Goal: Task Accomplishment & Management: Complete application form

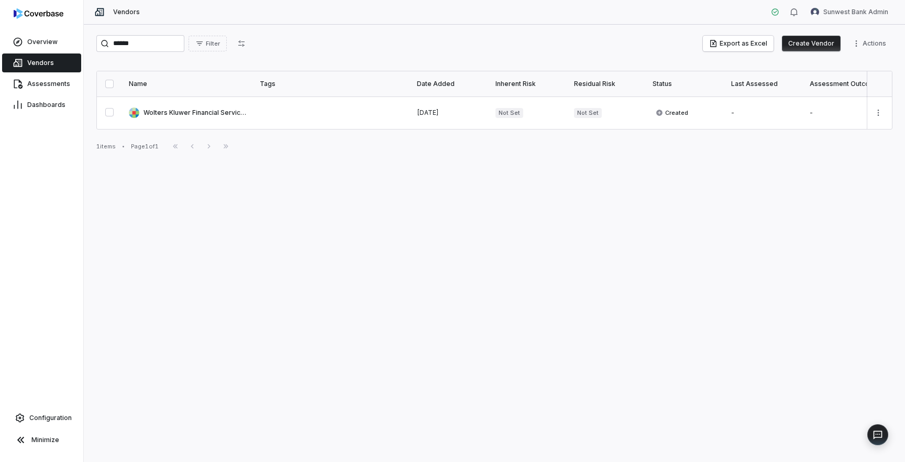
click at [860, 14] on html "Overview Vendors Assessments Dashboards Configuration Minimize Vendors Sunwest …" at bounding box center [452, 231] width 905 height 462
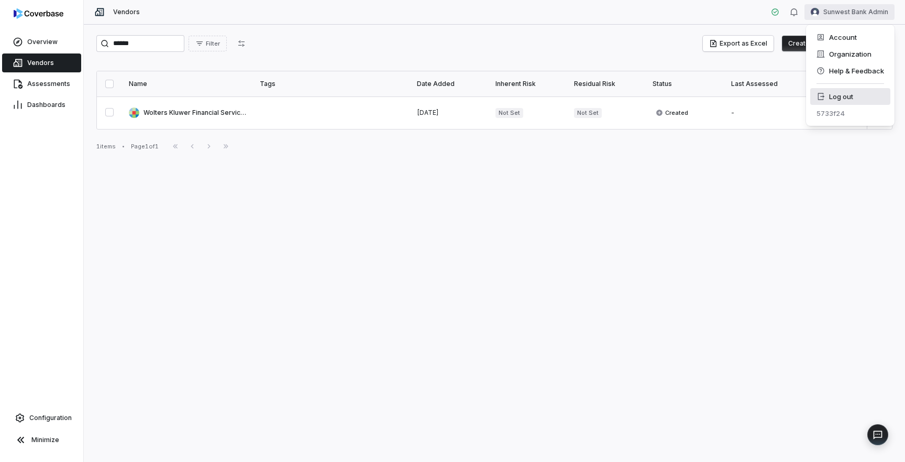
click at [854, 94] on div "Log out" at bounding box center [850, 96] width 80 height 17
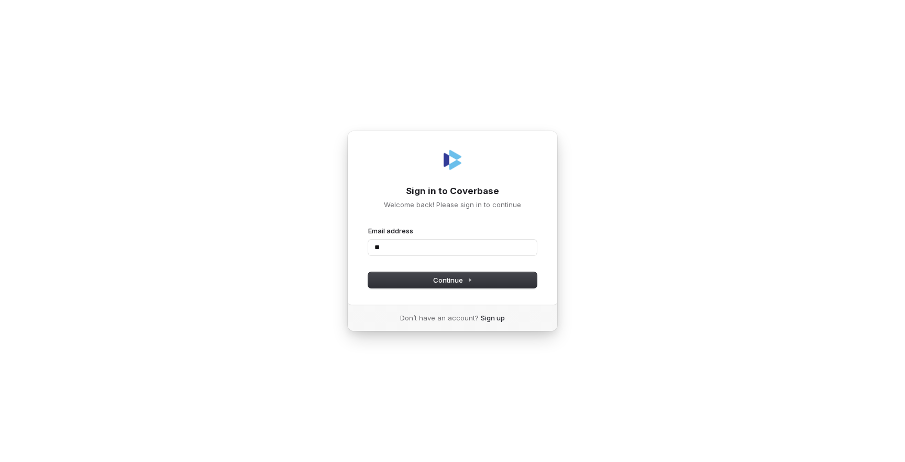
type input "*"
click at [0, 461] on com-1password-button at bounding box center [0, 462] width 0 height 0
type input "**********"
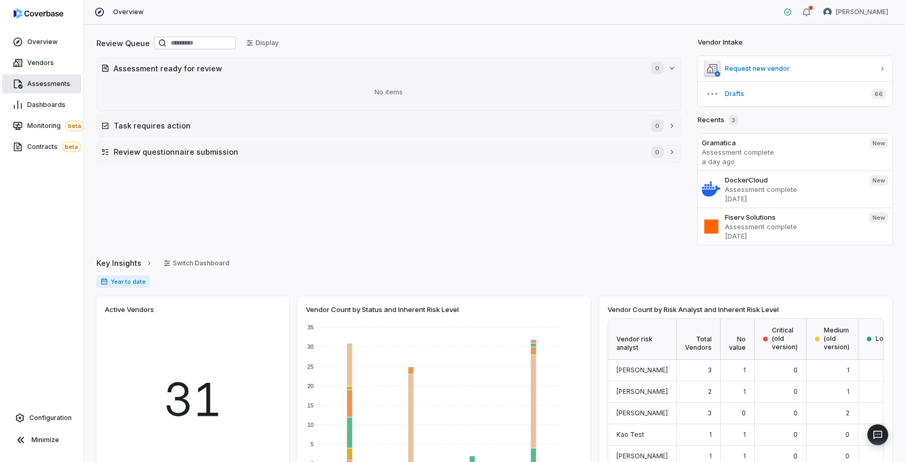
click at [60, 89] on link "Assessments" at bounding box center [41, 83] width 79 height 19
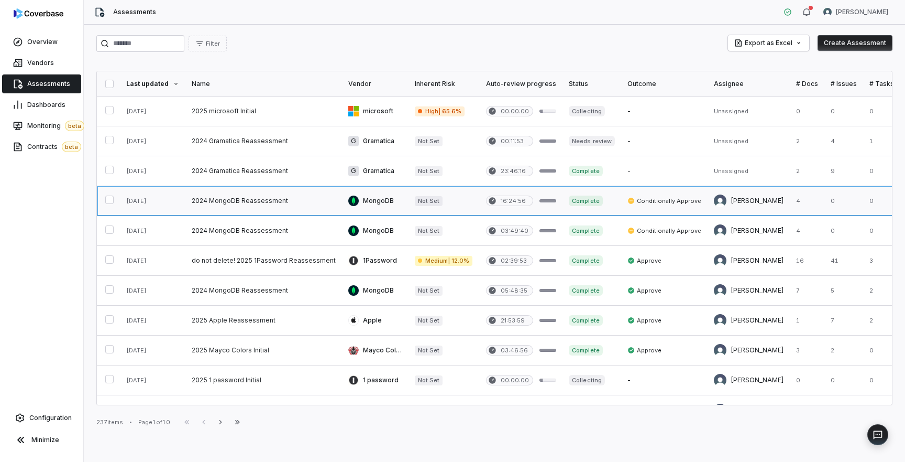
click at [257, 201] on link at bounding box center [263, 200] width 157 height 29
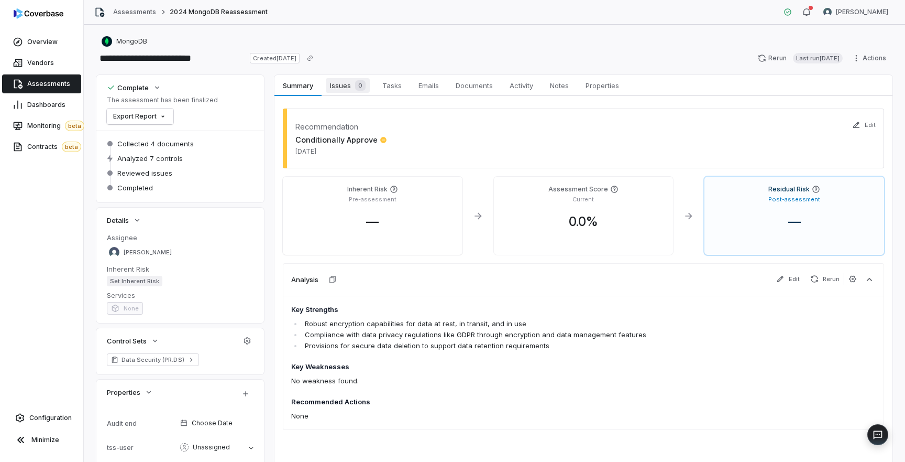
click at [343, 90] on span "Issues 0" at bounding box center [348, 85] width 44 height 15
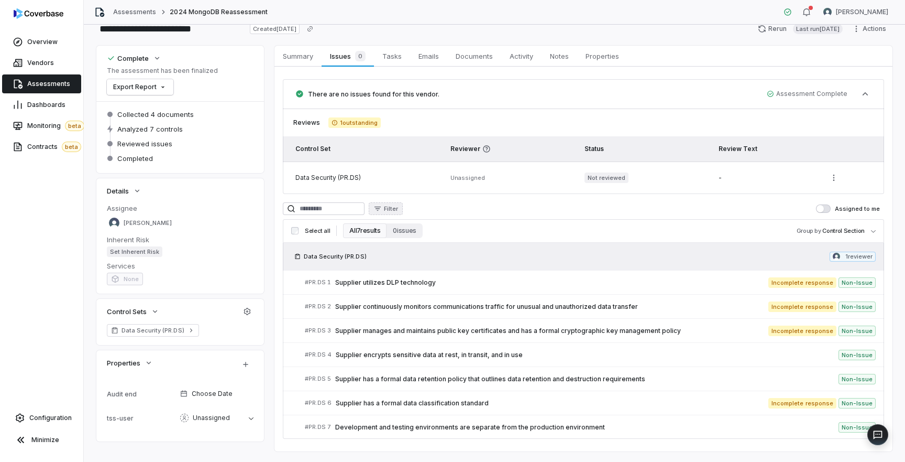
scroll to position [52, 0]
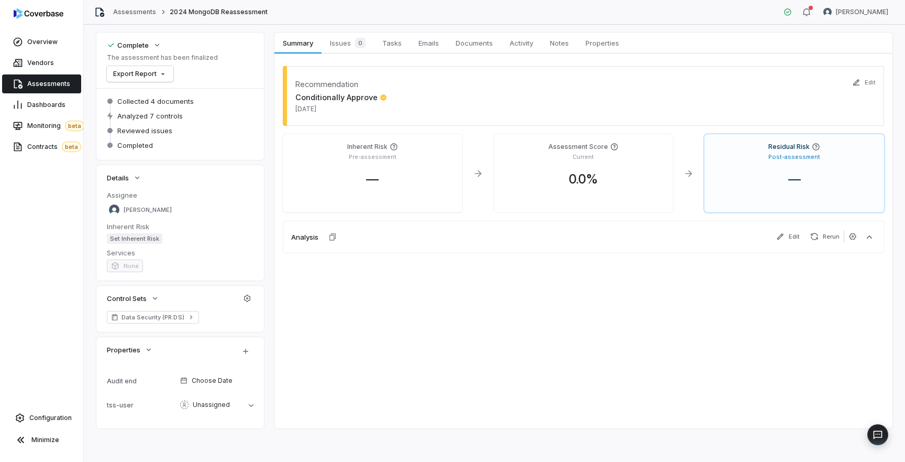
scroll to position [42, 0]
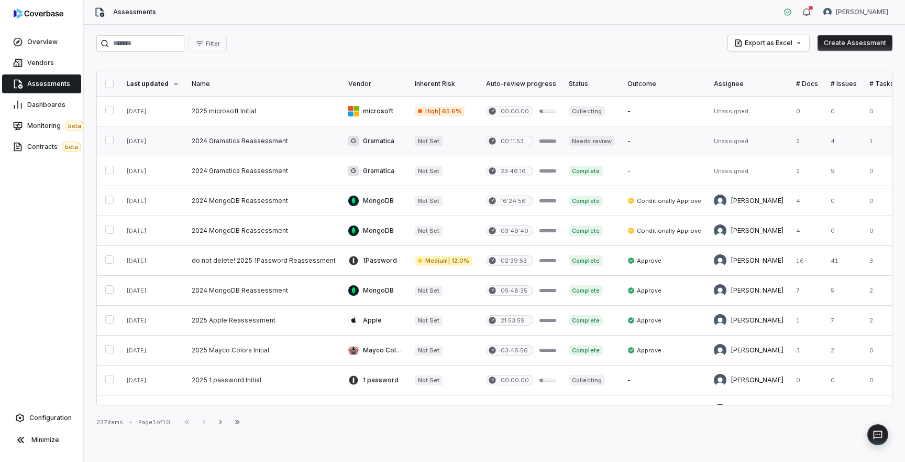
click at [237, 141] on link at bounding box center [263, 140] width 157 height 29
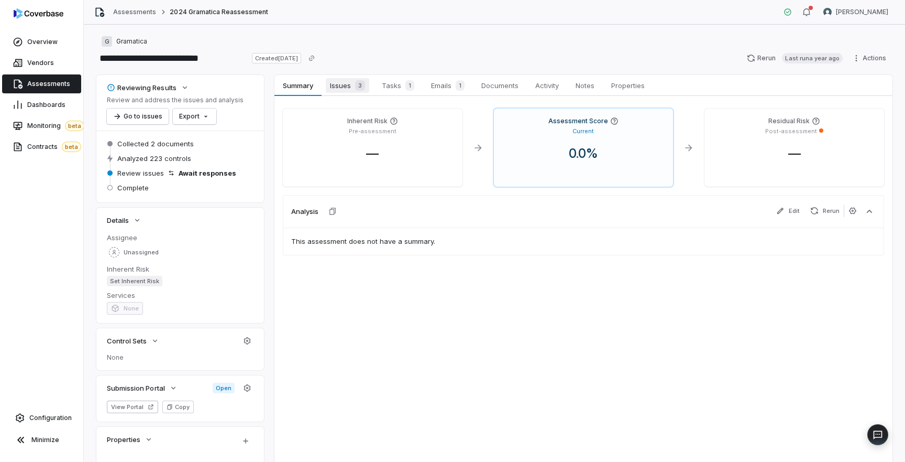
click at [348, 91] on span "Issues 3" at bounding box center [347, 85] width 43 height 15
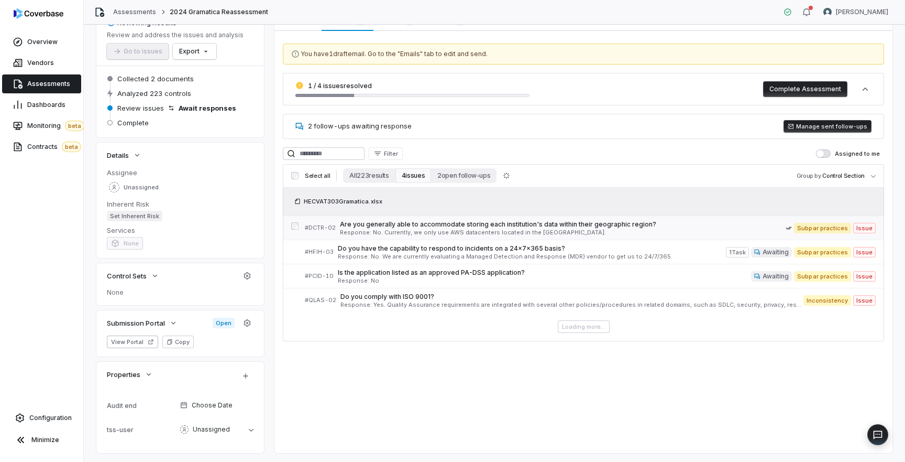
scroll to position [90, 0]
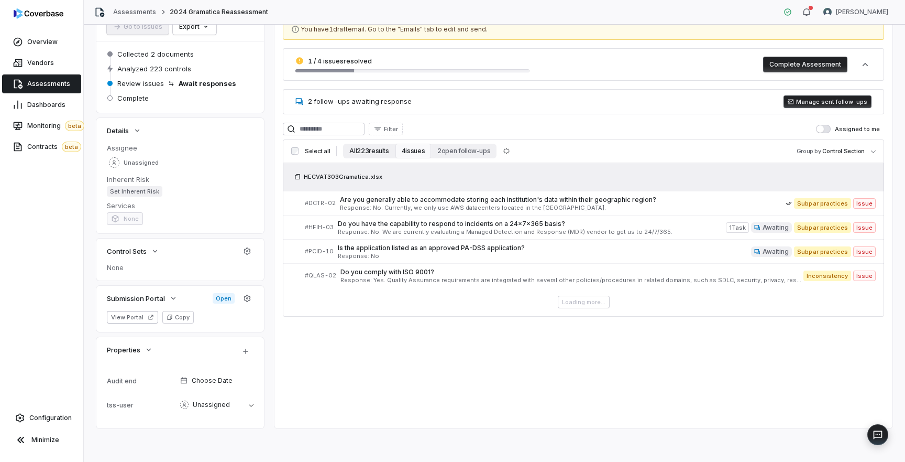
click at [367, 153] on button "All 223 results" at bounding box center [369, 151] width 52 height 15
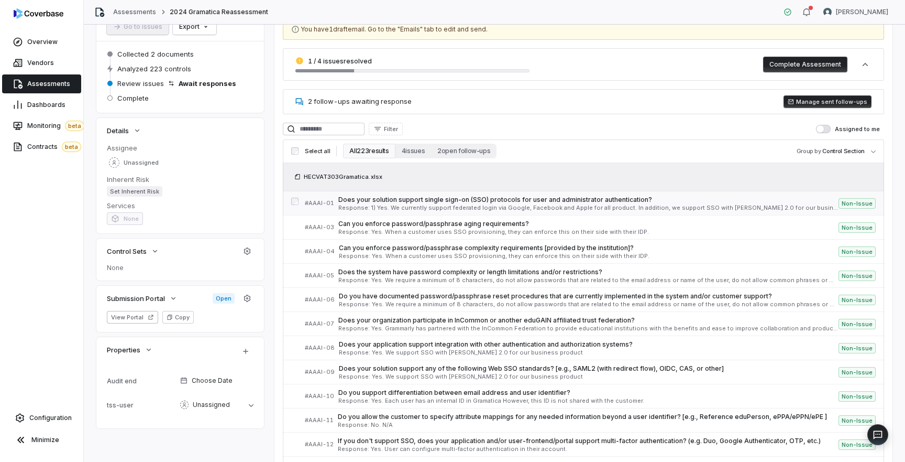
click at [439, 208] on span "Response: 1) Yes. We currently support federated login via Google, Facebook and…" at bounding box center [588, 208] width 500 height 6
click at [469, 286] on link "# AAAI-05 Does the system have password complexity or length limitations and/or…" at bounding box center [590, 275] width 571 height 24
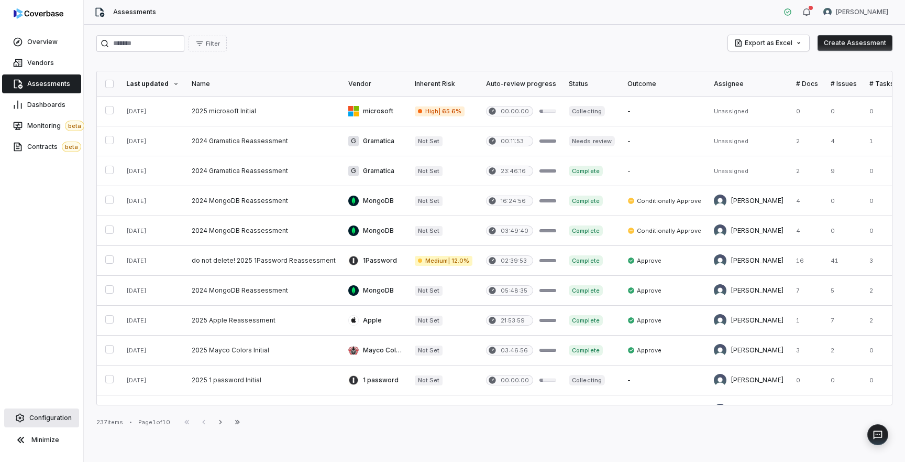
click at [48, 419] on span "Configuration" at bounding box center [50, 417] width 42 height 8
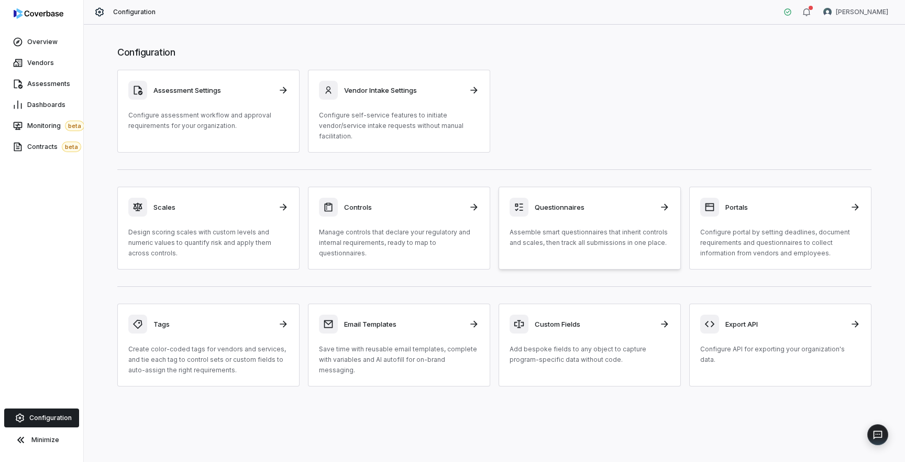
click at [602, 218] on div "Questionnaires Assemble smart questionnaires that inherit controls and scales, …" at bounding box center [590, 222] width 160 height 50
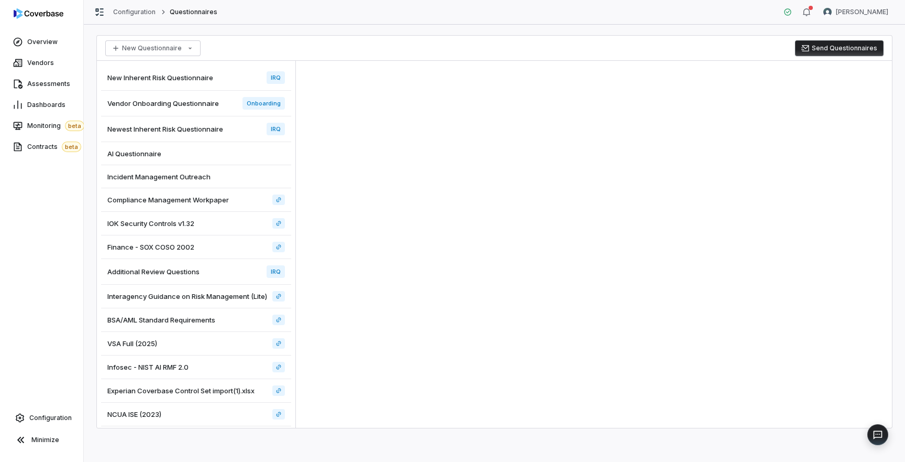
scroll to position [107, 0]
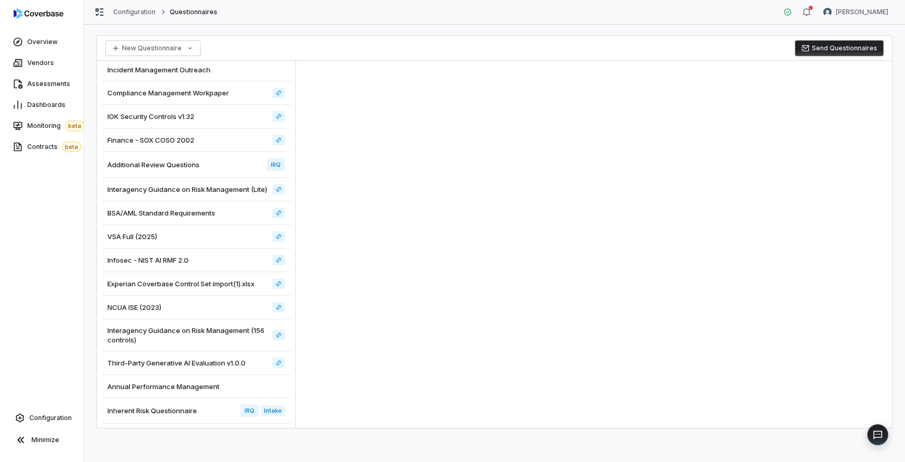
click at [212, 414] on div "Inherent Risk Questionnaire IRQ Intake" at bounding box center [196, 411] width 190 height 26
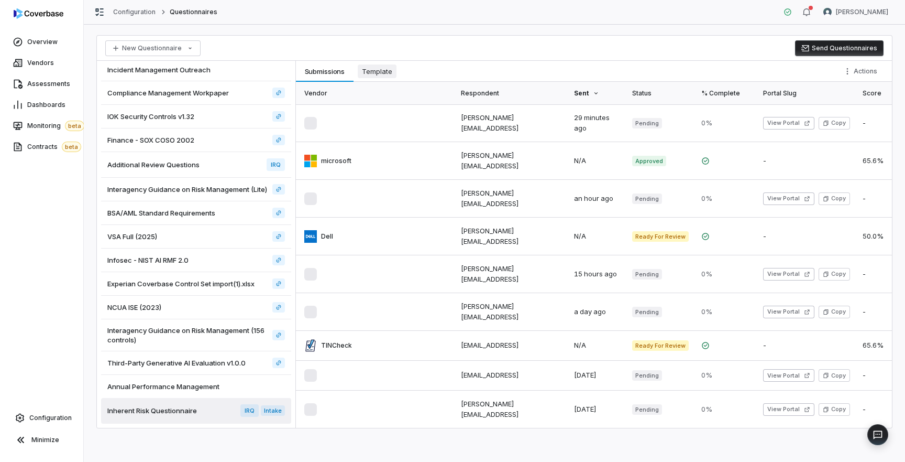
click at [370, 75] on span "Template" at bounding box center [377, 71] width 39 height 14
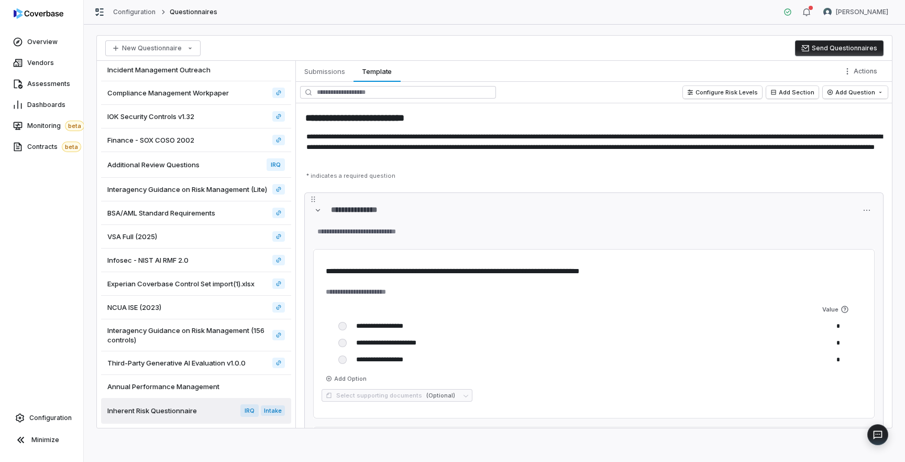
type textarea "*"
click at [36, 67] on link "Vendors" at bounding box center [41, 62] width 79 height 19
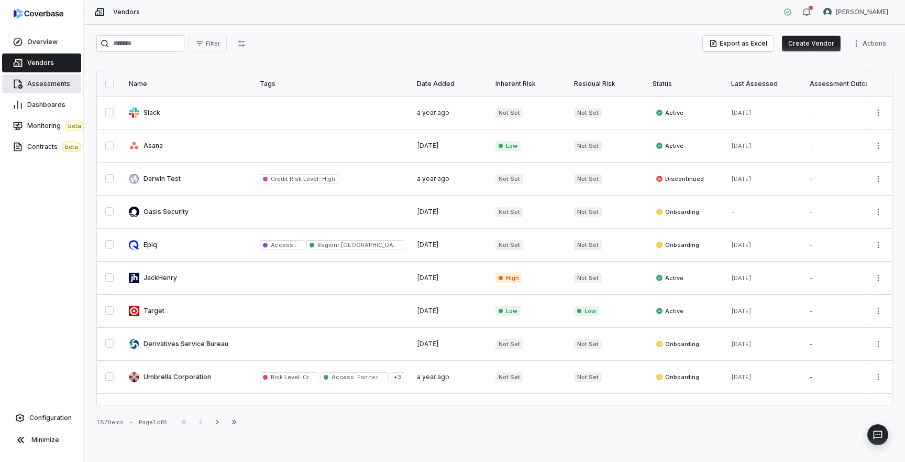
click at [41, 86] on span "Assessments" at bounding box center [48, 84] width 43 height 8
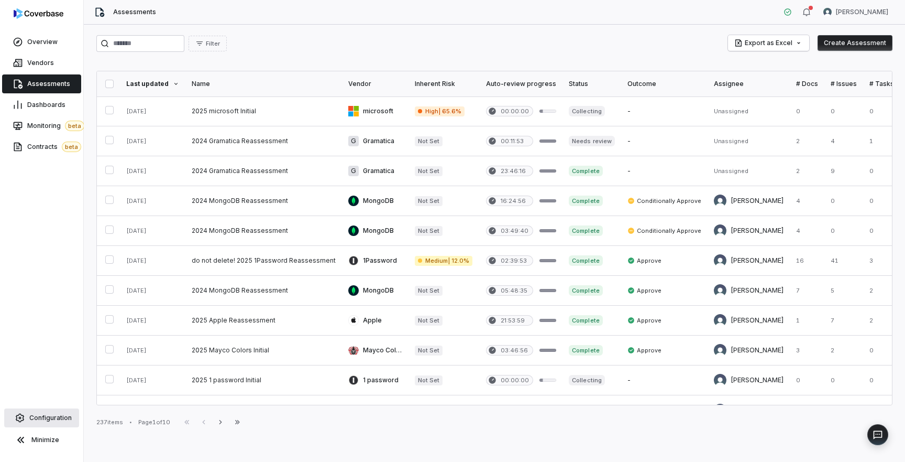
click at [52, 418] on span "Configuration" at bounding box center [50, 417] width 42 height 8
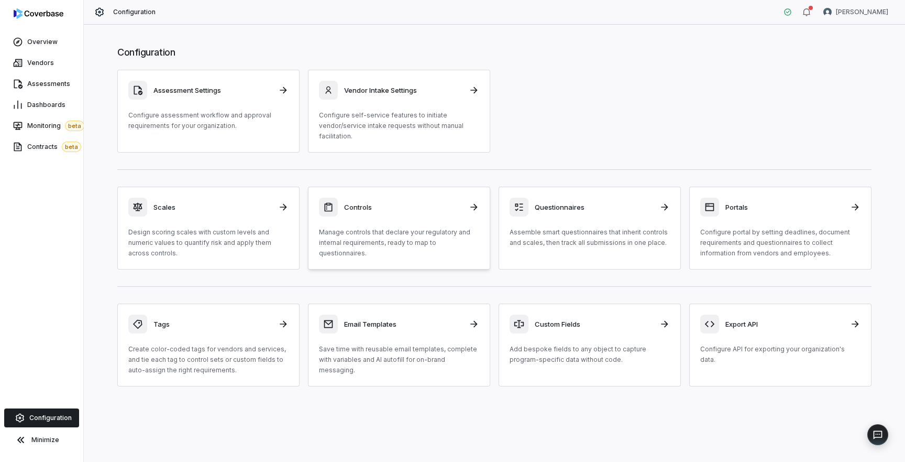
click at [356, 254] on p "Manage controls that declare your regulatory and internal requirements, ready t…" at bounding box center [399, 242] width 160 height 31
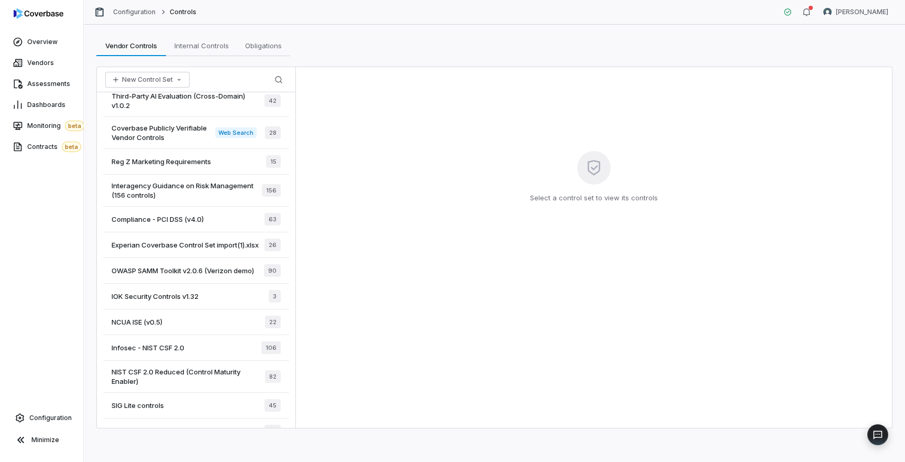
scroll to position [502, 0]
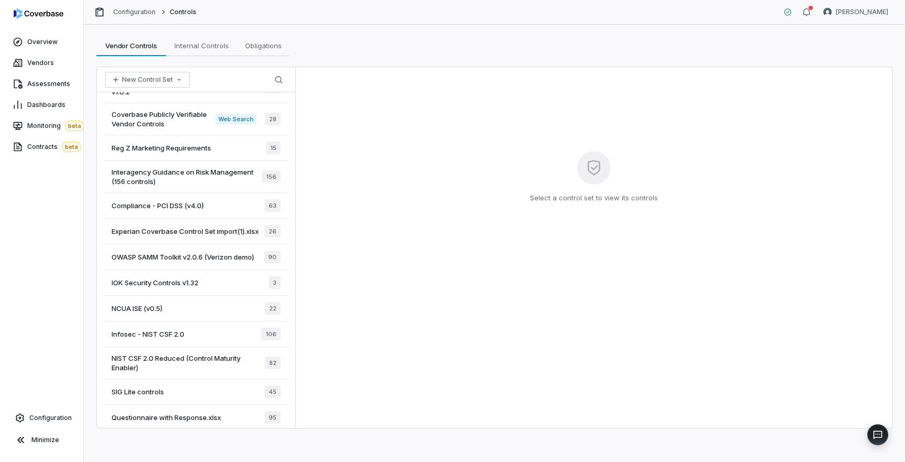
click at [189, 334] on div "Infosec - NIST CSF 2.0 106" at bounding box center [196, 334] width 186 height 26
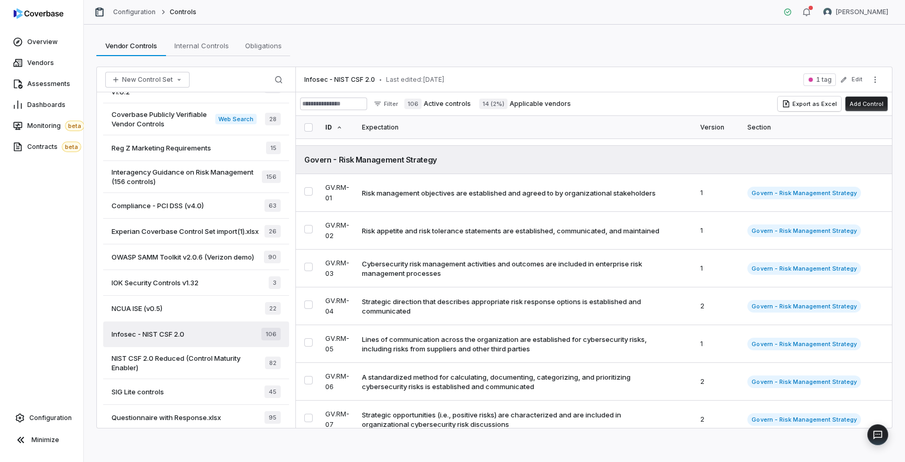
scroll to position [263, 0]
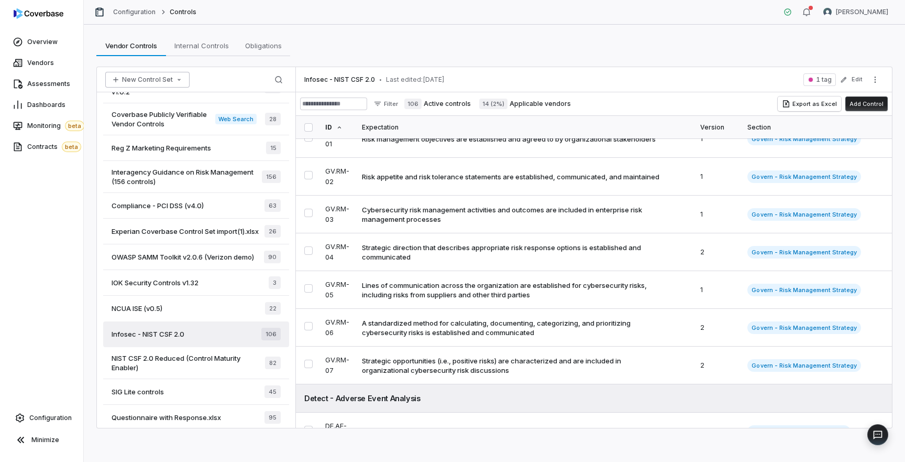
click at [175, 84] on button "New Control Set" at bounding box center [147, 80] width 84 height 16
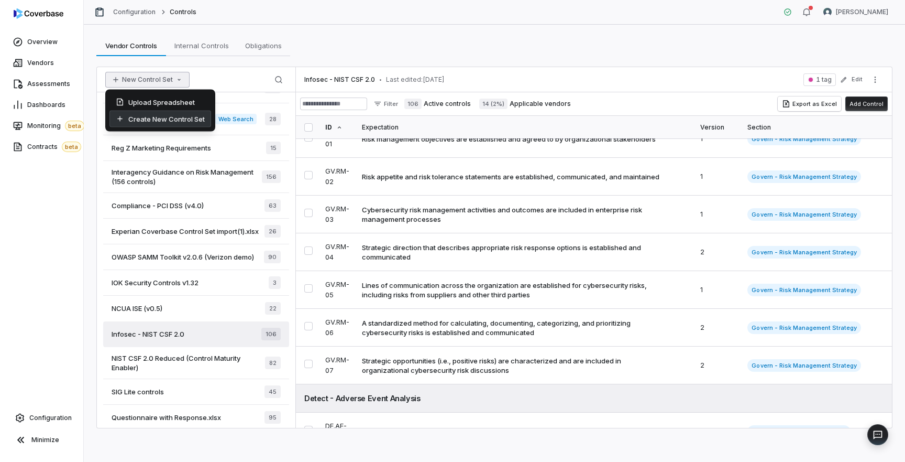
click at [174, 123] on div "Create New Control Set" at bounding box center [160, 119] width 102 height 17
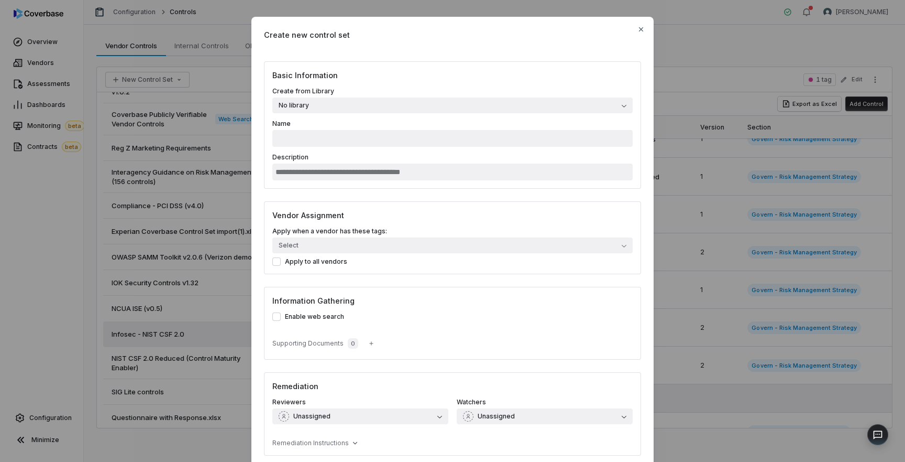
click at [400, 105] on button "No library" at bounding box center [452, 105] width 360 height 16
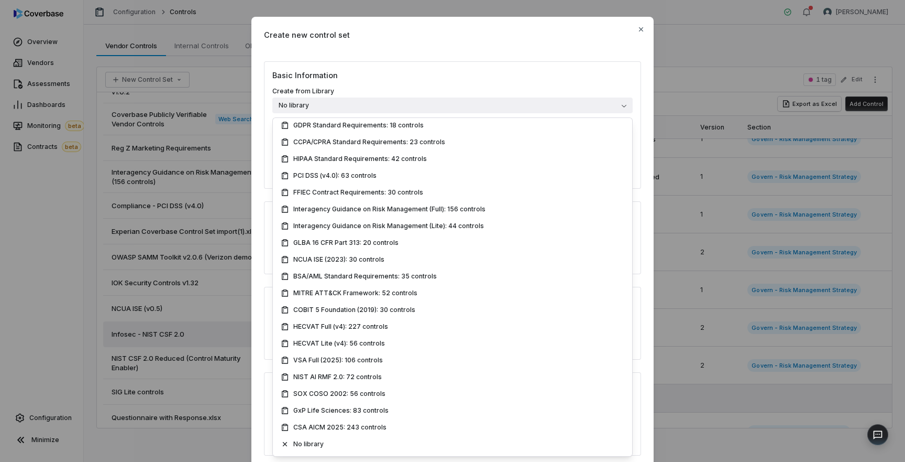
scroll to position [0, 0]
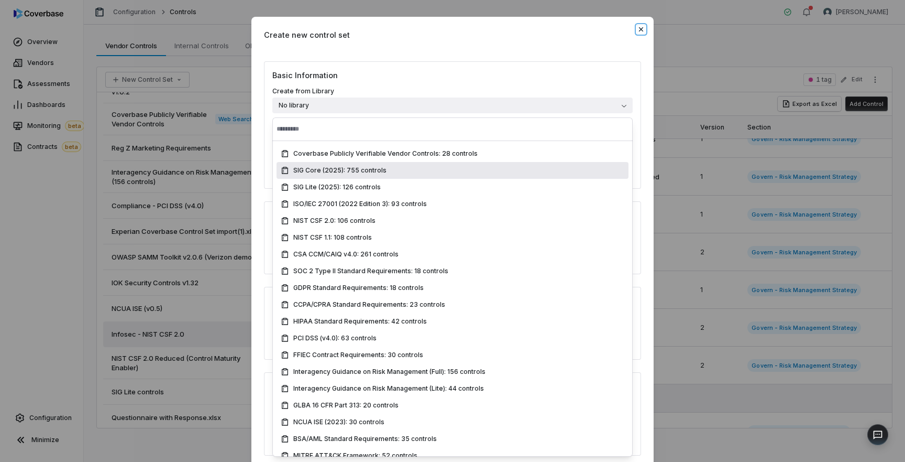
click at [643, 30] on icon "button" at bounding box center [641, 29] width 8 height 8
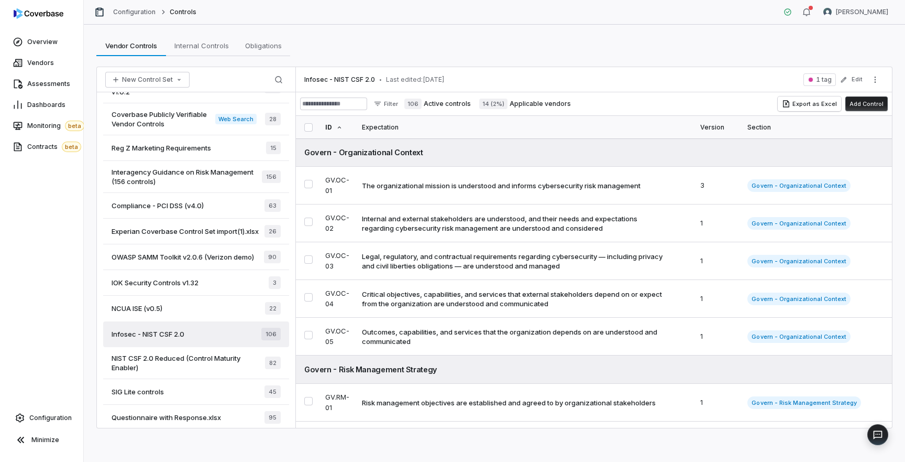
click at [560, 261] on div "Legal, regulatory, and contractual requirements regarding cybersecurity — inclu…" at bounding box center [515, 260] width 306 height 19
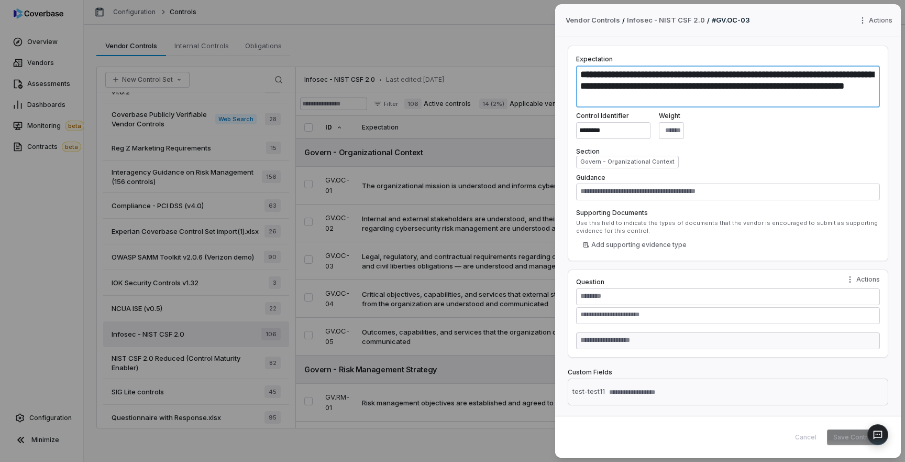
click at [674, 86] on textarea "**********" at bounding box center [728, 86] width 304 height 42
click at [746, 92] on textarea "**********" at bounding box center [728, 86] width 304 height 42
click at [749, 84] on textarea "**********" at bounding box center [728, 86] width 304 height 42
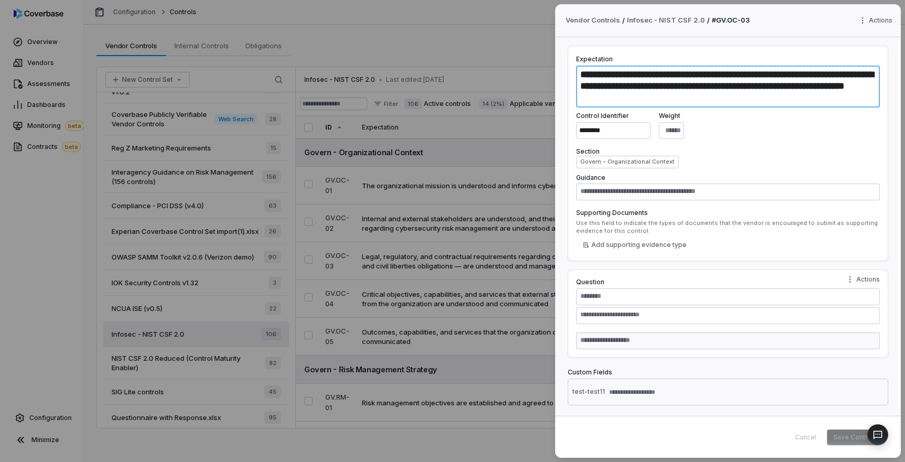
click at [703, 90] on textarea "**********" at bounding box center [728, 86] width 304 height 42
click at [830, 90] on textarea "**********" at bounding box center [728, 86] width 304 height 42
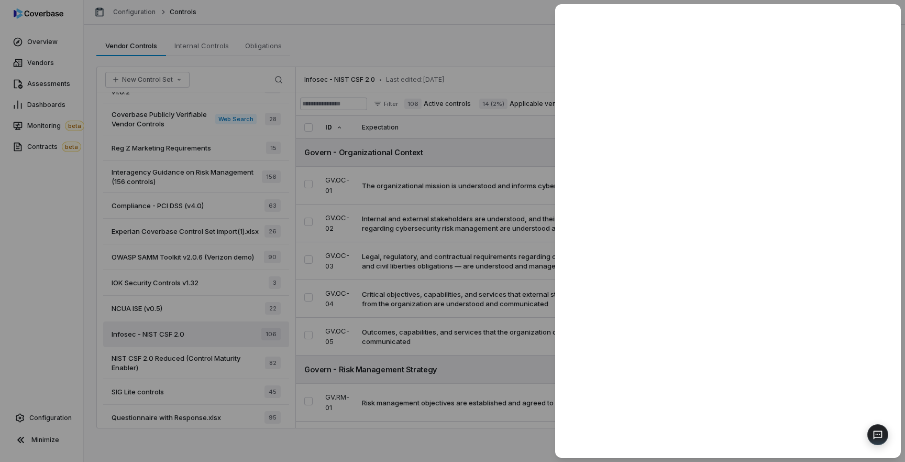
click at [519, 221] on div at bounding box center [452, 231] width 905 height 462
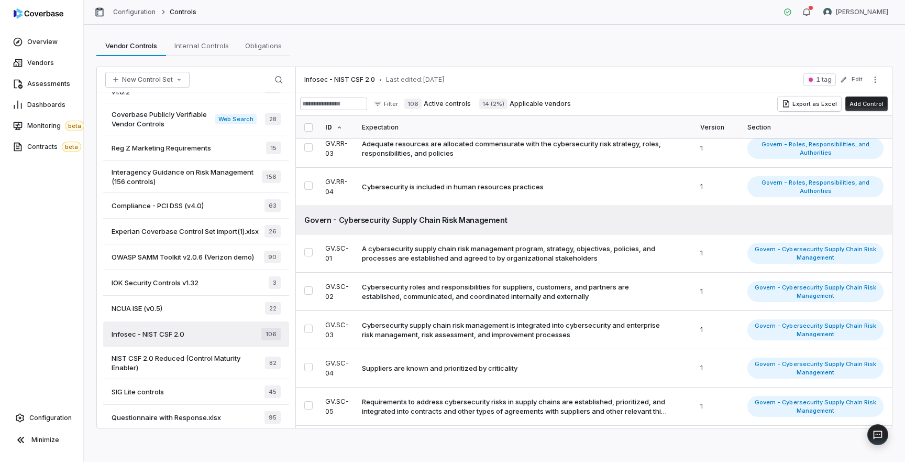
scroll to position [1479, 0]
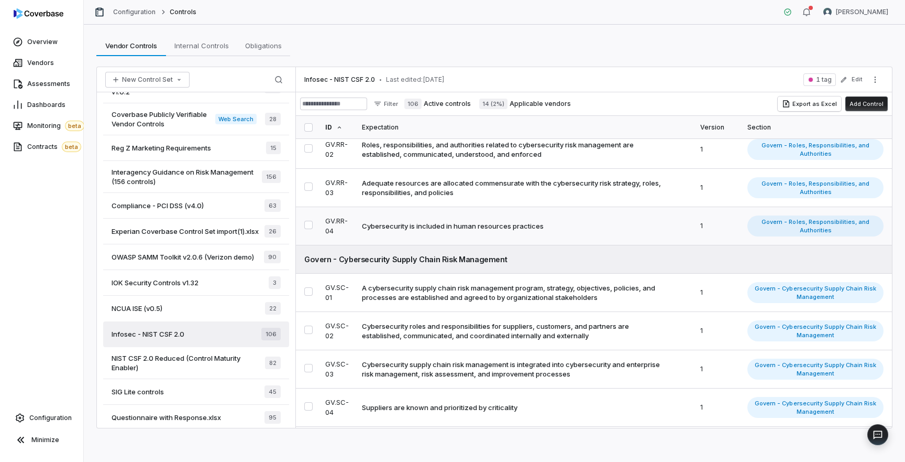
click at [508, 217] on td "Cybersecurity is included in human resources practices" at bounding box center [525, 226] width 339 height 38
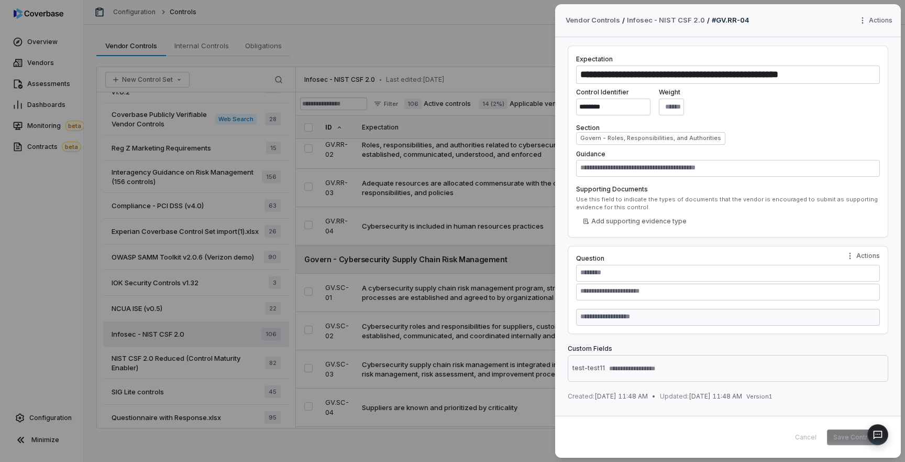
click at [520, 60] on div "**********" at bounding box center [452, 231] width 905 height 462
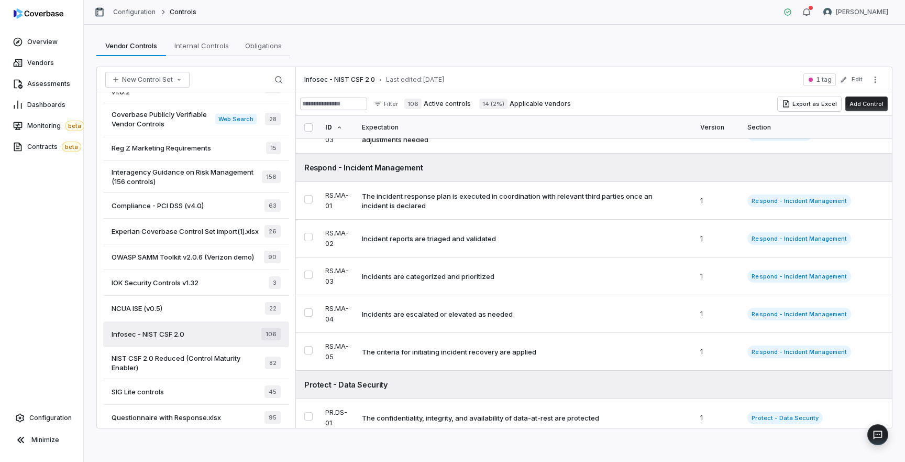
scroll to position [881, 0]
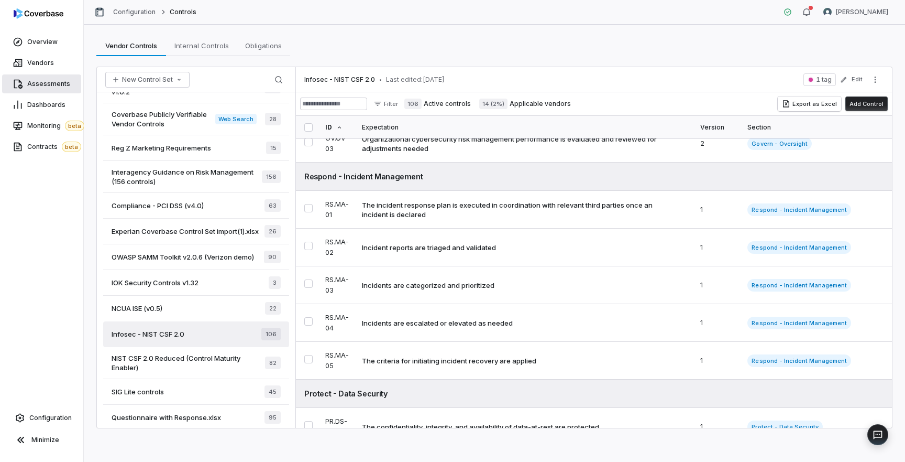
click at [51, 83] on span "Assessments" at bounding box center [48, 84] width 43 height 8
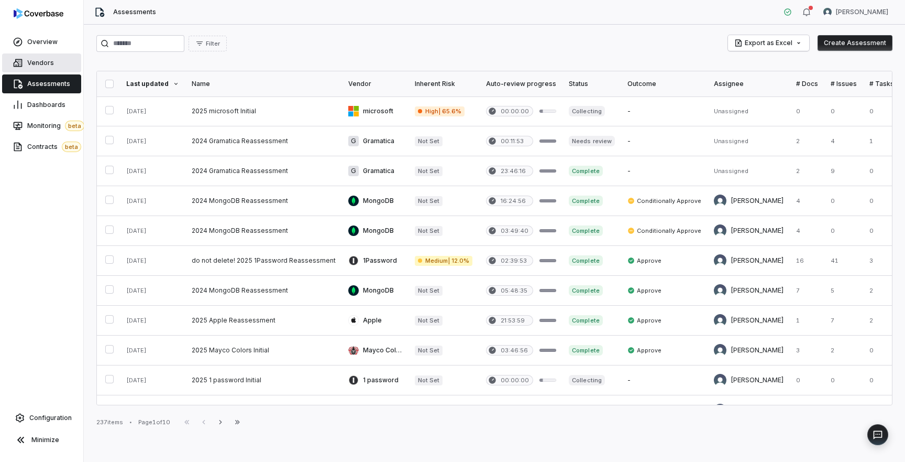
click at [46, 63] on span "Vendors" at bounding box center [40, 63] width 27 height 8
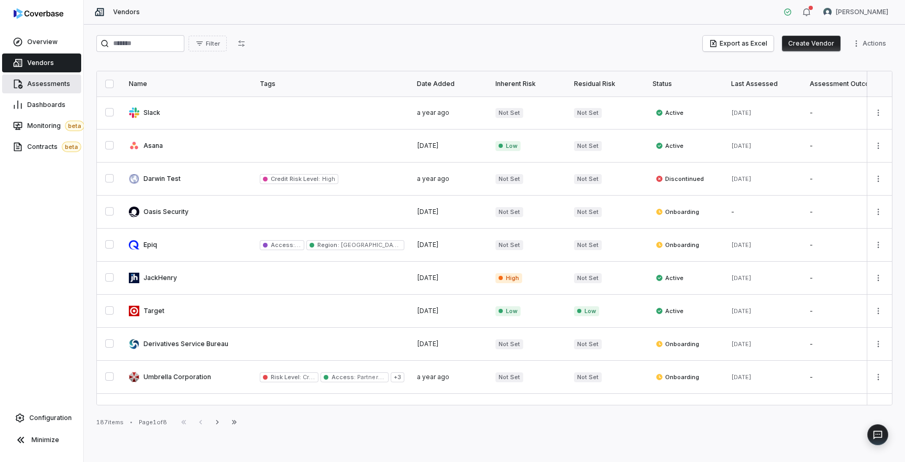
click at [50, 83] on span "Assessments" at bounding box center [48, 84] width 43 height 8
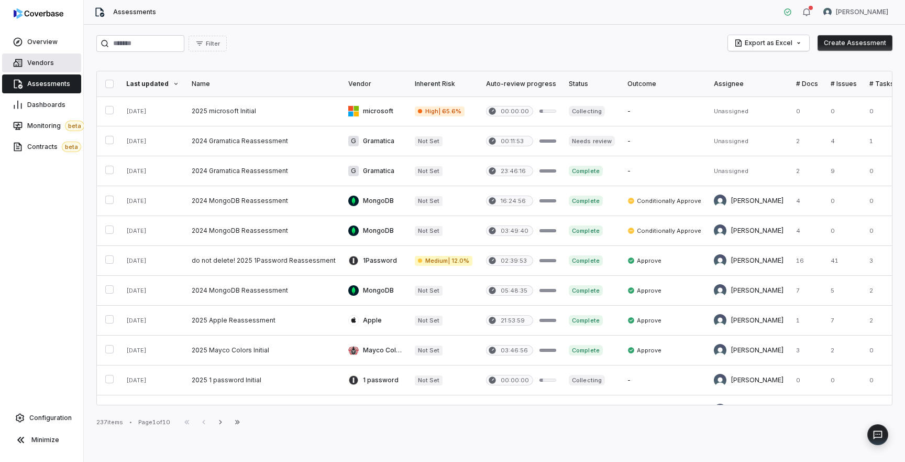
click at [31, 65] on span "Vendors" at bounding box center [40, 63] width 27 height 8
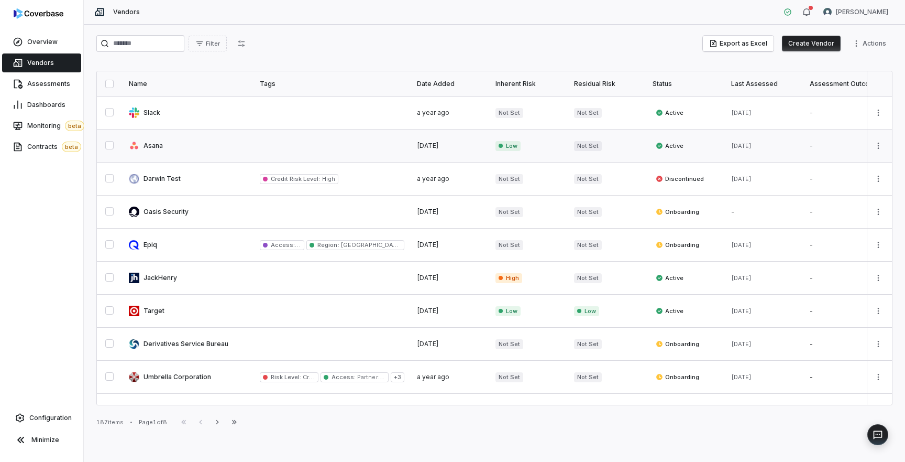
click at [158, 145] on link at bounding box center [188, 145] width 131 height 32
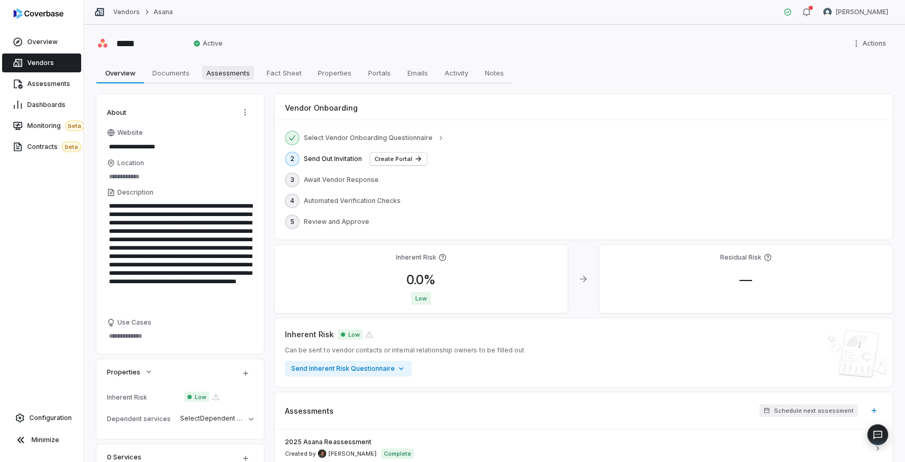
click at [221, 82] on link "Assessments Assessments" at bounding box center [228, 72] width 60 height 21
type textarea "*"
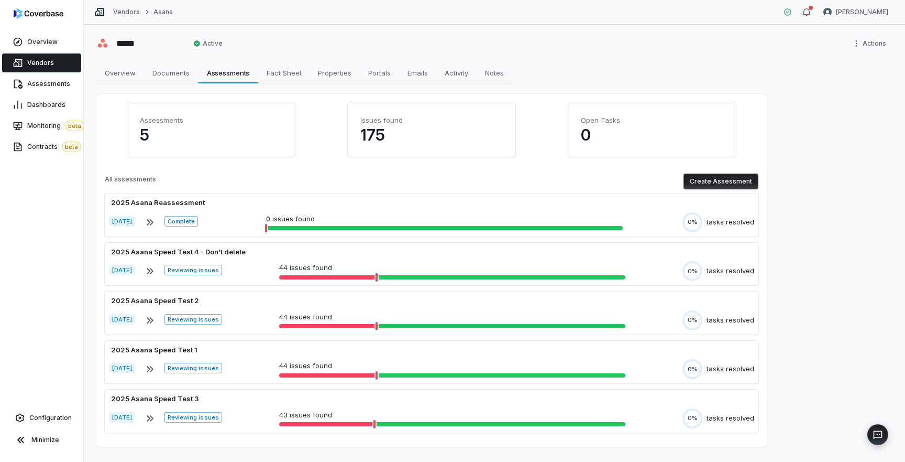
click at [704, 179] on button "Create Assessment" at bounding box center [721, 181] width 75 height 16
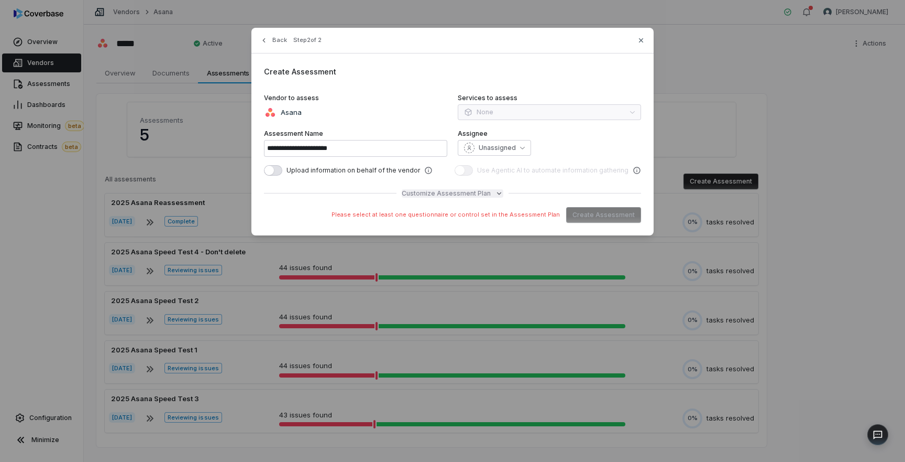
click at [476, 195] on span "Customize Assessment Plan" at bounding box center [446, 193] width 89 height 8
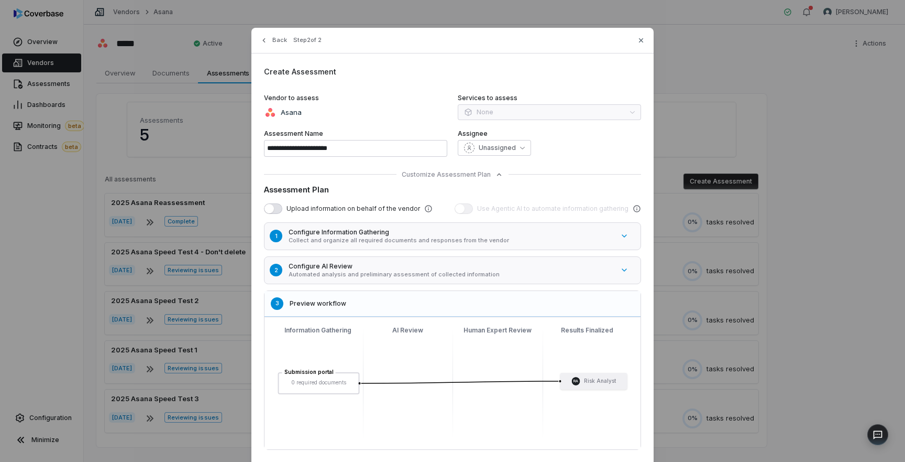
click at [454, 275] on p "Automated analysis and preliminary assessment of collected information" at bounding box center [451, 274] width 325 height 8
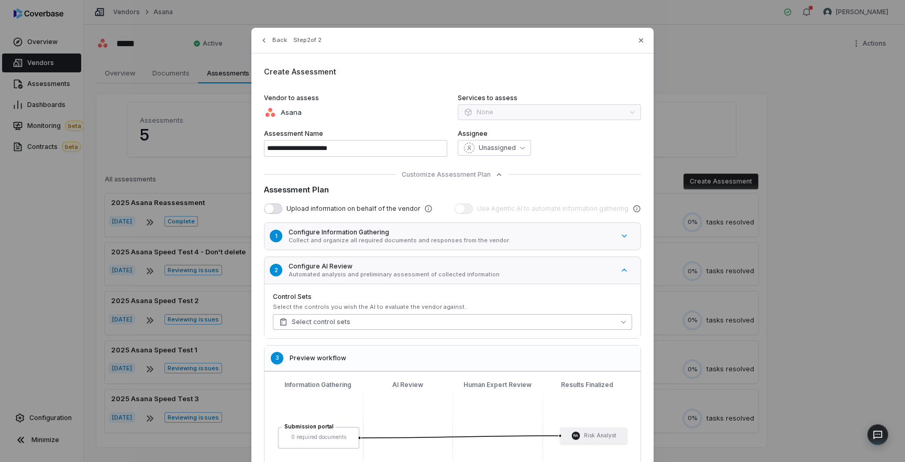
click at [423, 325] on button "Select control sets" at bounding box center [452, 322] width 359 height 16
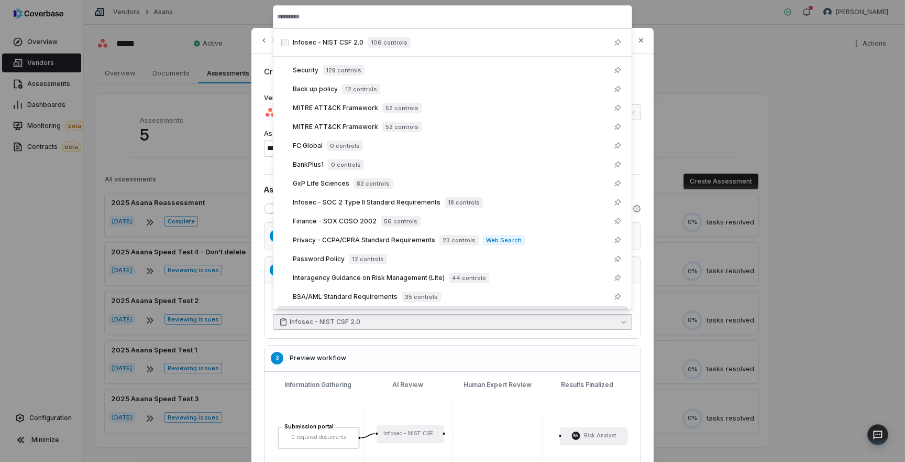
click at [646, 356] on div "**********" at bounding box center [452, 286] width 402 height 517
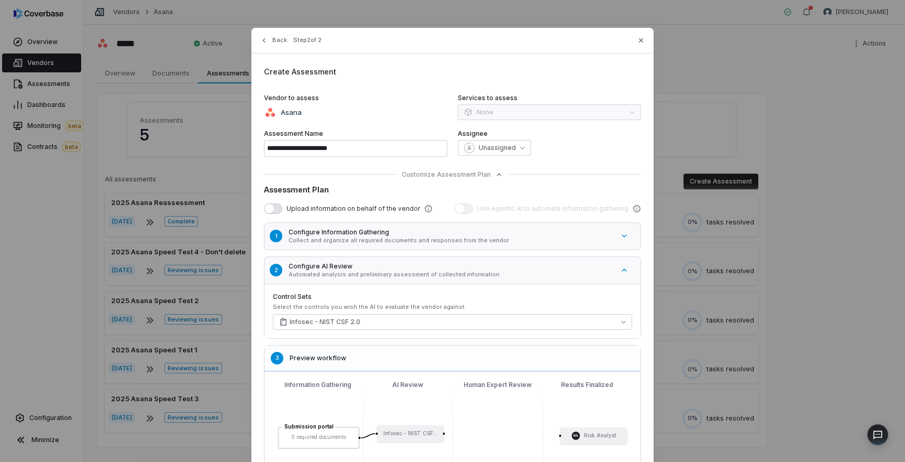
scroll to position [111, 0]
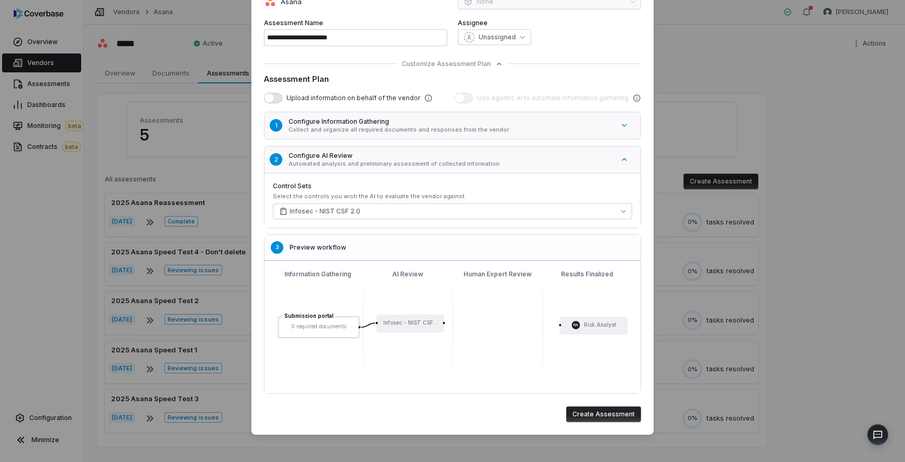
click at [605, 411] on button "Create Assessment" at bounding box center [603, 414] width 75 height 16
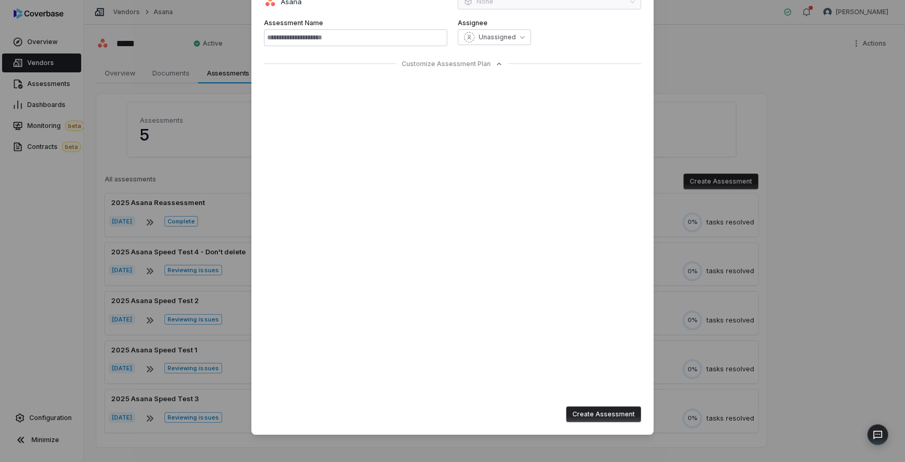
type input "**********"
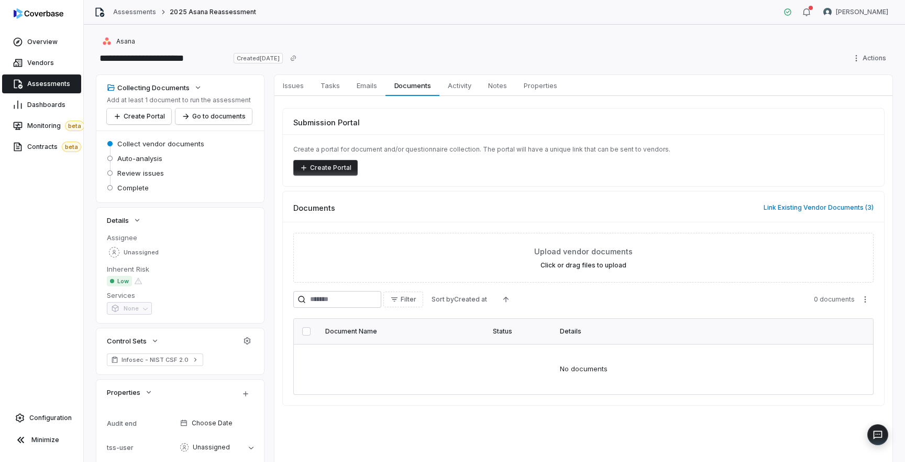
click at [344, 167] on button "Create Portal" at bounding box center [325, 168] width 64 height 16
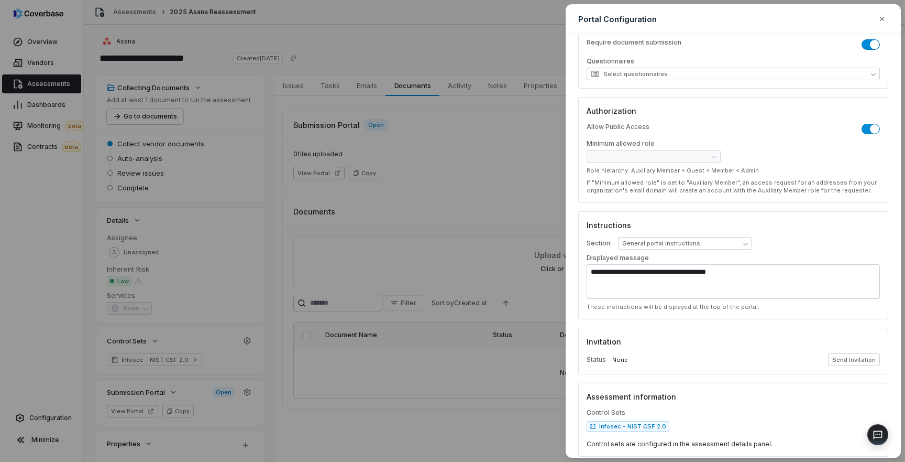
scroll to position [199, 0]
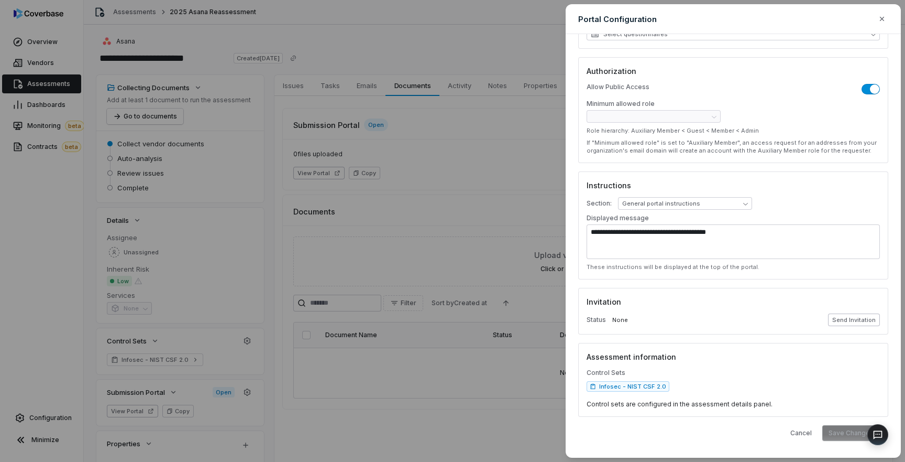
click at [861, 320] on button "Send Invitation" at bounding box center [854, 319] width 52 height 13
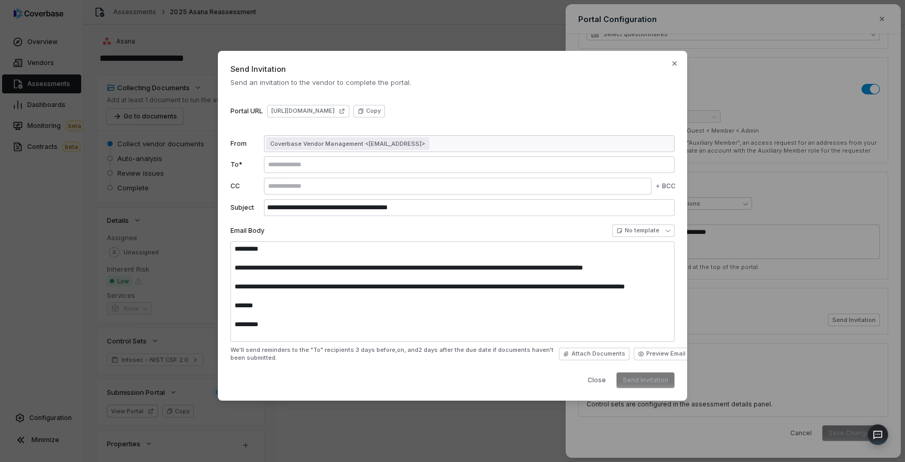
type textarea "**********"
click at [666, 234] on body "**********" at bounding box center [452, 231] width 905 height 462
select select "**********"
type input "**********"
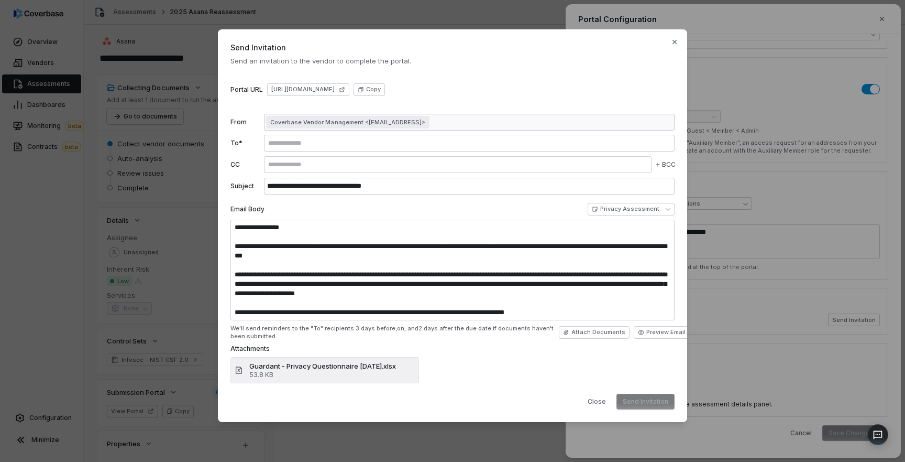
type textarea "**********"
click at [675, 43] on icon "button" at bounding box center [675, 42] width 8 height 8
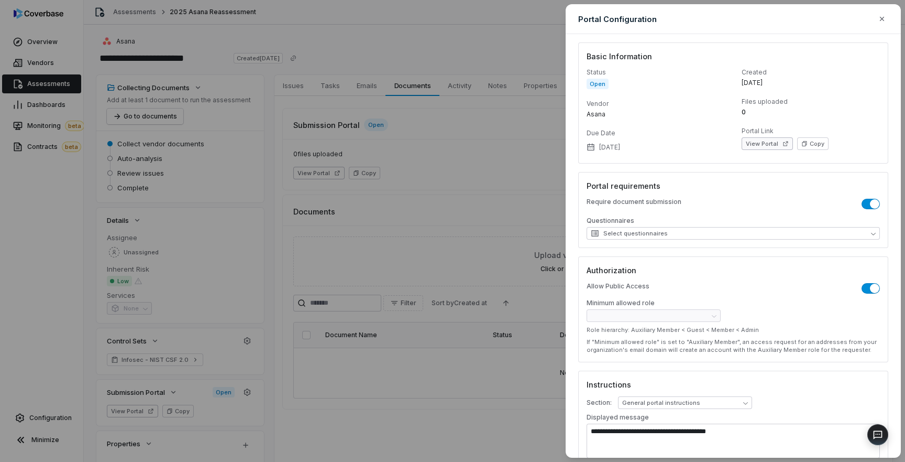
click at [770, 147] on button "View Portal" at bounding box center [767, 143] width 51 height 13
click at [511, 172] on div "**********" at bounding box center [452, 231] width 905 height 462
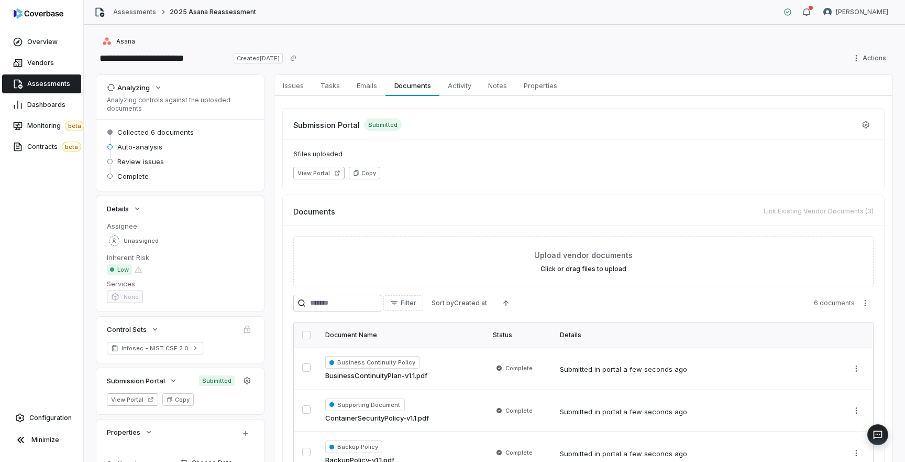
click at [49, 83] on span "Assessments" at bounding box center [48, 84] width 43 height 8
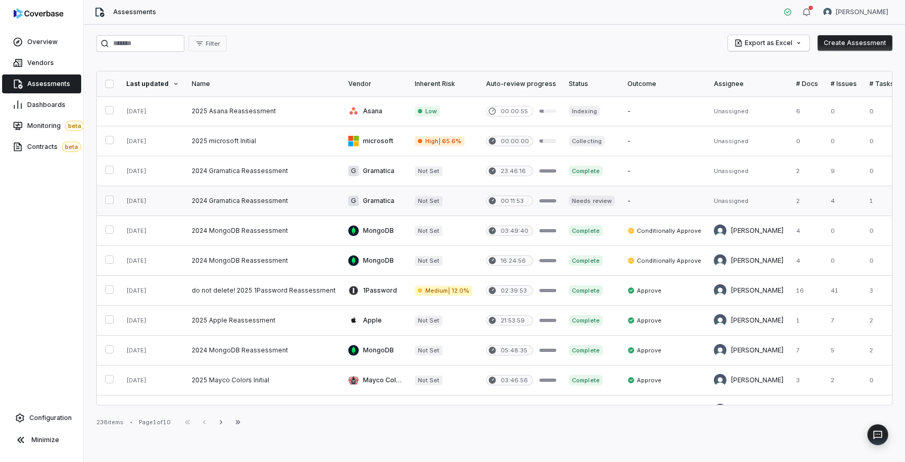
click at [271, 205] on link at bounding box center [263, 200] width 157 height 29
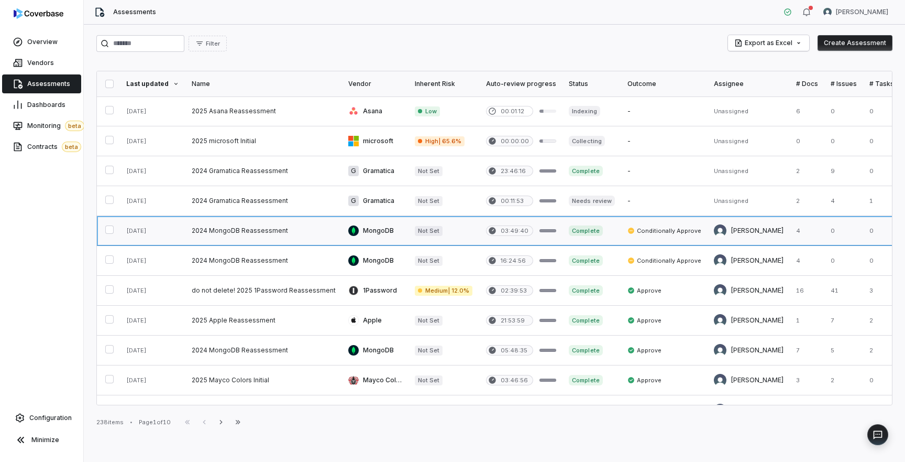
click at [229, 234] on link at bounding box center [263, 230] width 157 height 29
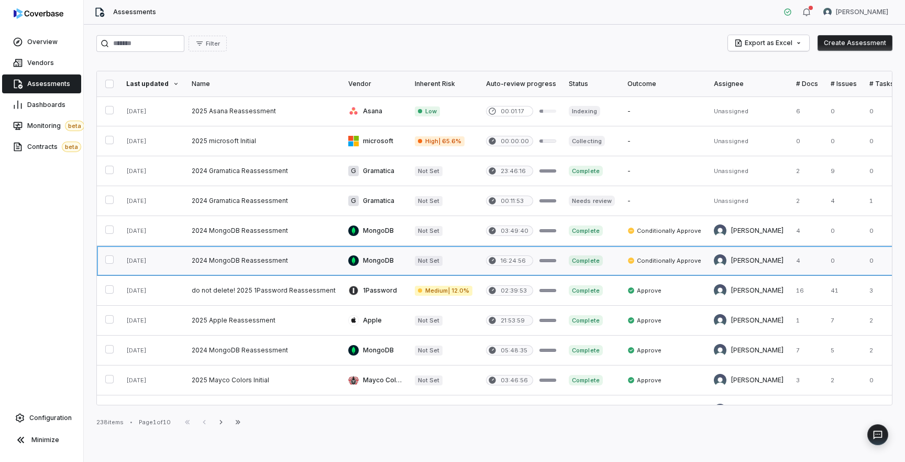
click at [237, 258] on link at bounding box center [263, 260] width 157 height 29
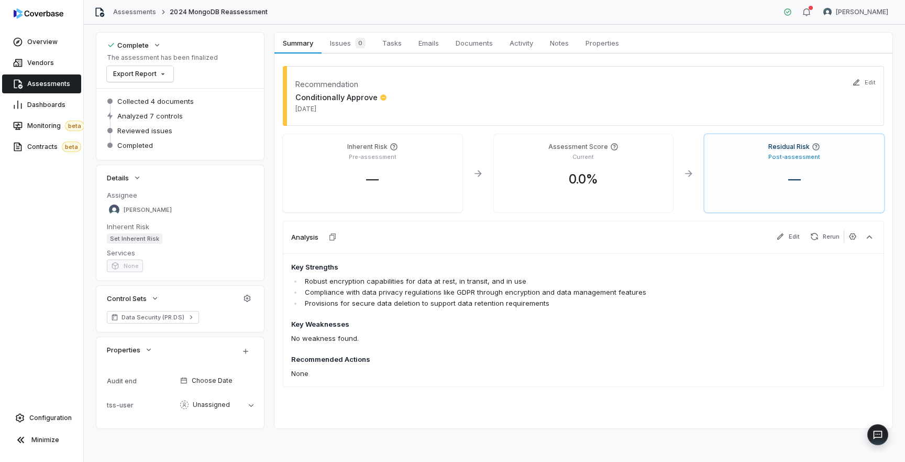
scroll to position [42, 0]
click at [475, 36] on span "Documents" at bounding box center [475, 43] width 46 height 14
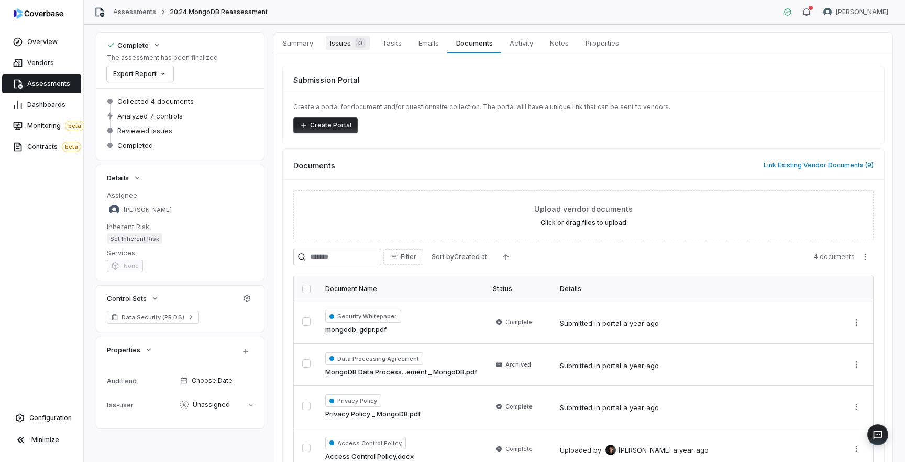
click at [350, 43] on span "Issues 0" at bounding box center [348, 43] width 44 height 15
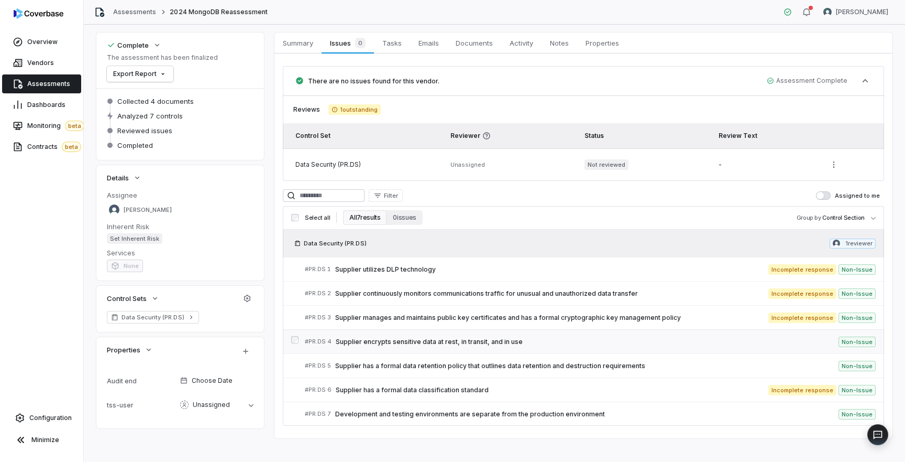
click at [474, 347] on link "# PR.DS 4 Supplier encrypts sensitive data at rest, in transit, and in use Non-…" at bounding box center [590, 341] width 571 height 24
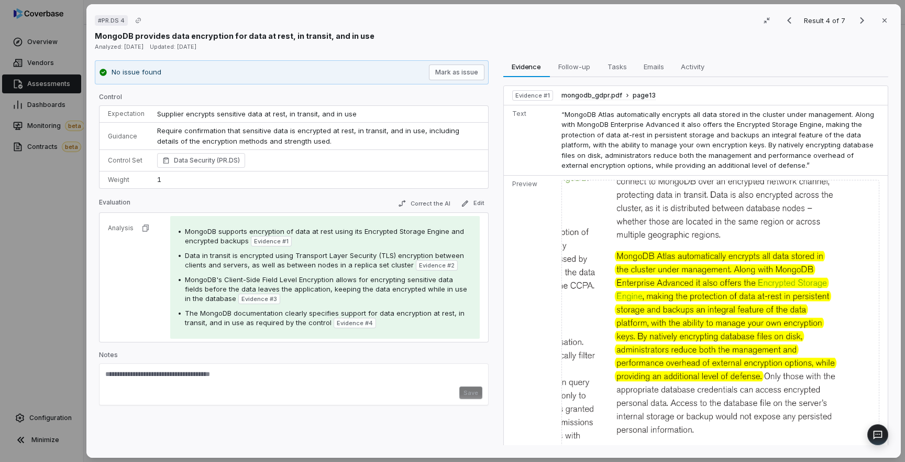
click at [318, 113] on span "Supplier encrypts sensitive data at rest, in transit, and in use" at bounding box center [257, 113] width 200 height 8
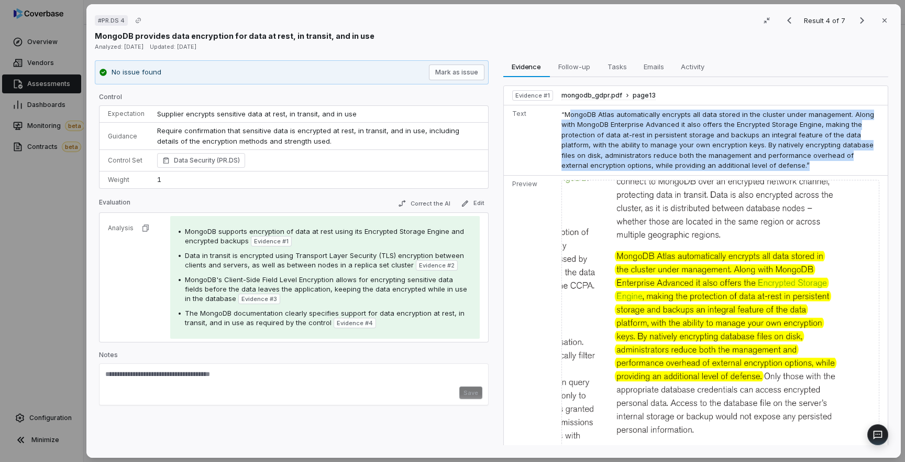
drag, startPoint x: 566, startPoint y: 115, endPoint x: 732, endPoint y: 169, distance: 174.9
click at [732, 169] on td "“MongoDB Atlas automatically encrypts all data stored in the cluster under mana…" at bounding box center [722, 140] width 331 height 70
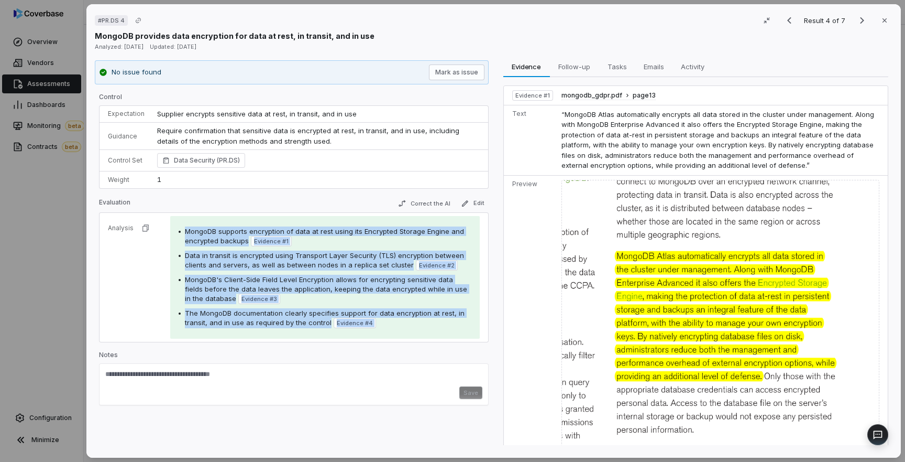
drag, startPoint x: 186, startPoint y: 232, endPoint x: 402, endPoint y: 349, distance: 245.7
click at [402, 349] on div "Control Expectation Supplier encrypts sensitive data at rest, in transit, and i…" at bounding box center [294, 251] width 390 height 317
click at [388, 322] on div "The MongoDB documentation clearly specifies support for data encryption at rest…" at bounding box center [328, 318] width 287 height 20
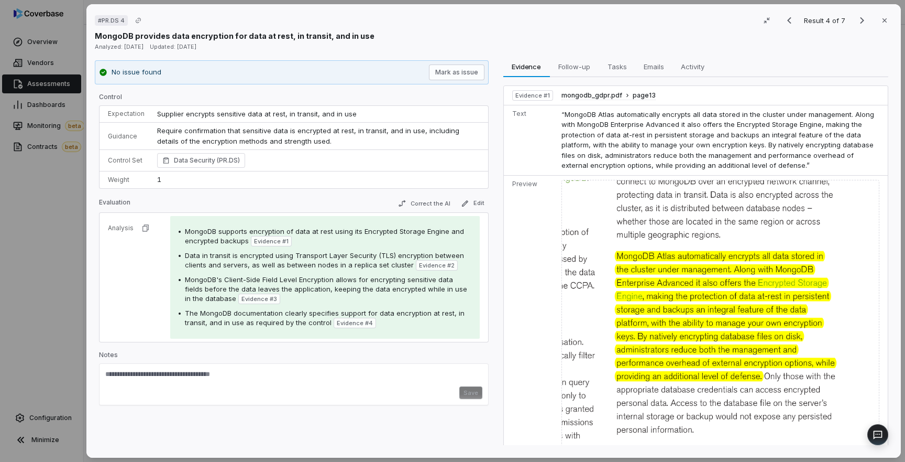
click at [205, 233] on span "MongoDB supports encryption of data at rest using its Encrypted Storage Engine …" at bounding box center [324, 236] width 279 height 18
click at [302, 230] on span "MongoDB supports encryption of data at rest using its Encrypted Storage Engine …" at bounding box center [324, 236] width 279 height 18
click at [362, 230] on span "MongoDB supports encryption of data at rest using its Encrypted Storage Engine …" at bounding box center [324, 236] width 279 height 18
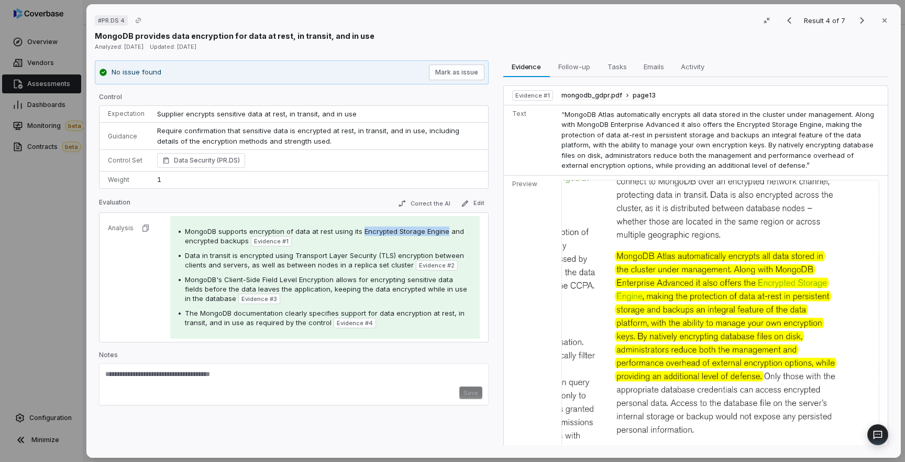
drag, startPoint x: 361, startPoint y: 231, endPoint x: 442, endPoint y: 232, distance: 80.7
click at [442, 232] on span "MongoDB supports encryption of data at rest using its Encrypted Storage Engine …" at bounding box center [324, 236] width 279 height 18
click at [213, 241] on span "MongoDB supports encryption of data at rest using its Encrypted Storage Engine …" at bounding box center [324, 236] width 279 height 18
click at [230, 246] on div "MongoDB supports encryption of data at rest using its Encrypted Storage Engine …" at bounding box center [325, 277] width 293 height 102
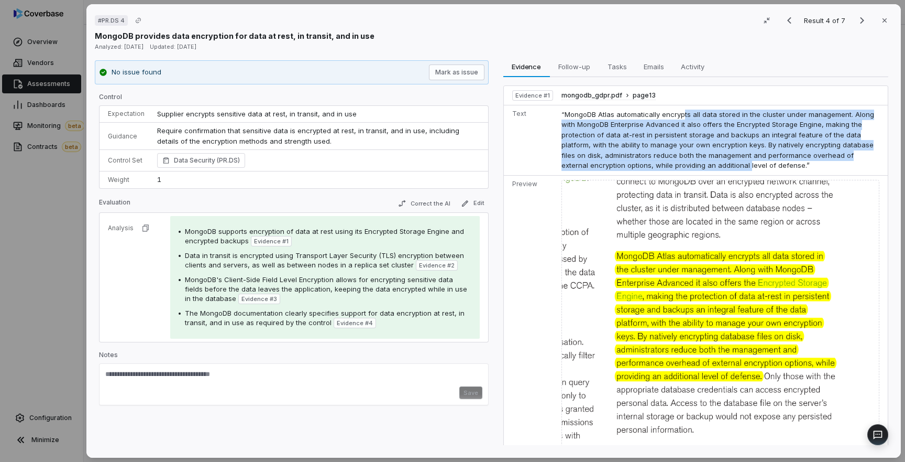
drag, startPoint x: 680, startPoint y: 112, endPoint x: 674, endPoint y: 169, distance: 58.0
click at [674, 169] on span "“MongoDB Atlas automatically encrypts all data stored in the cluster under mana…" at bounding box center [718, 140] width 313 height 60
click at [591, 95] on span "mongodb_gdpr.pdf" at bounding box center [592, 95] width 61 height 8
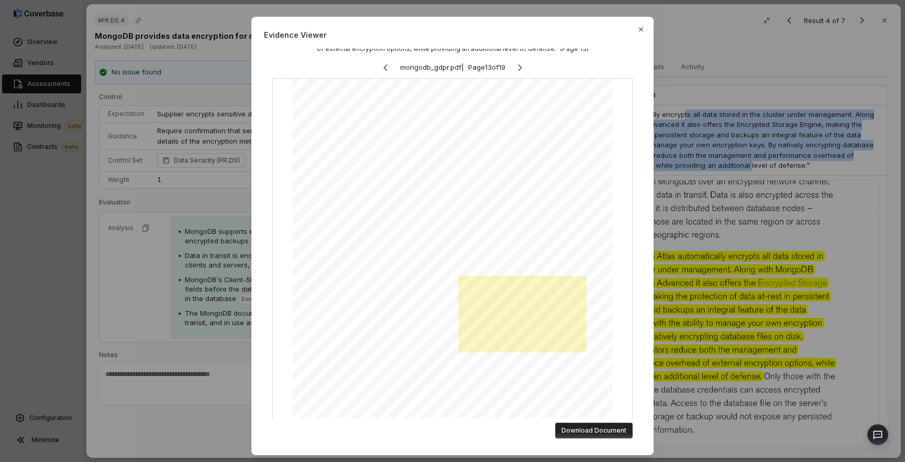
scroll to position [68, 0]
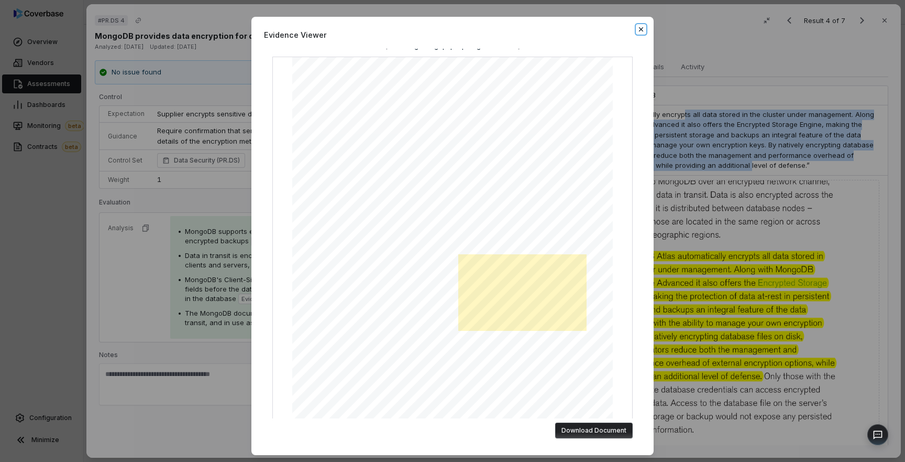
click at [640, 27] on icon "button" at bounding box center [641, 29] width 4 height 4
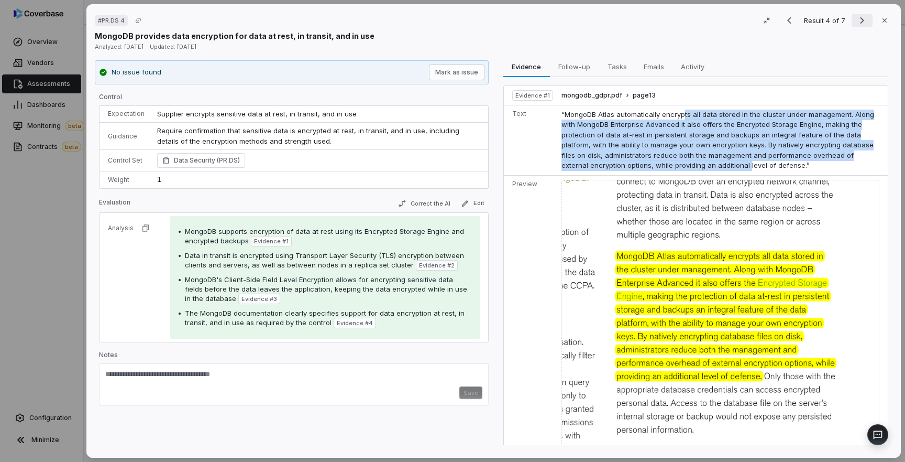
click at [861, 21] on icon "Next result" at bounding box center [862, 20] width 13 height 13
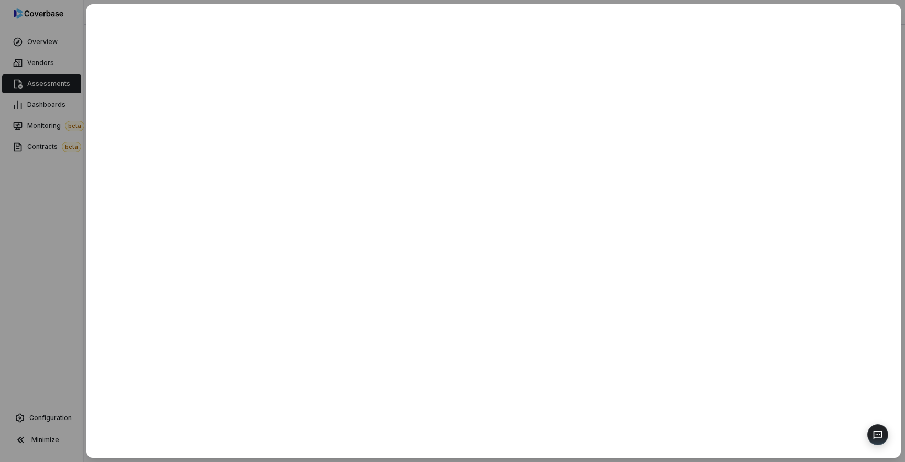
click at [56, 235] on div at bounding box center [452, 231] width 905 height 462
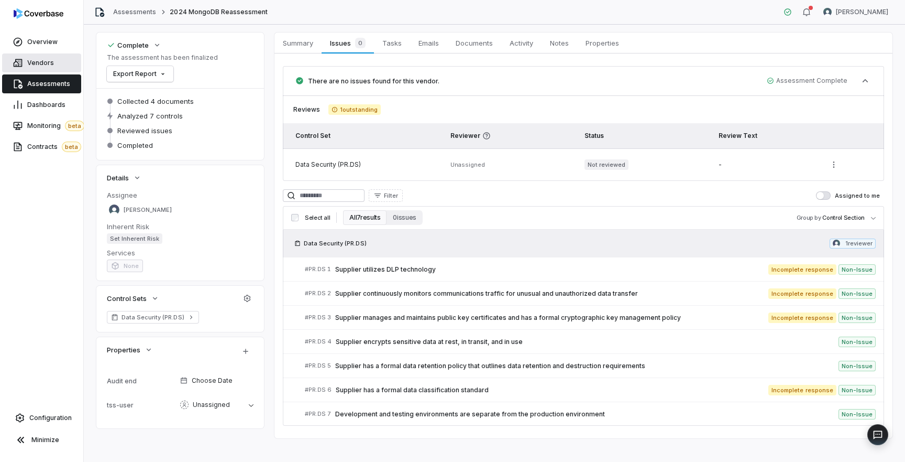
click at [32, 65] on span "Vendors" at bounding box center [40, 63] width 27 height 8
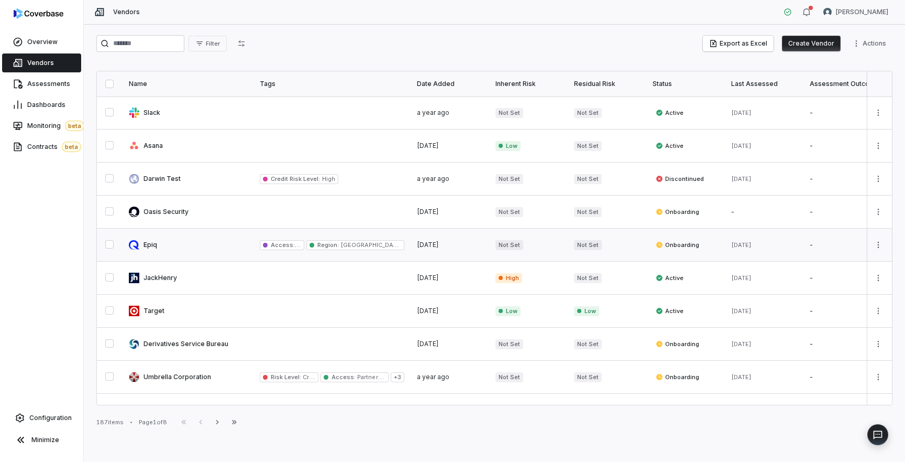
click at [186, 245] on link at bounding box center [188, 244] width 131 height 32
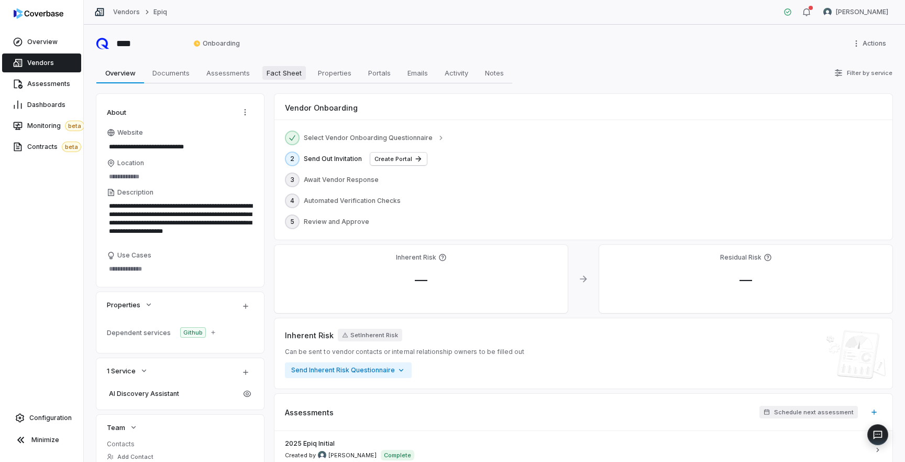
click at [282, 79] on span "Fact Sheet" at bounding box center [283, 73] width 43 height 14
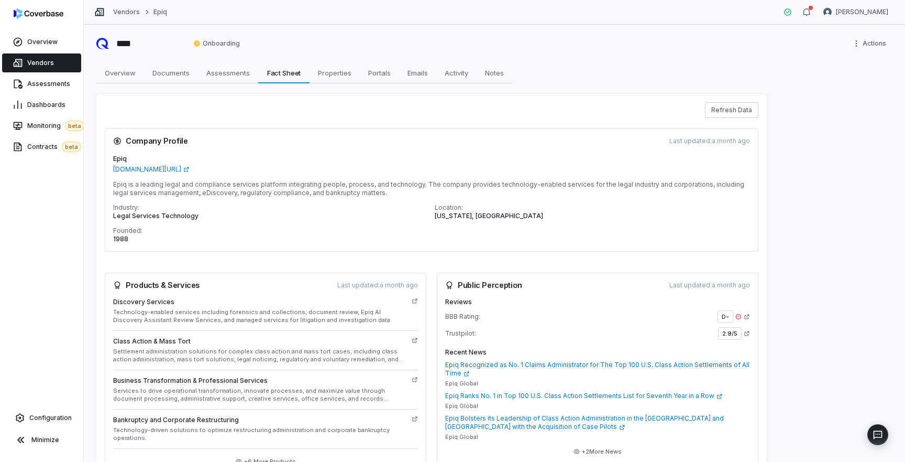
click at [221, 106] on div "Refresh Data" at bounding box center [432, 110] width 654 height 16
click at [48, 421] on span "Configuration" at bounding box center [50, 417] width 42 height 8
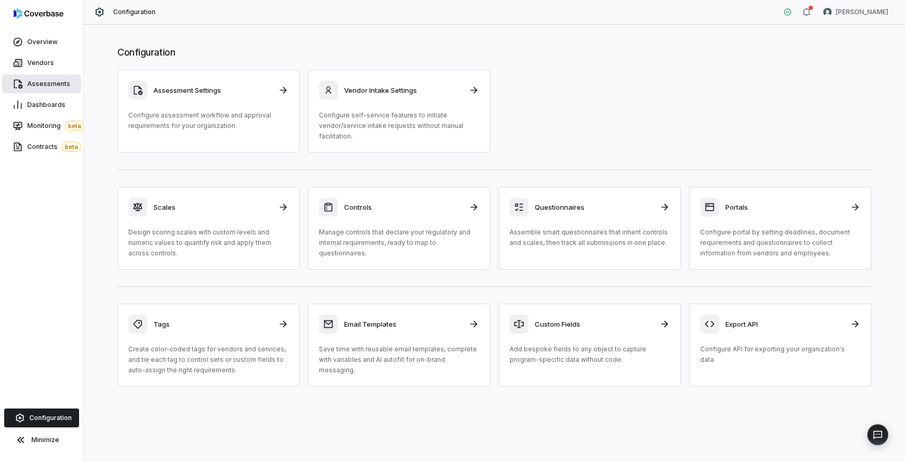
click at [46, 74] on link "Assessments" at bounding box center [41, 83] width 79 height 19
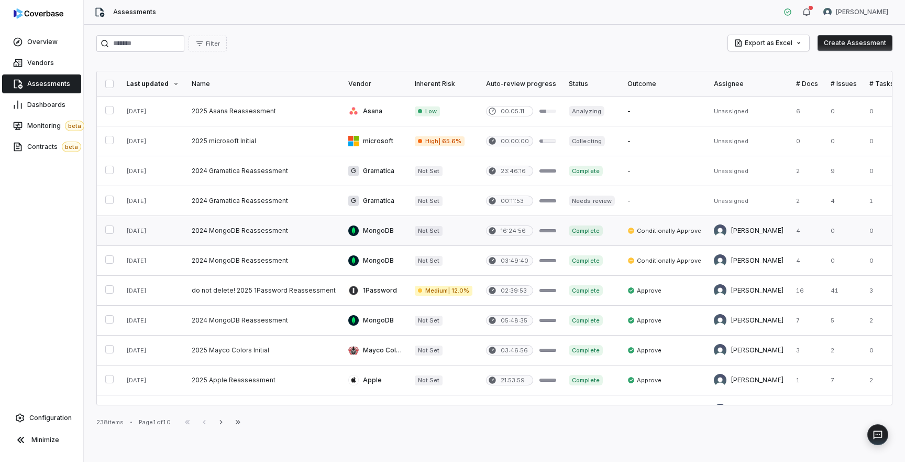
click at [239, 233] on link at bounding box center [263, 230] width 157 height 29
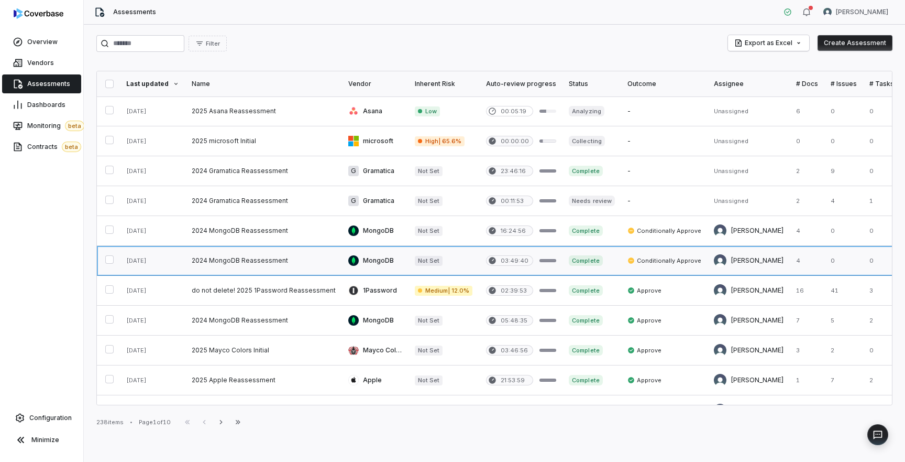
click at [270, 268] on link at bounding box center [263, 260] width 157 height 29
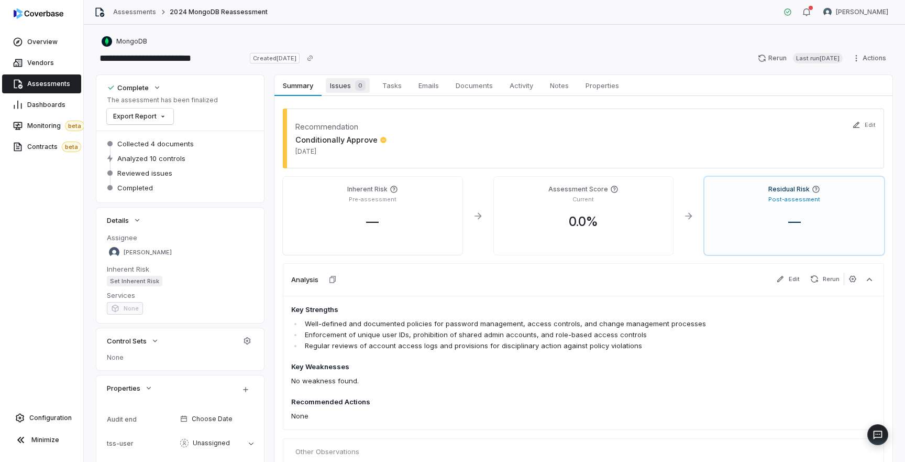
click at [342, 90] on span "Issues 0" at bounding box center [348, 85] width 44 height 15
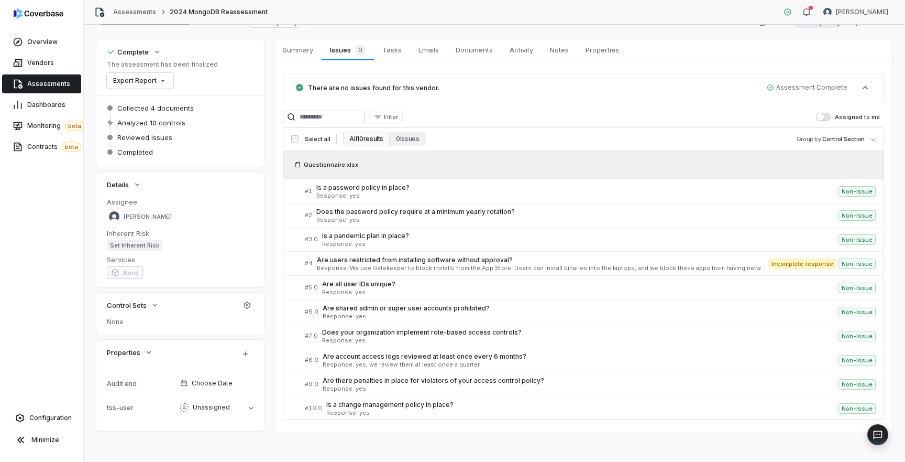
scroll to position [40, 0]
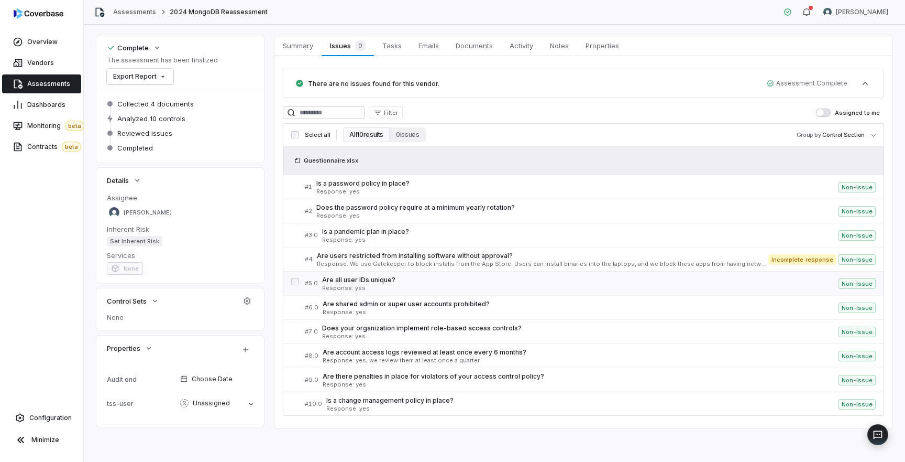
click at [421, 283] on span "Are all user IDs unique?" at bounding box center [580, 280] width 517 height 8
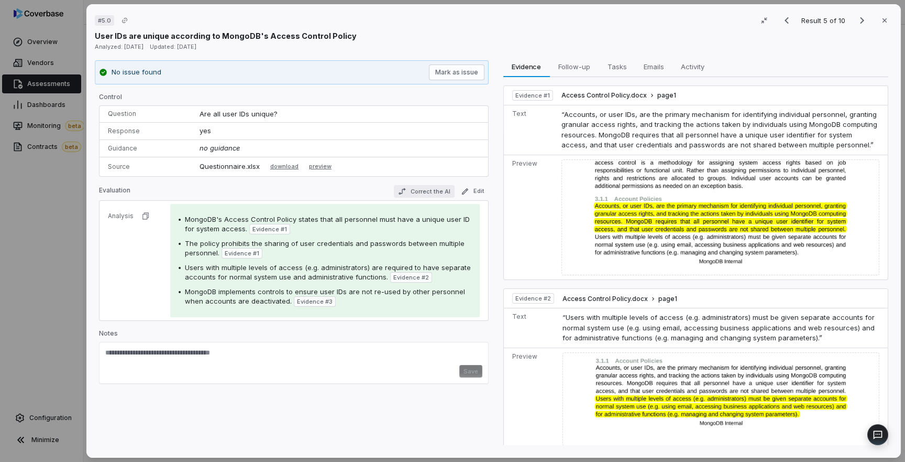
click at [434, 192] on button "Correct the AI" at bounding box center [423, 191] width 61 height 13
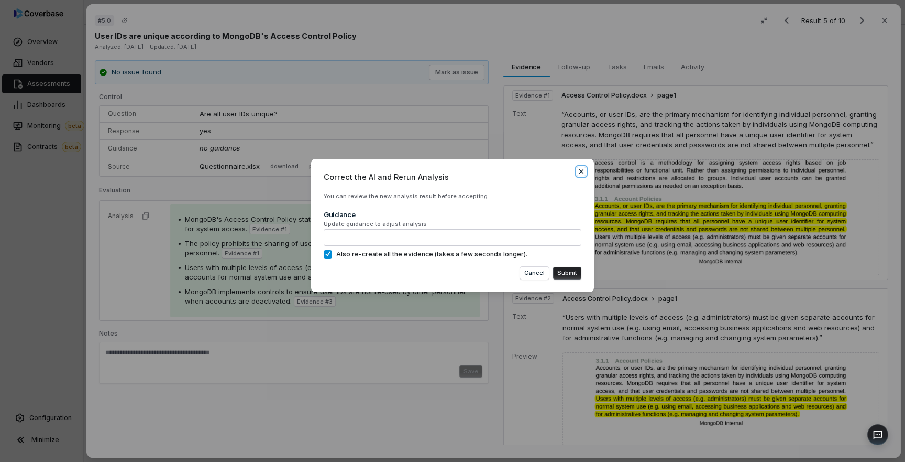
click at [581, 172] on icon "button" at bounding box center [581, 171] width 8 height 8
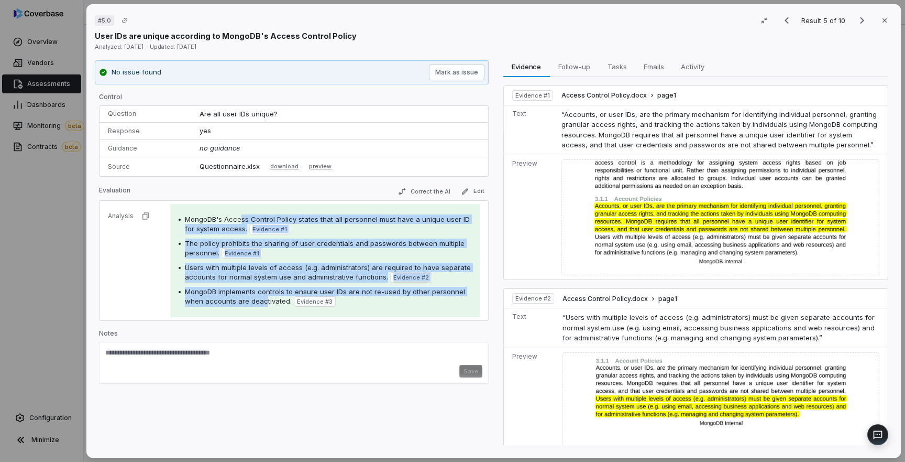
drag, startPoint x: 238, startPoint y: 223, endPoint x: 262, endPoint y: 298, distance: 79.2
click at [262, 298] on div "MongoDB's Access Control Policy states that all personnel must have a unique us…" at bounding box center [325, 260] width 293 height 92
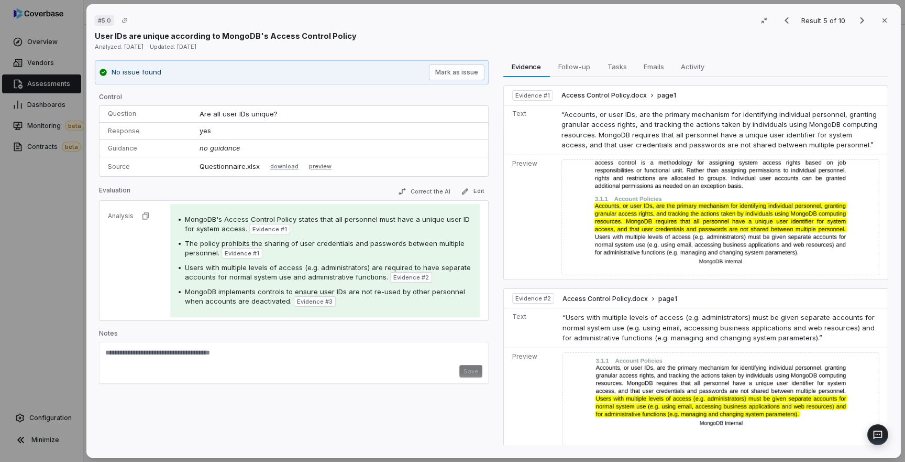
click at [259, 297] on span "MongoDB implements controls to ensure user IDs are not re-used by other personn…" at bounding box center [325, 296] width 280 height 18
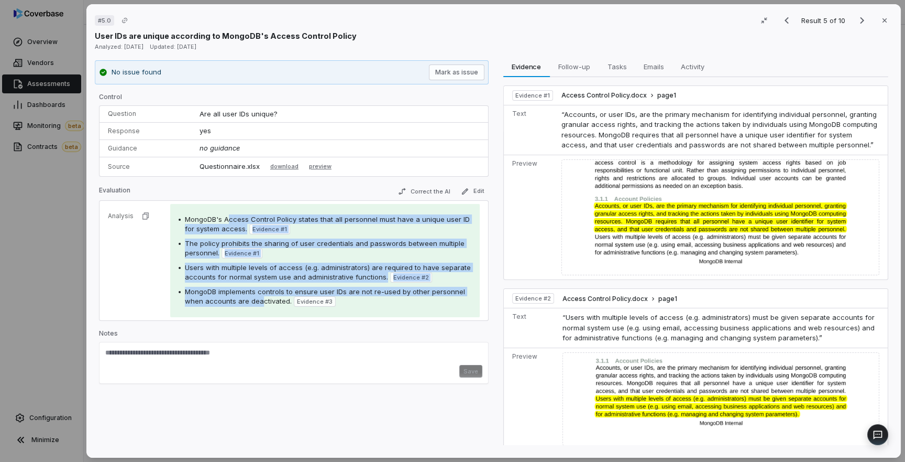
drag, startPoint x: 260, startPoint y: 300, endPoint x: 226, endPoint y: 218, distance: 89.0
click at [226, 218] on div "MongoDB's Access Control Policy states that all personnel must have a unique us…" at bounding box center [325, 260] width 293 height 92
click at [226, 218] on span "MongoDB's Access Control Policy states that all personnel must have a unique us…" at bounding box center [327, 224] width 285 height 18
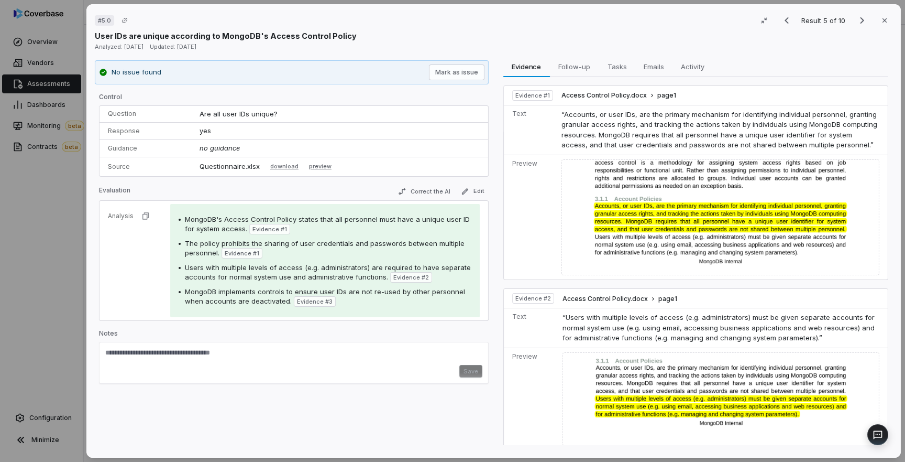
click at [59, 247] on div "# 5.0 Result 5 of 10 Close User IDs are unique according to MongoDB's Access Co…" at bounding box center [452, 231] width 905 height 462
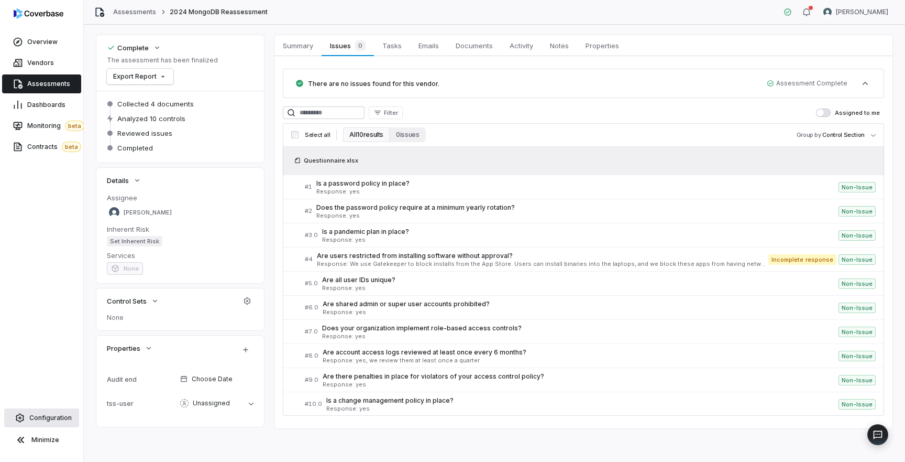
click at [52, 418] on span "Configuration" at bounding box center [50, 417] width 42 height 8
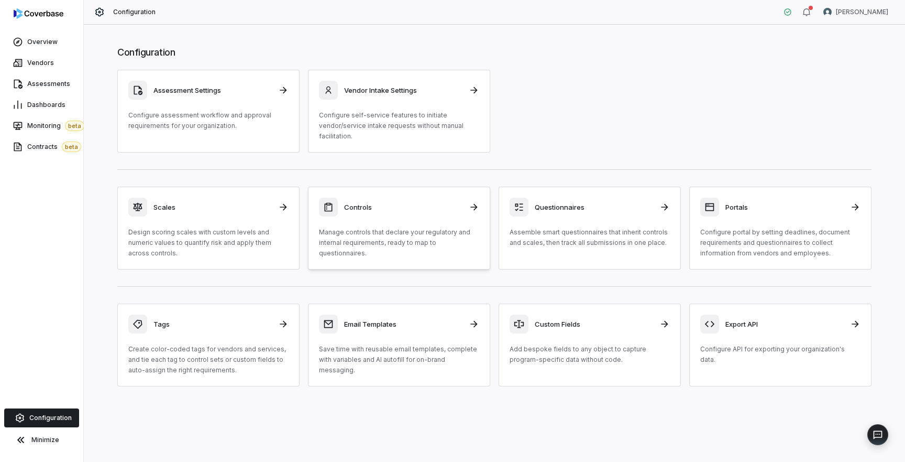
click at [402, 238] on p "Manage controls that declare your regulatory and internal requirements, ready t…" at bounding box center [399, 242] width 160 height 31
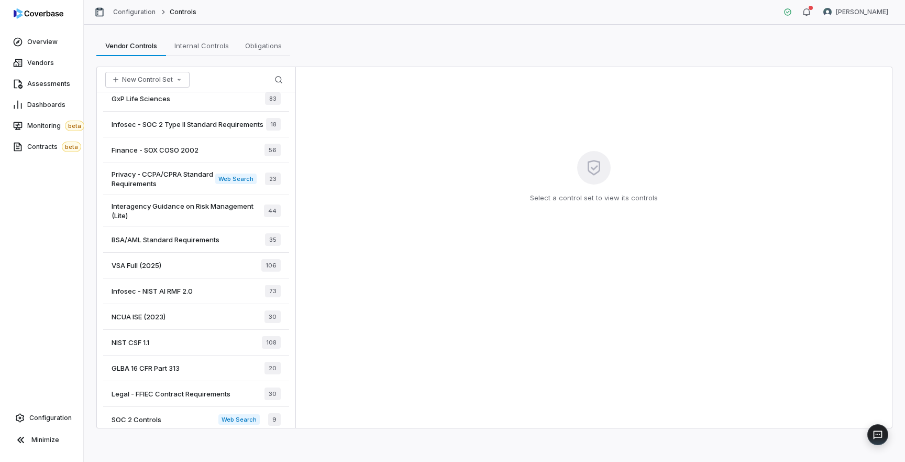
scroll to position [32, 0]
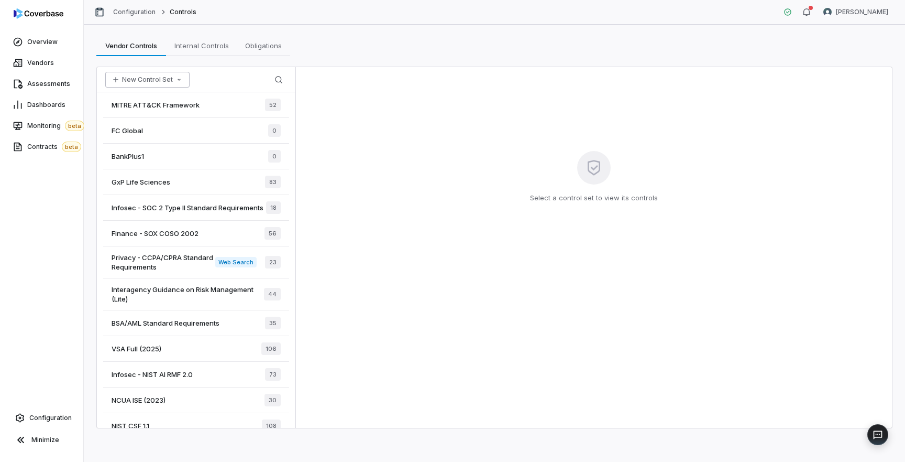
click at [181, 74] on button "New Control Set" at bounding box center [147, 80] width 84 height 16
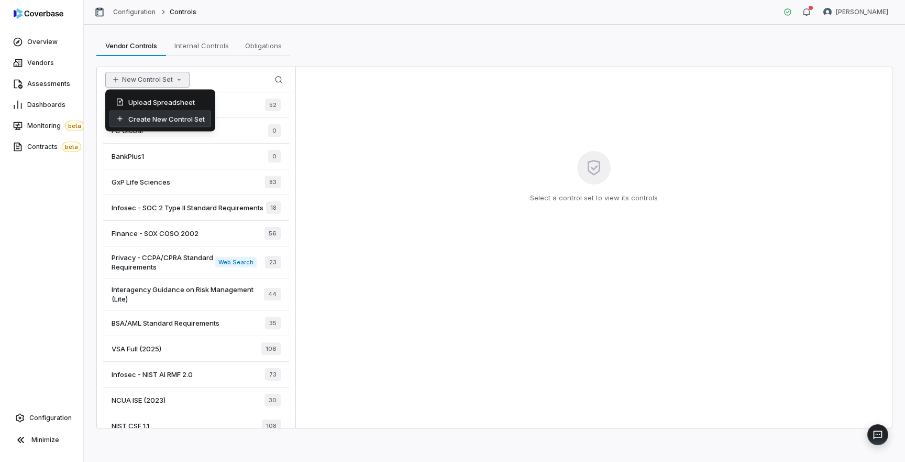
click at [180, 119] on div "Create New Control Set" at bounding box center [160, 119] width 102 height 17
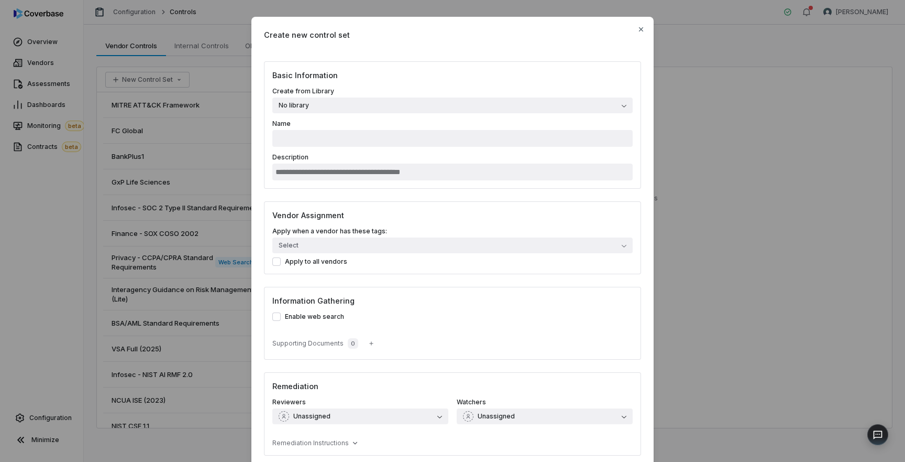
click at [358, 102] on button "No library" at bounding box center [452, 105] width 360 height 16
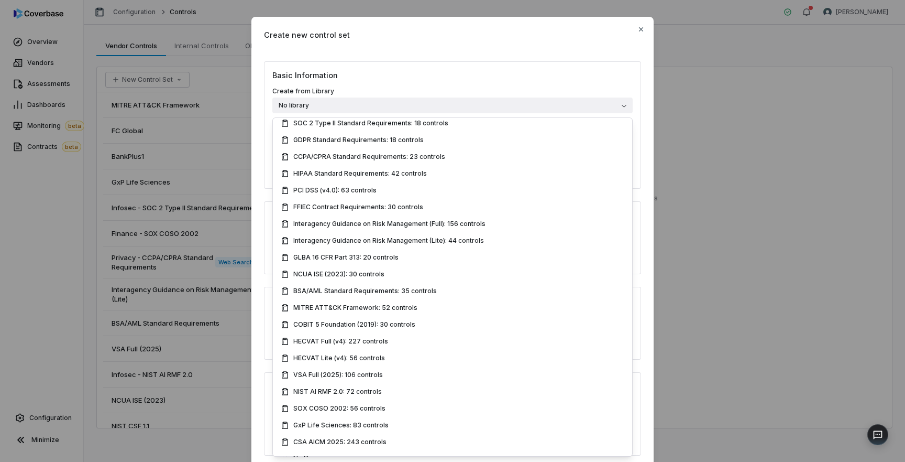
scroll to position [149, 0]
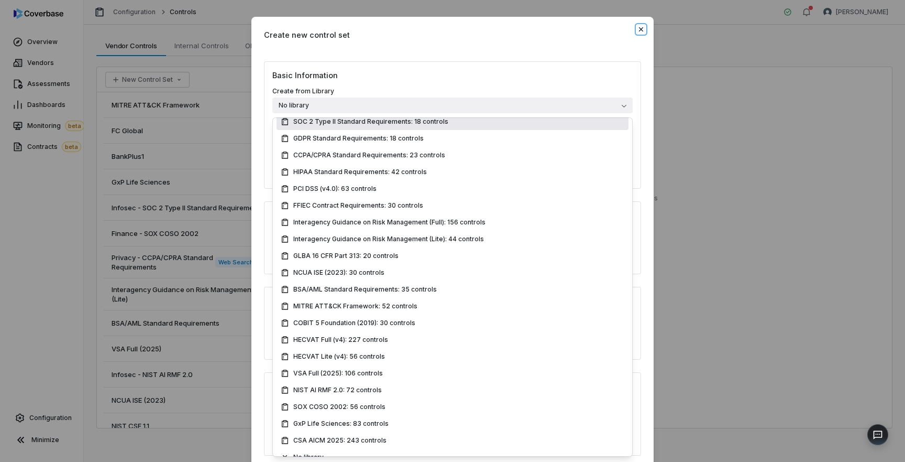
click at [641, 30] on icon "button" at bounding box center [641, 29] width 8 height 8
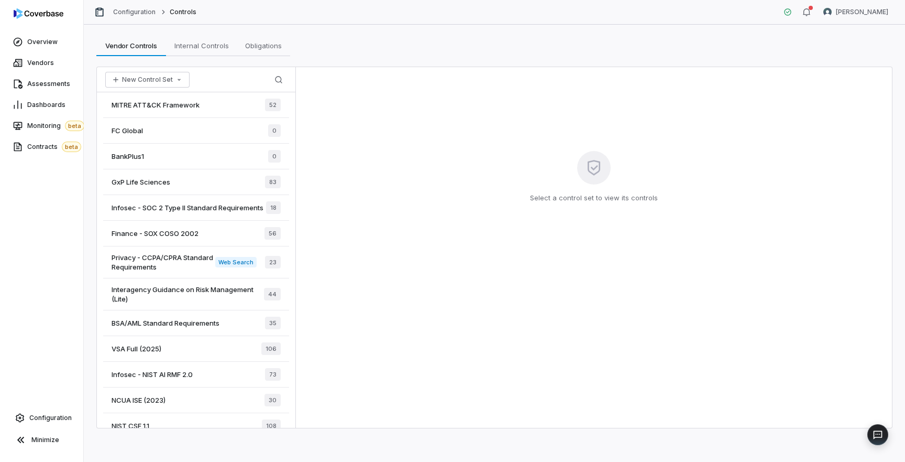
click at [185, 329] on div "BSA/AML Standard Requirements 35" at bounding box center [196, 323] width 186 height 26
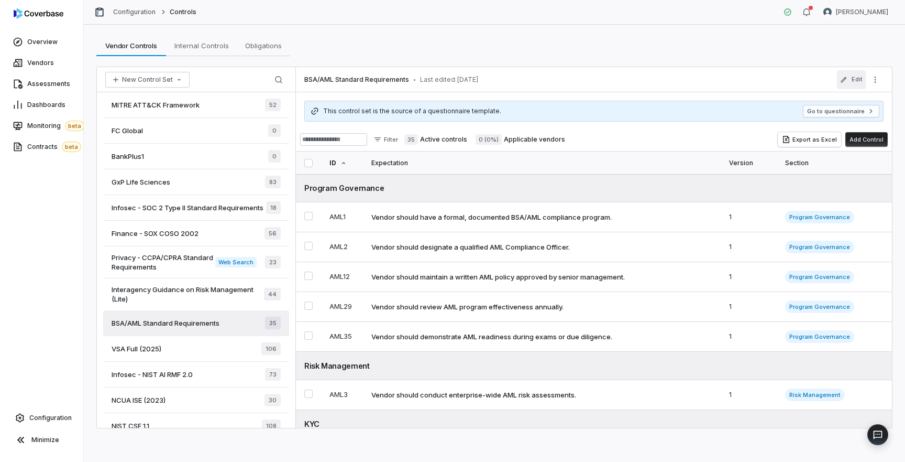
click at [850, 81] on button "Edit" at bounding box center [851, 79] width 29 height 19
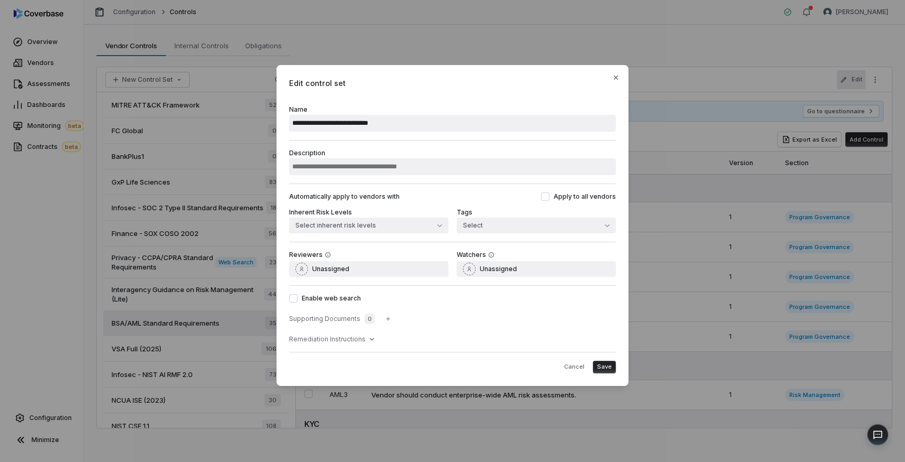
click at [336, 197] on h3 "Automatically apply to vendors with" at bounding box center [344, 196] width 111 height 8
click at [336, 235] on div "Automatically apply to vendors with Apply to all vendors Inherent Risk Levels S…" at bounding box center [452, 212] width 327 height 58
click at [345, 228] on button "Select inherent risk levels" at bounding box center [368, 225] width 159 height 16
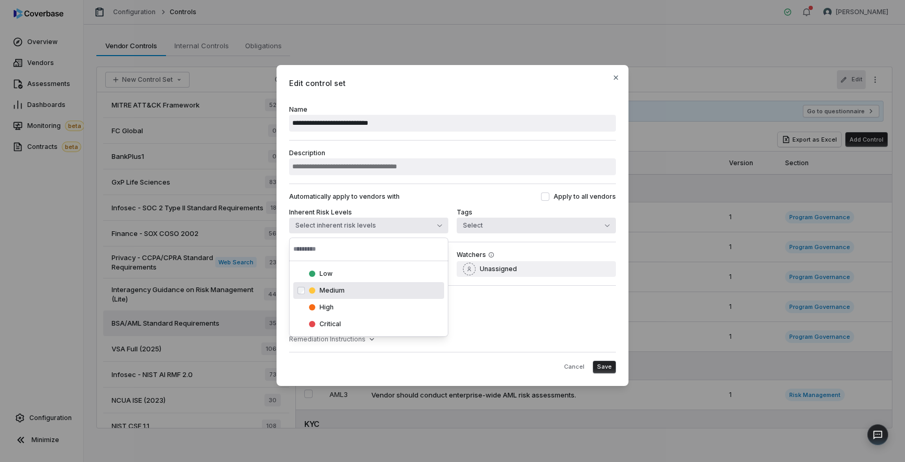
click at [580, 221] on button "Select" at bounding box center [536, 225] width 159 height 16
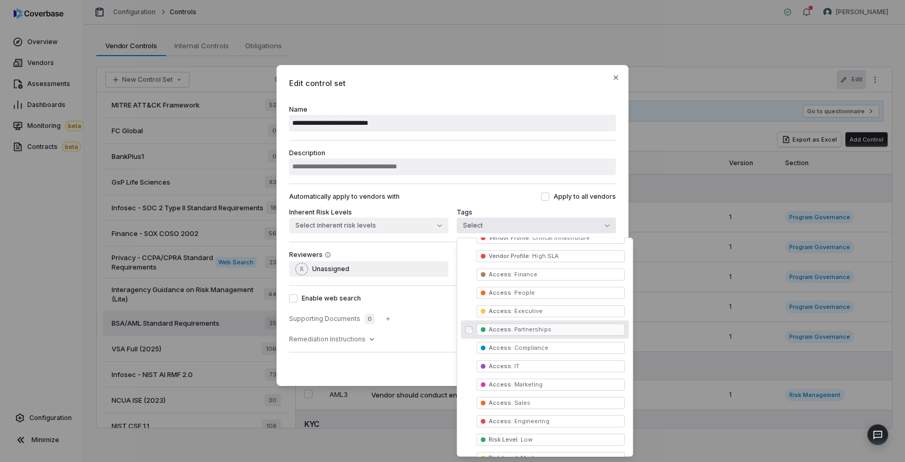
scroll to position [232, 0]
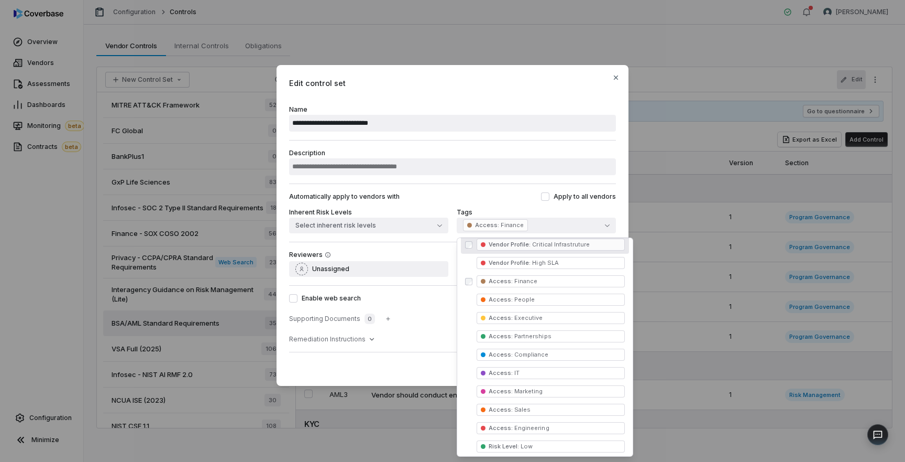
click at [544, 100] on div "**********" at bounding box center [452, 118] width 327 height 43
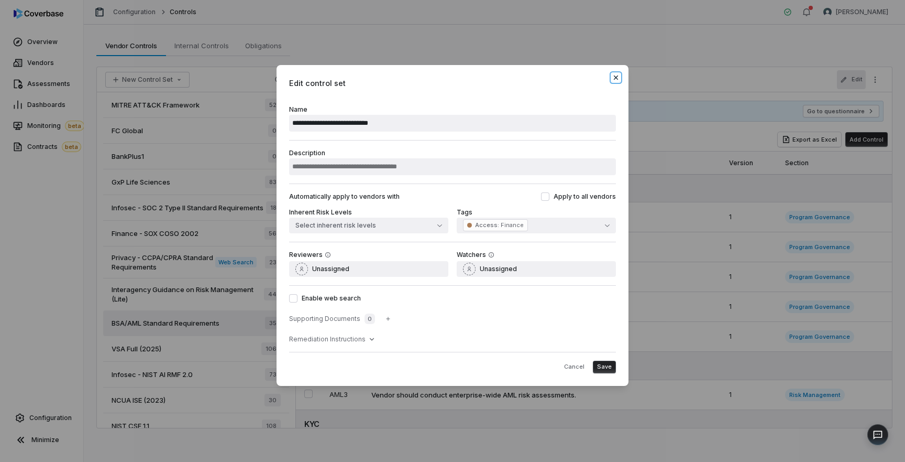
click at [616, 79] on icon "button" at bounding box center [616, 77] width 8 height 8
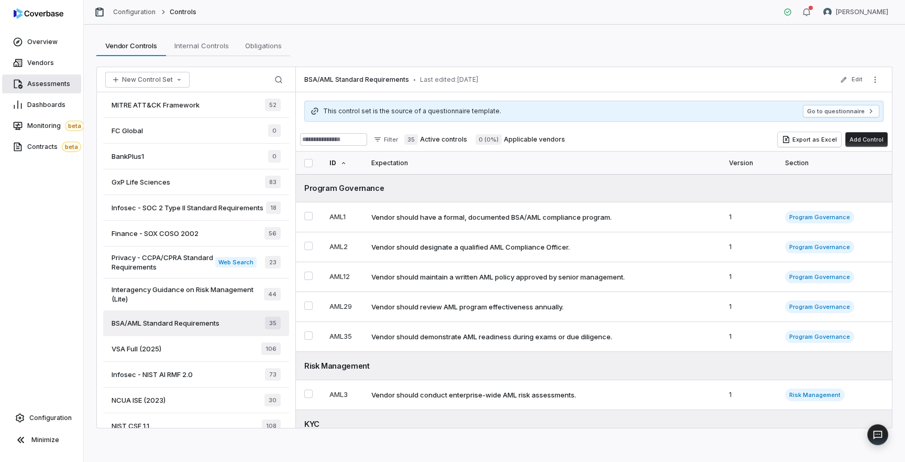
click at [54, 86] on span "Assessments" at bounding box center [48, 84] width 43 height 8
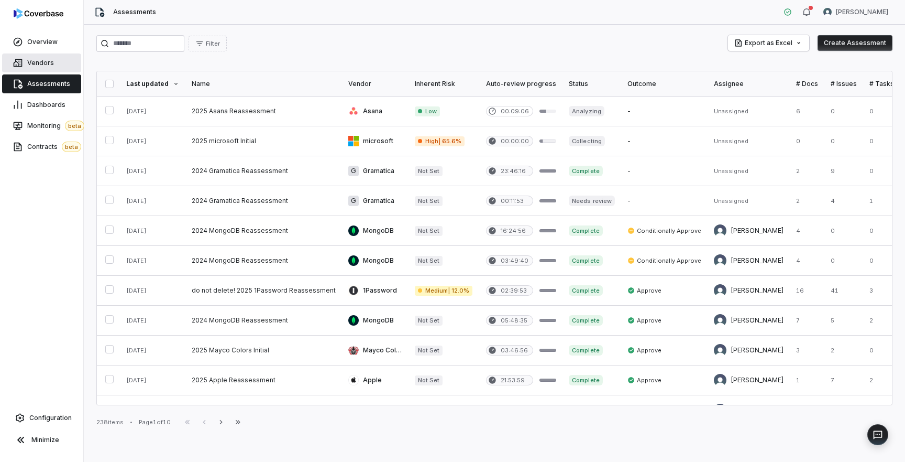
click at [39, 67] on link "Vendors" at bounding box center [41, 62] width 79 height 19
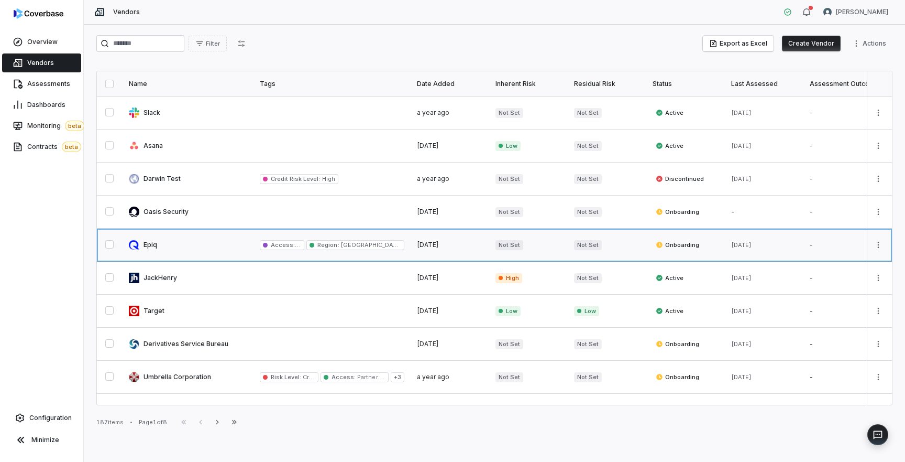
click at [197, 249] on link at bounding box center [188, 244] width 131 height 32
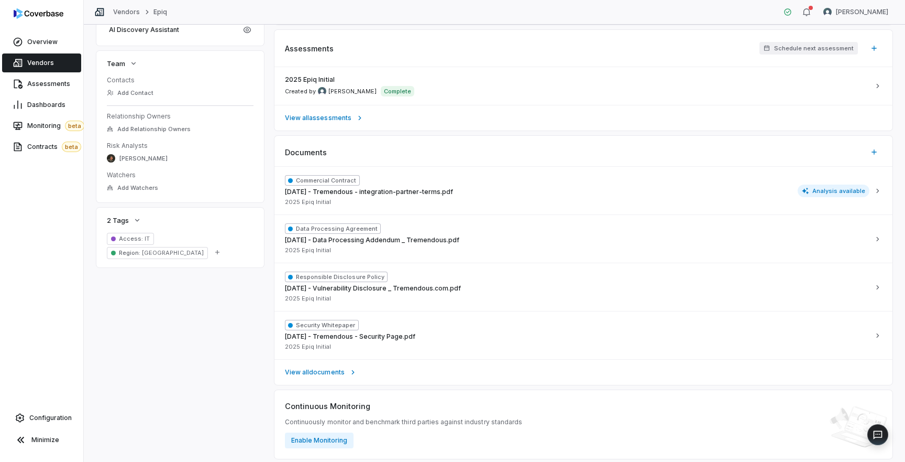
scroll to position [394, 0]
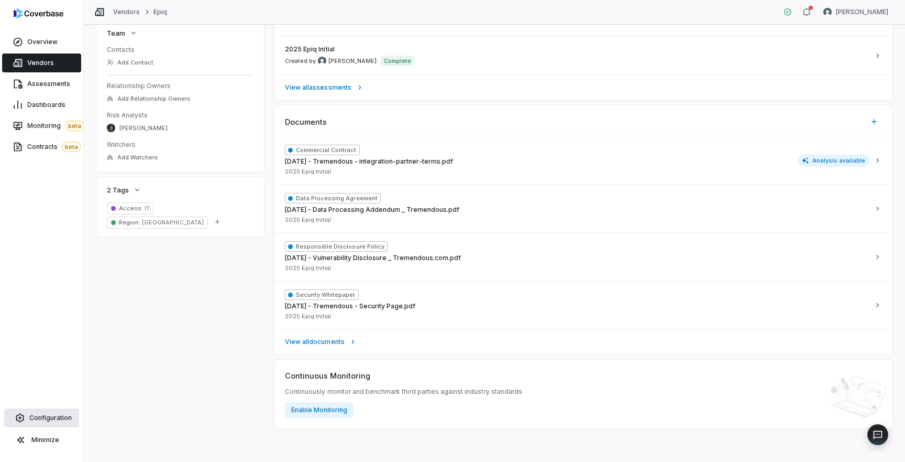
click at [47, 418] on span "Configuration" at bounding box center [50, 417] width 42 height 8
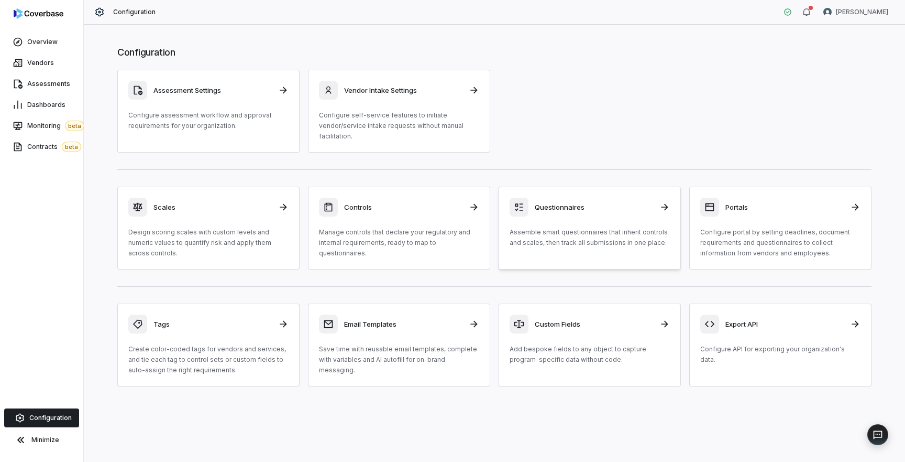
click at [557, 215] on div "Questionnaires" at bounding box center [590, 206] width 160 height 19
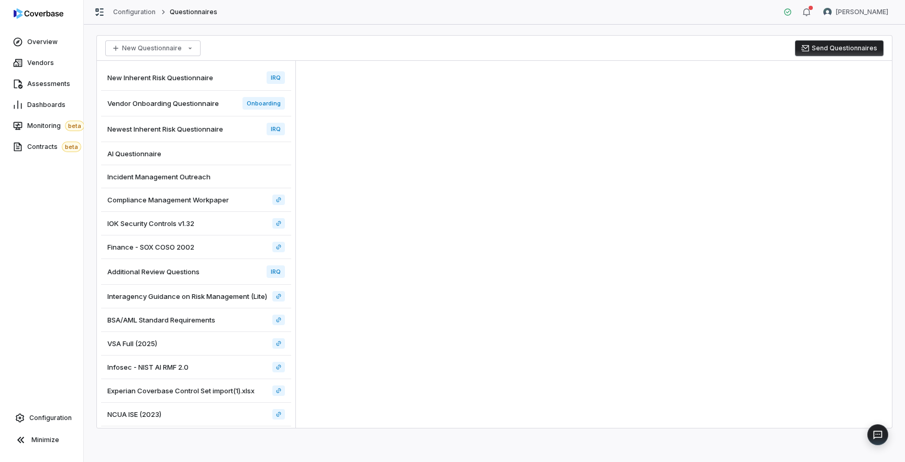
click at [202, 73] on span "New Inherent Risk Questionnaire" at bounding box center [160, 77] width 106 height 9
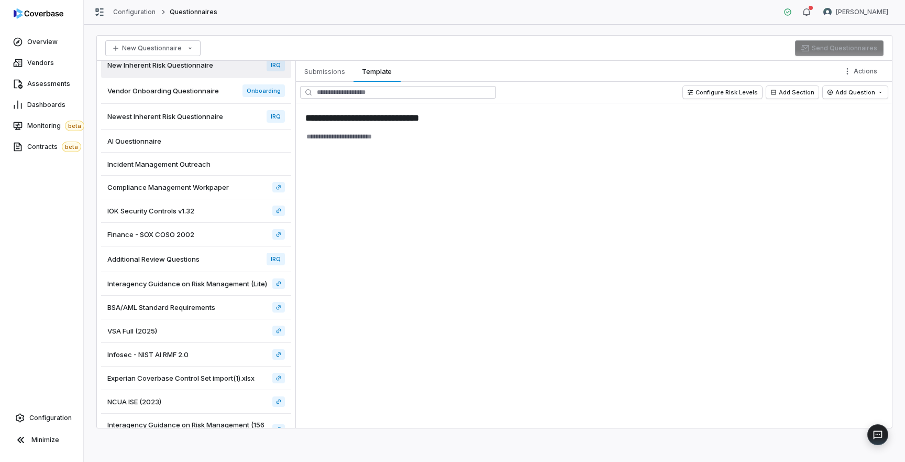
scroll to position [19, 0]
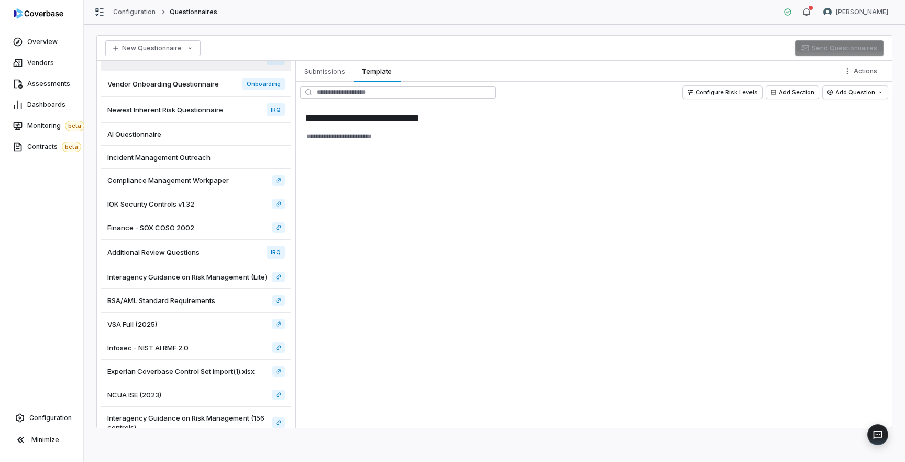
click at [145, 352] on div "Infosec - NIST AI RMF 2.0" at bounding box center [196, 348] width 190 height 24
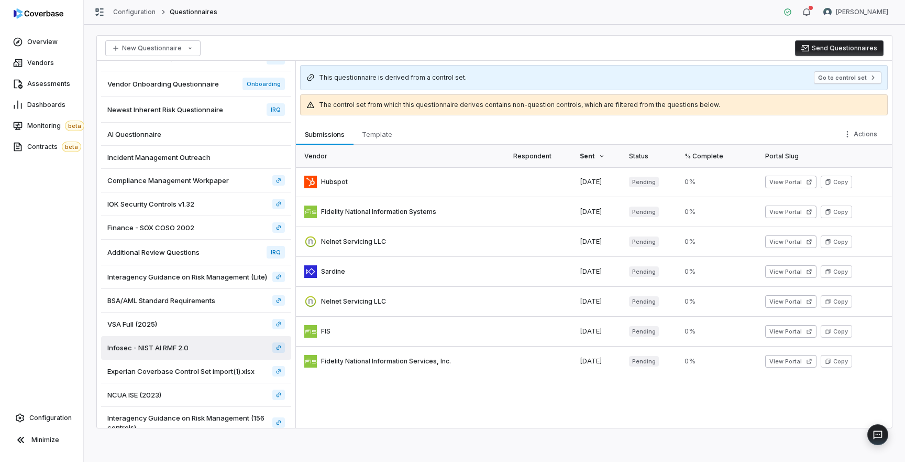
click at [180, 159] on span "Incident Management Outreach" at bounding box center [158, 156] width 103 height 9
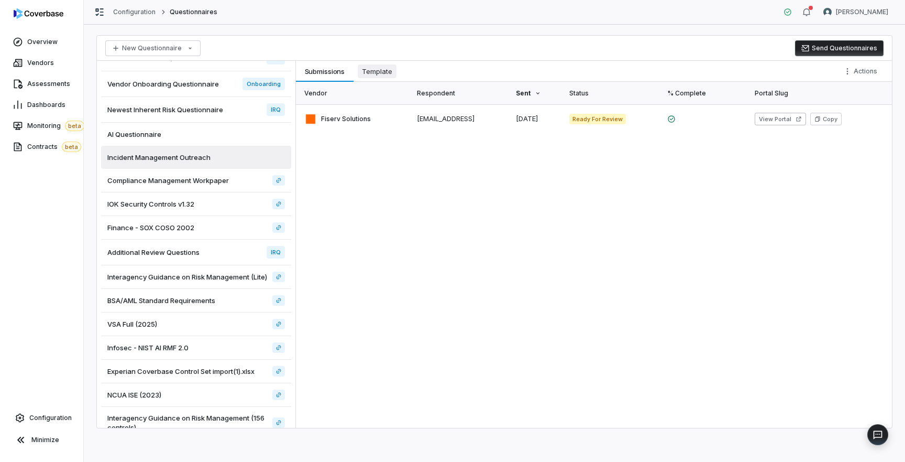
click at [385, 71] on span "Template" at bounding box center [377, 71] width 39 height 14
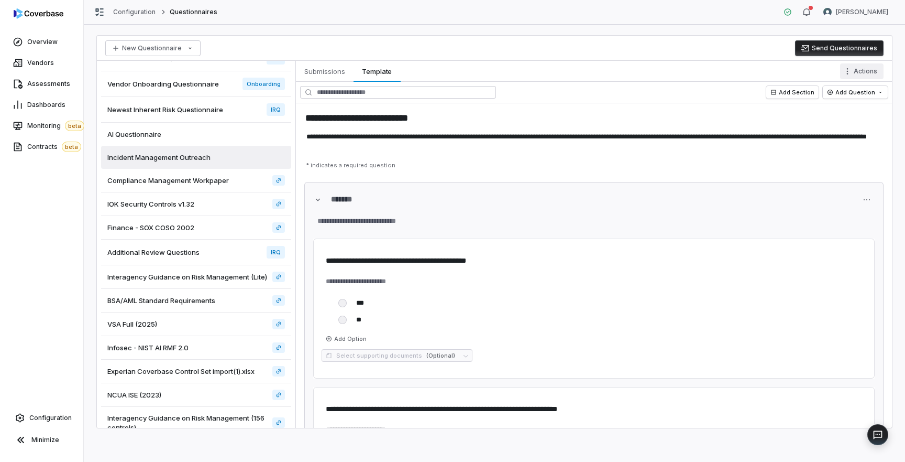
click at [870, 73] on html "**********" at bounding box center [452, 231] width 905 height 462
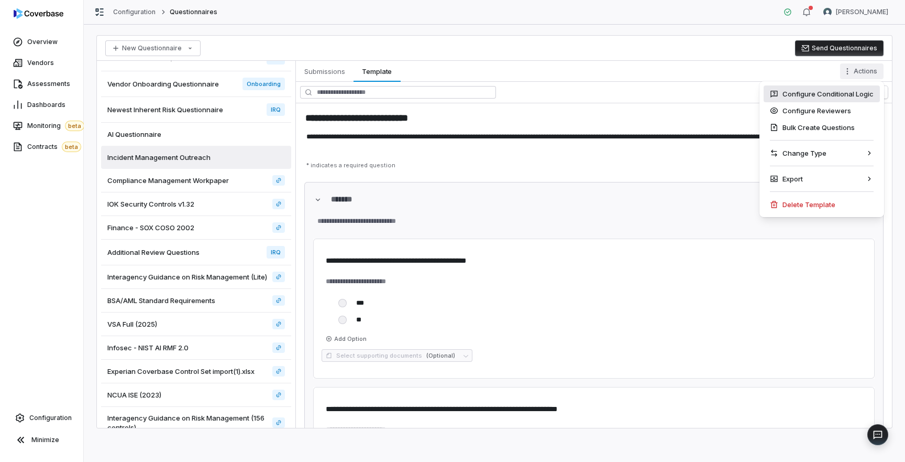
click at [848, 98] on div "Configure Conditional Logic" at bounding box center [822, 93] width 116 height 17
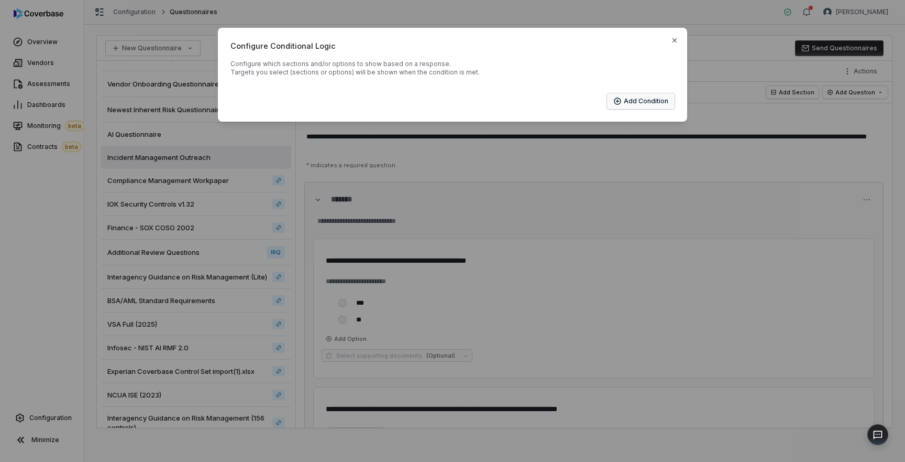
click at [642, 102] on button "Add Condition" at bounding box center [641, 101] width 68 height 16
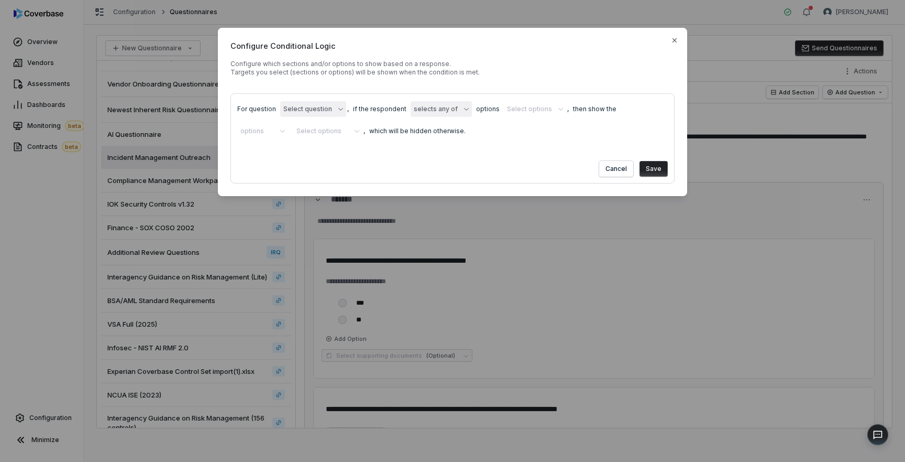
type textarea "*"
click at [338, 110] on icon "button" at bounding box center [340, 108] width 5 height 5
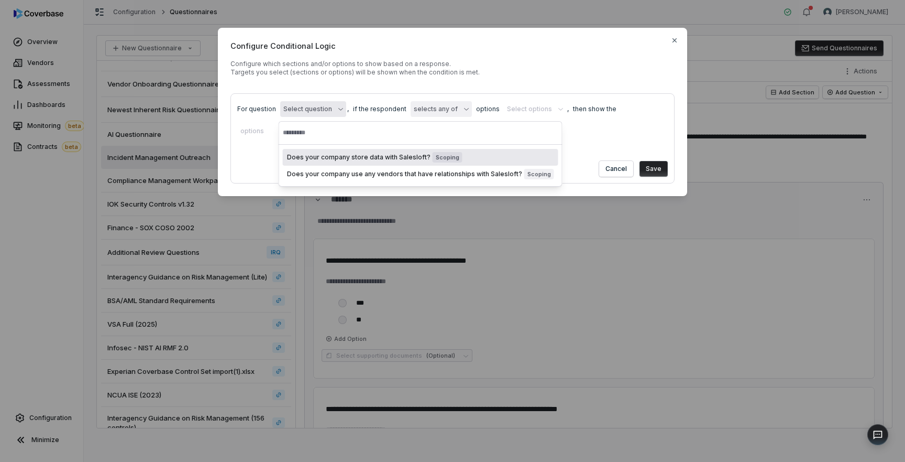
click at [340, 159] on span "Does your company store data with Salesloft?" at bounding box center [359, 157] width 144 height 8
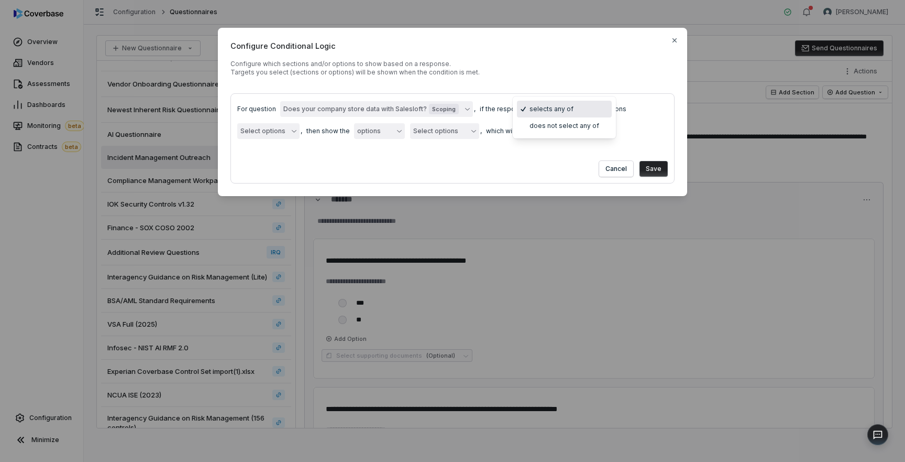
click at [561, 112] on body "**********" at bounding box center [452, 231] width 905 height 462
select select "**********"
click at [280, 132] on button "Select options" at bounding box center [268, 131] width 62 height 16
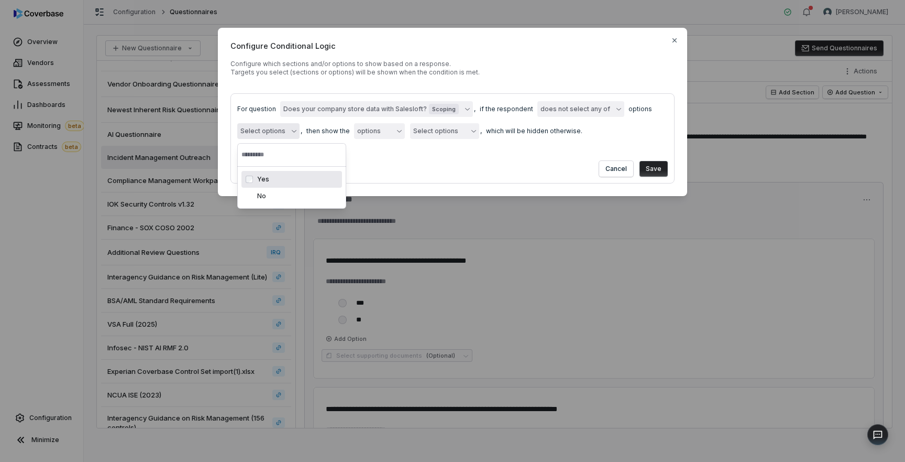
click at [407, 172] on div "Cancel Save" at bounding box center [452, 167] width 431 height 20
click at [392, 135] on body "**********" at bounding box center [452, 231] width 905 height 462
click at [450, 135] on div "**********" at bounding box center [452, 112] width 905 height 224
click at [372, 129] on body "**********" at bounding box center [452, 231] width 905 height 462
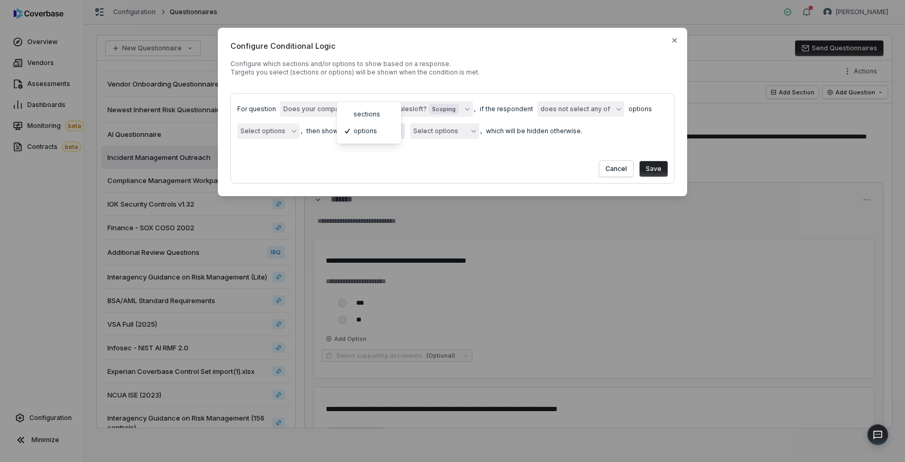
click at [445, 136] on div "**********" at bounding box center [452, 112] width 905 height 224
click at [427, 191] on div "**********" at bounding box center [452, 112] width 469 height 168
click at [675, 42] on icon "button" at bounding box center [675, 40] width 8 height 8
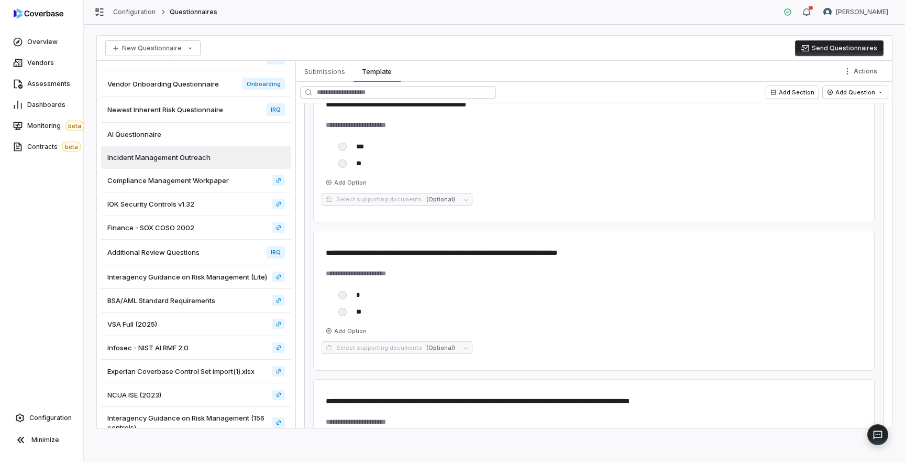
scroll to position [163, 0]
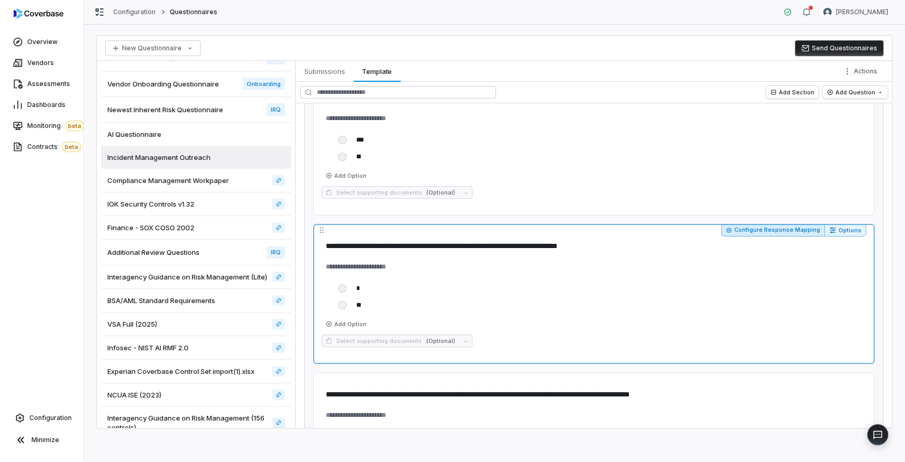
click at [750, 231] on button "Configure Response Mapping" at bounding box center [772, 230] width 103 height 13
type textarea "*"
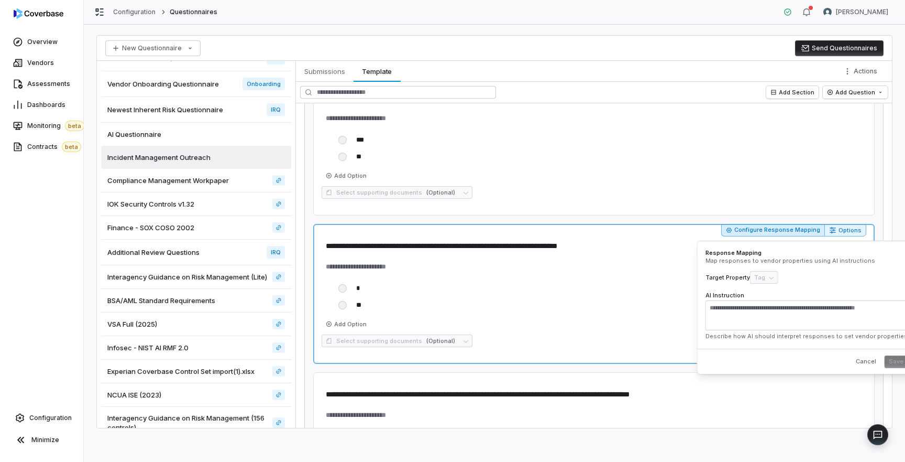
click at [747, 316] on textarea "AI Instruction" at bounding box center [807, 315] width 202 height 30
click at [744, 304] on textarea "AI Instruction" at bounding box center [807, 315] width 202 height 30
click at [746, 313] on textarea "AI Instruction" at bounding box center [807, 315] width 202 height 30
click at [732, 310] on textarea "**********" at bounding box center [799, 315] width 186 height 30
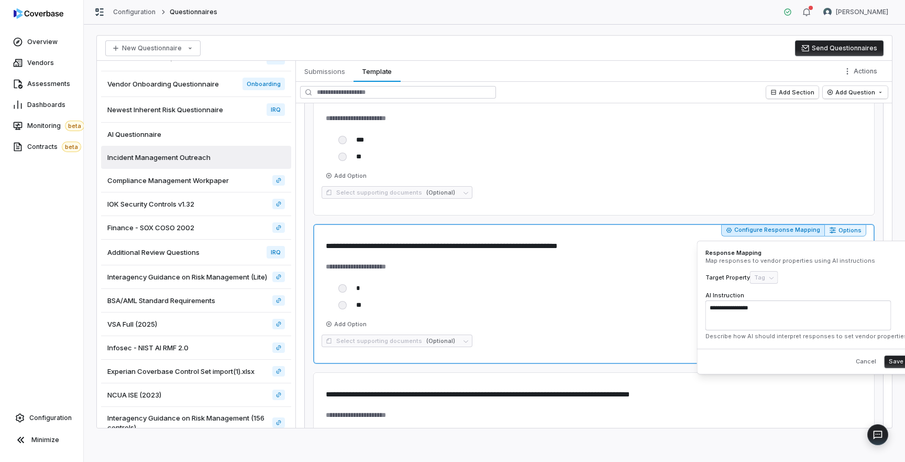
click at [732, 310] on textarea "**********" at bounding box center [799, 315] width 186 height 30
click at [814, 307] on textarea "**********" at bounding box center [799, 315] width 186 height 30
type textarea "**********"
type textarea "*"
type textarea "**********"
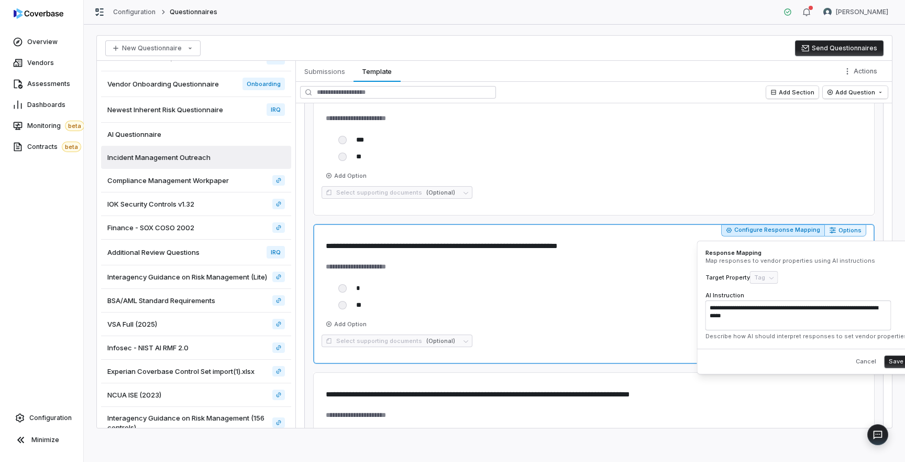
click at [885, 361] on button "Save" at bounding box center [896, 361] width 23 height 13
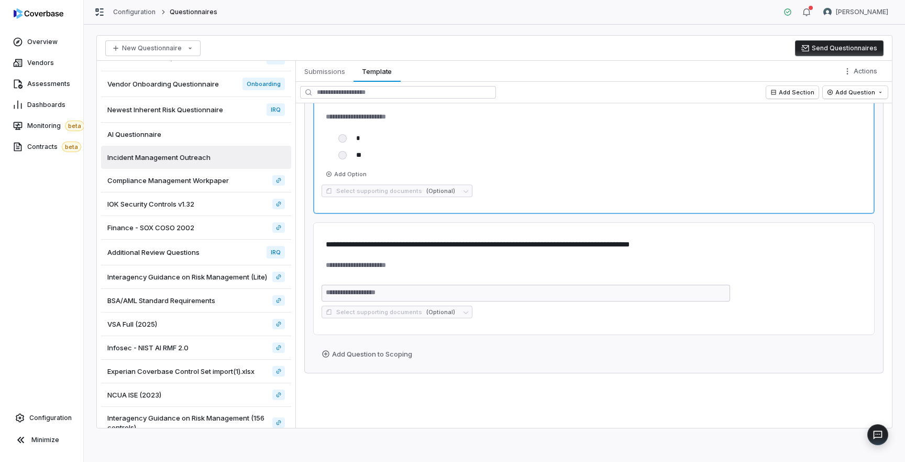
scroll to position [315, 0]
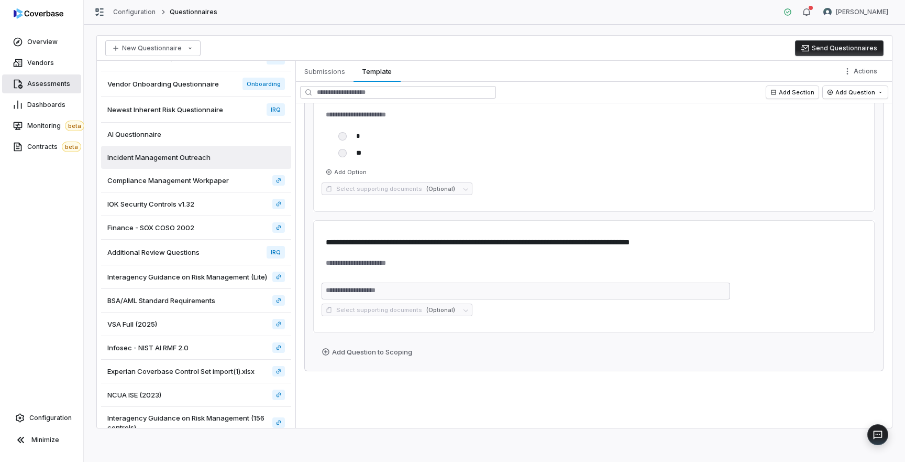
click at [40, 79] on link "Assessments" at bounding box center [41, 83] width 79 height 19
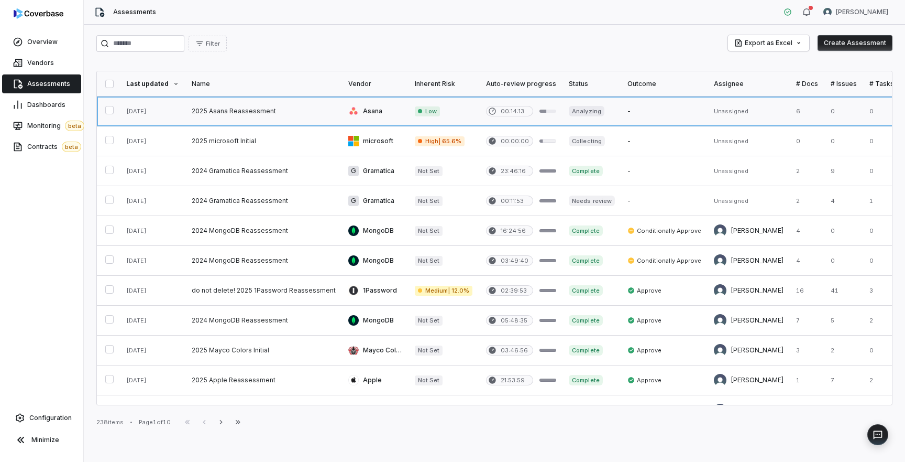
click at [249, 117] on link at bounding box center [263, 110] width 157 height 29
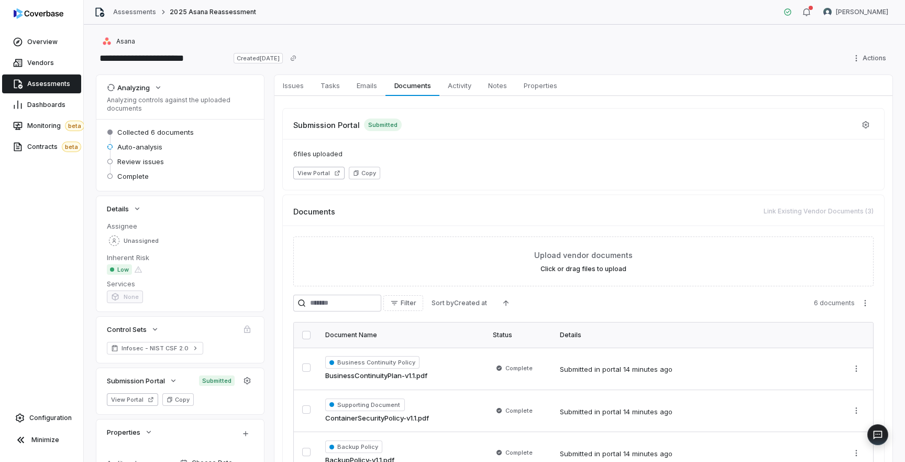
scroll to position [95, 0]
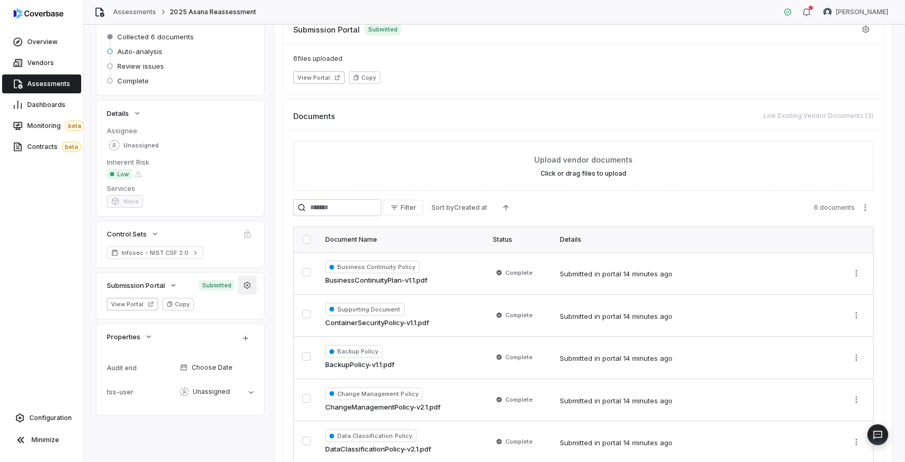
click at [248, 284] on icon "button" at bounding box center [247, 285] width 8 height 8
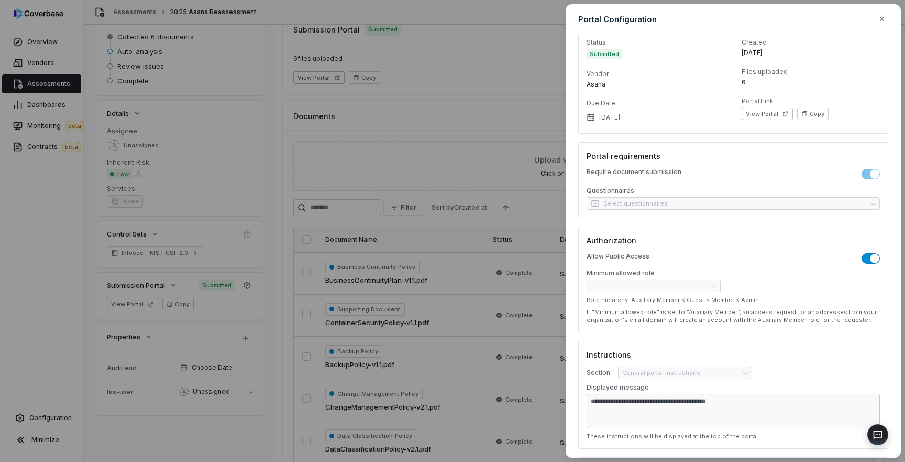
scroll to position [0, 0]
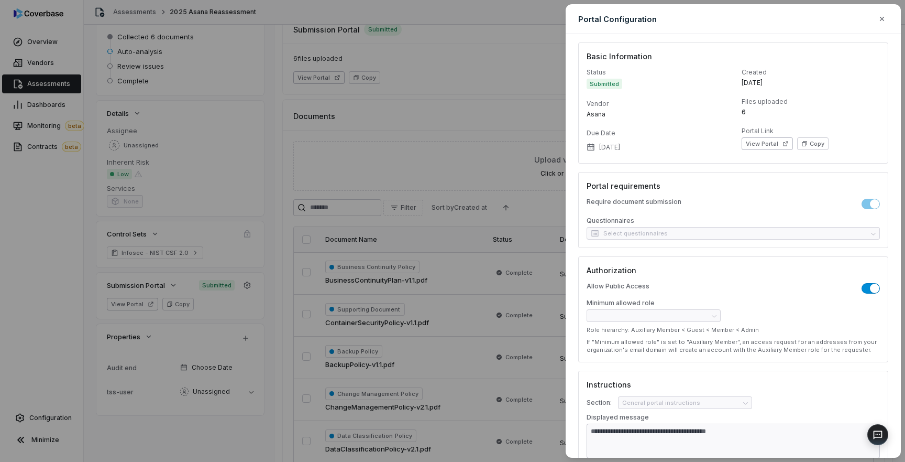
click at [642, 205] on p "Require document submission" at bounding box center [634, 203] width 95 height 13
click at [883, 20] on icon "button" at bounding box center [882, 19] width 8 height 8
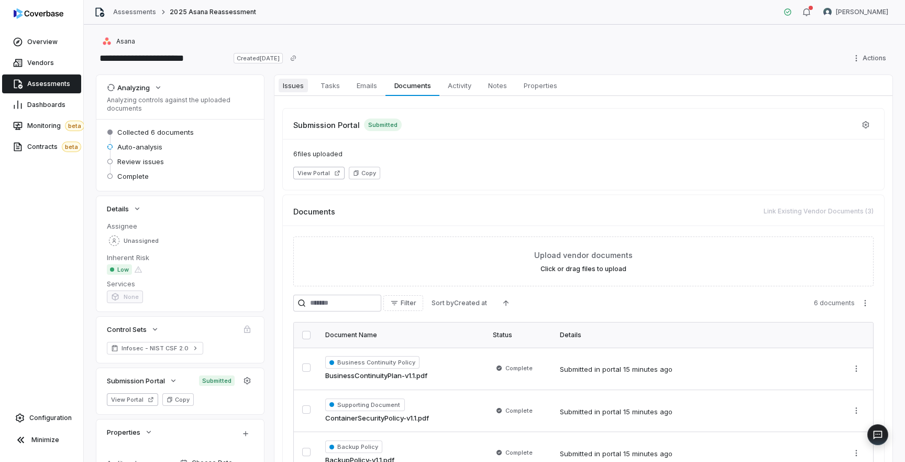
click at [294, 83] on span "Issues" at bounding box center [293, 86] width 29 height 14
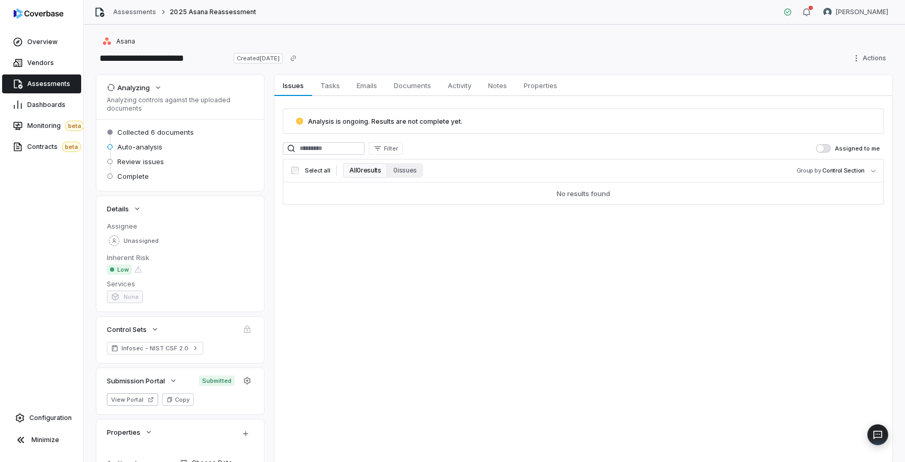
click at [347, 122] on span "Analysis is ongoing. Results are not complete yet." at bounding box center [385, 121] width 155 height 8
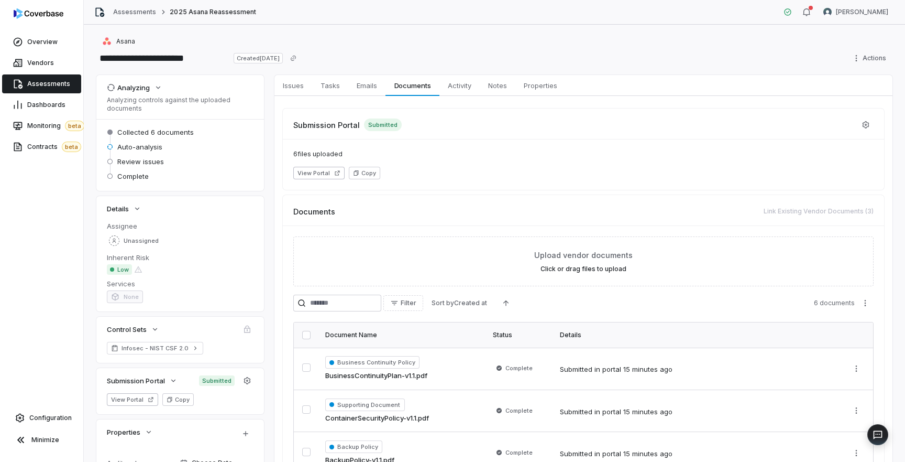
click at [41, 81] on span "Assessments" at bounding box center [48, 84] width 43 height 8
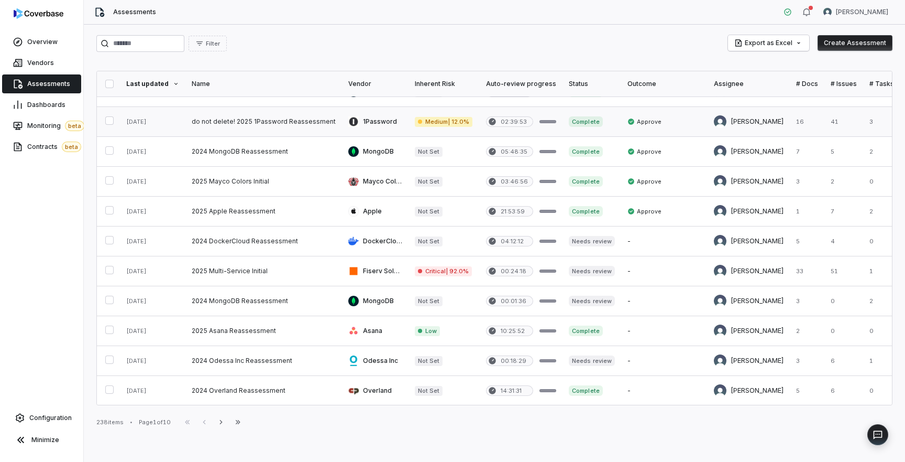
scroll to position [244, 0]
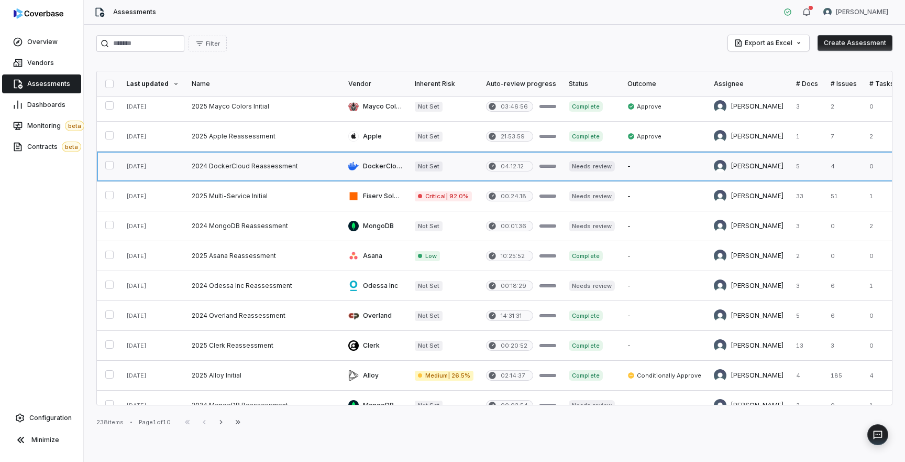
click at [272, 166] on link at bounding box center [263, 165] width 157 height 29
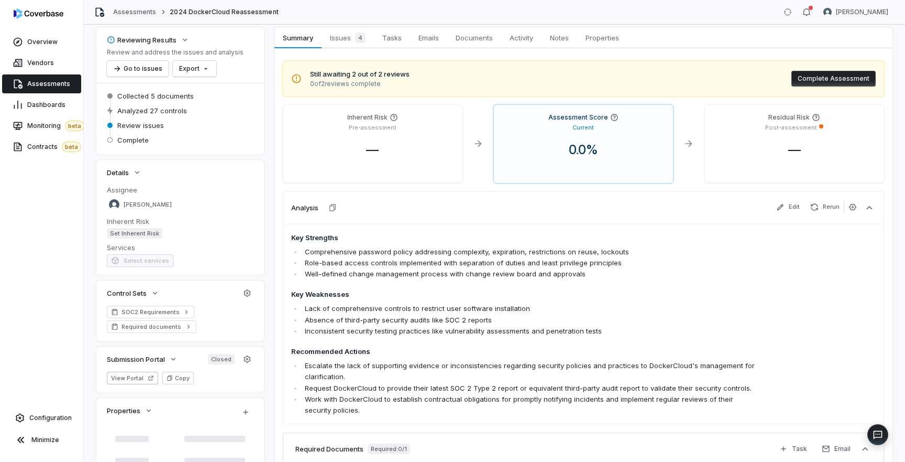
scroll to position [36, 0]
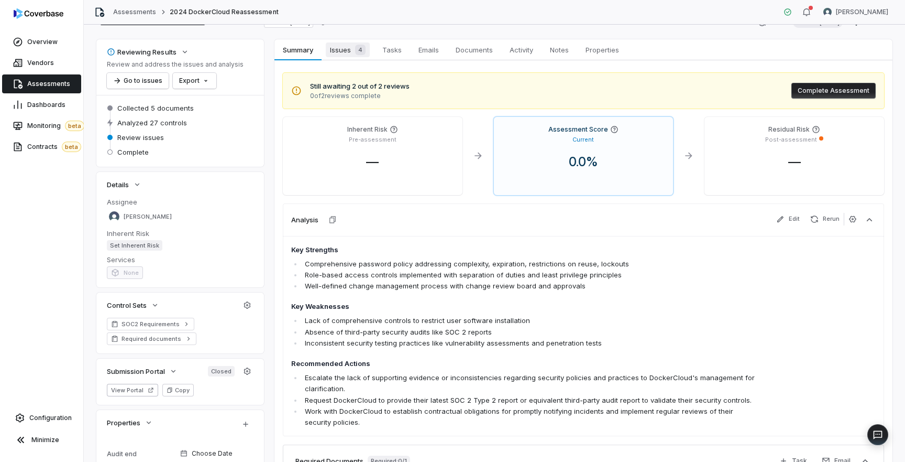
click at [332, 50] on span "Issues 4" at bounding box center [348, 49] width 44 height 15
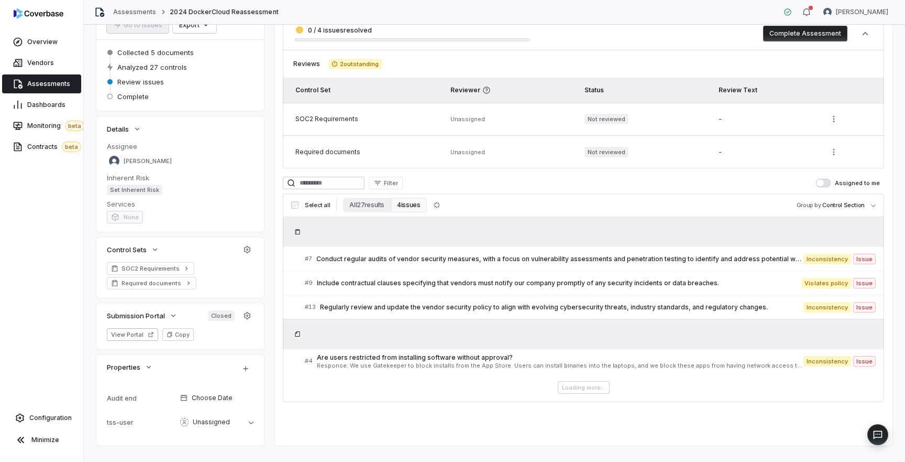
scroll to position [108, 0]
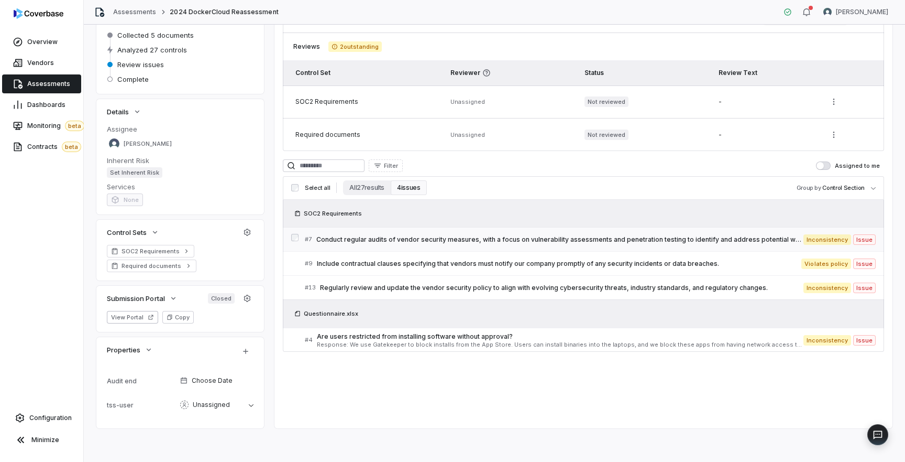
click at [412, 241] on span "Conduct regular audits of vendor security measures, with a focus on vulnerabili…" at bounding box center [559, 239] width 487 height 8
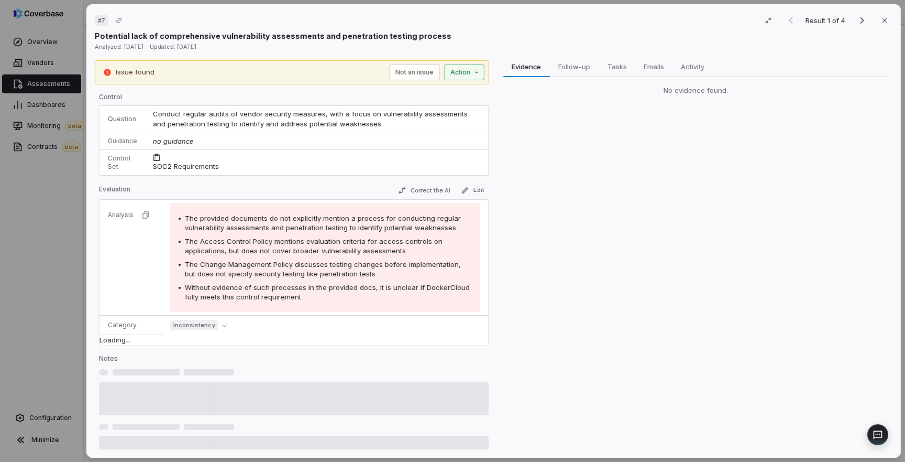
click at [466, 73] on div "# 7 Result 1 of 4 Close Potential lack of comprehensive vulnerability assessmen…" at bounding box center [452, 231] width 905 height 462
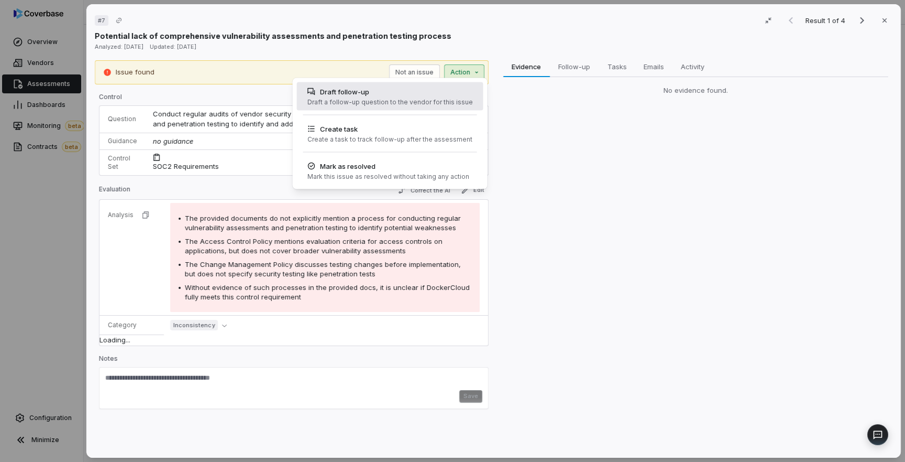
click at [431, 99] on div "Draft a follow-up question to the vendor for this issue" at bounding box center [390, 102] width 166 height 8
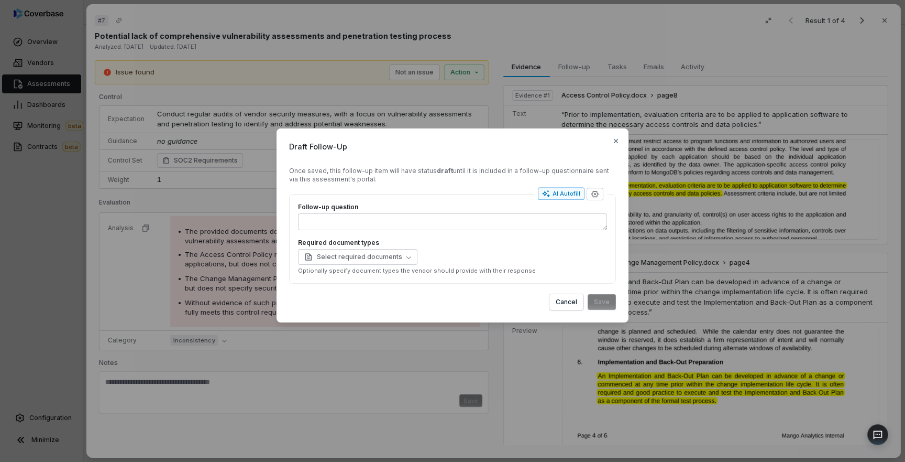
click at [563, 190] on div "AI Autofill" at bounding box center [561, 193] width 38 height 8
type textarea "*"
type textarea "****"
type textarea "*"
type textarea "**********"
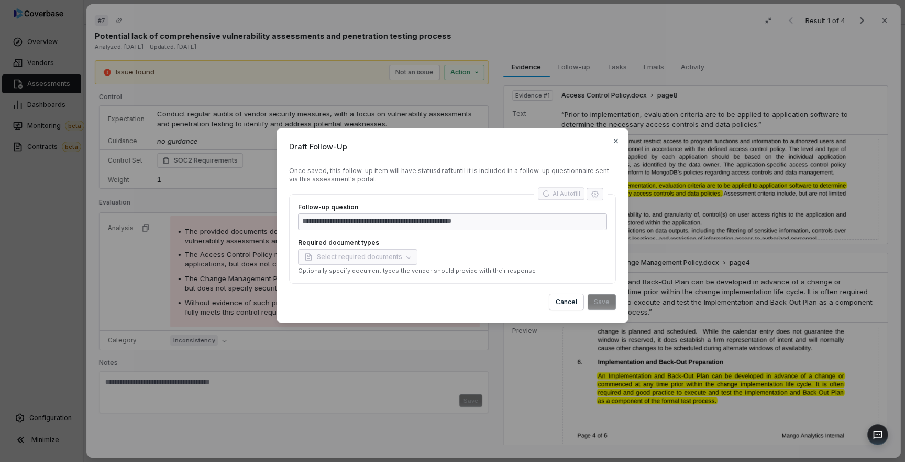
type textarea "*"
type textarea "**********"
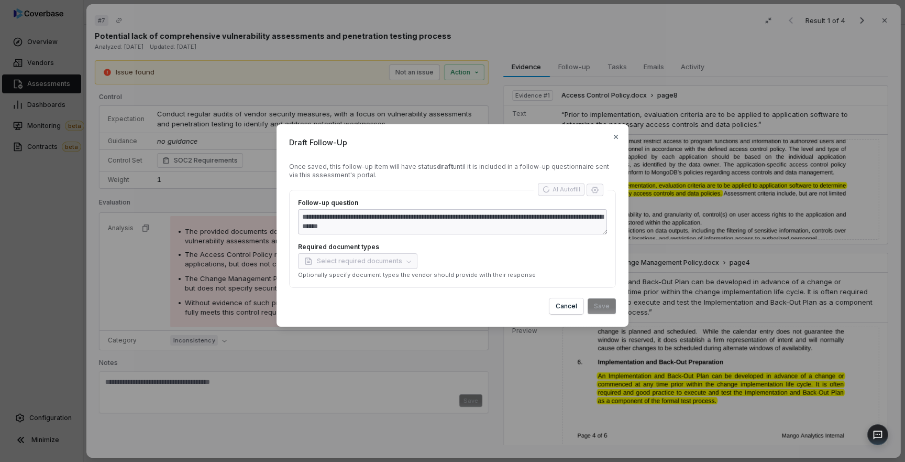
type textarea "*"
type textarea "**********"
type textarea "*"
type textarea "**********"
type textarea "*"
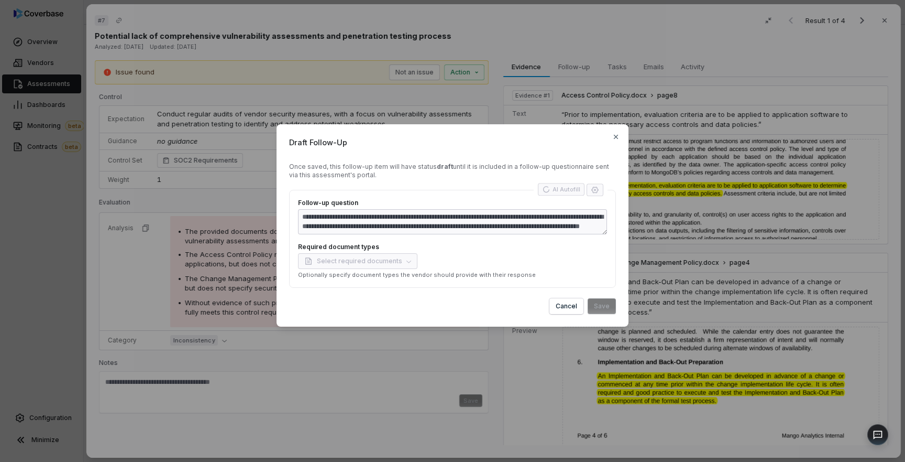
type textarea "**********"
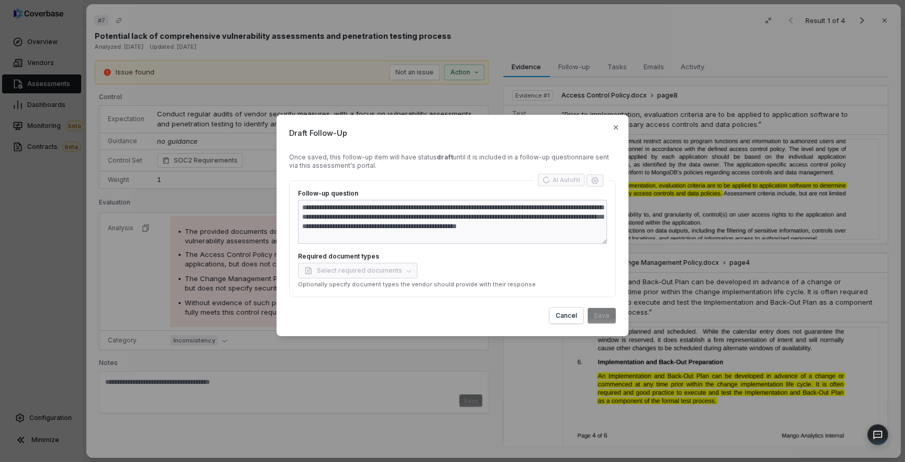
type textarea "*"
type textarea "**********"
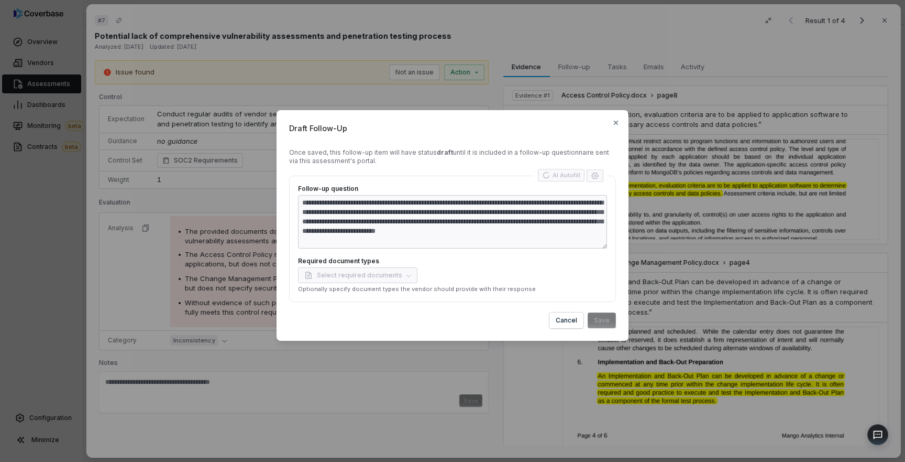
type textarea "*"
type textarea "**********"
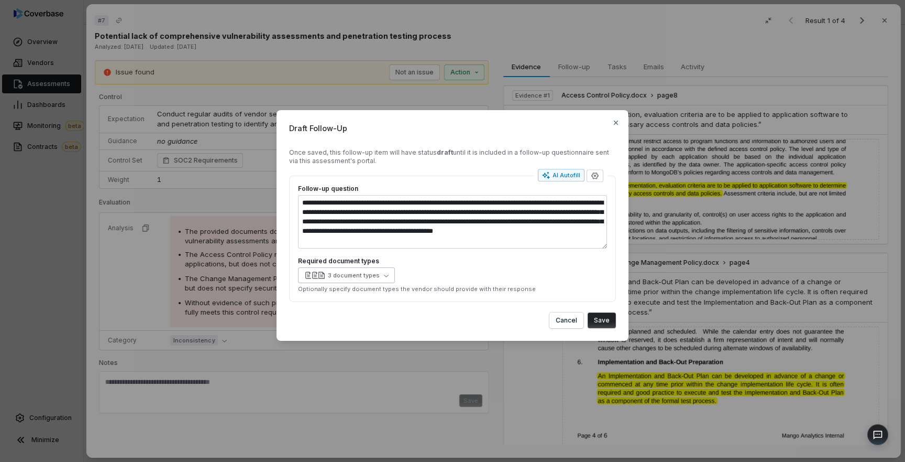
click at [381, 278] on button "3 document types" at bounding box center [346, 275] width 97 height 16
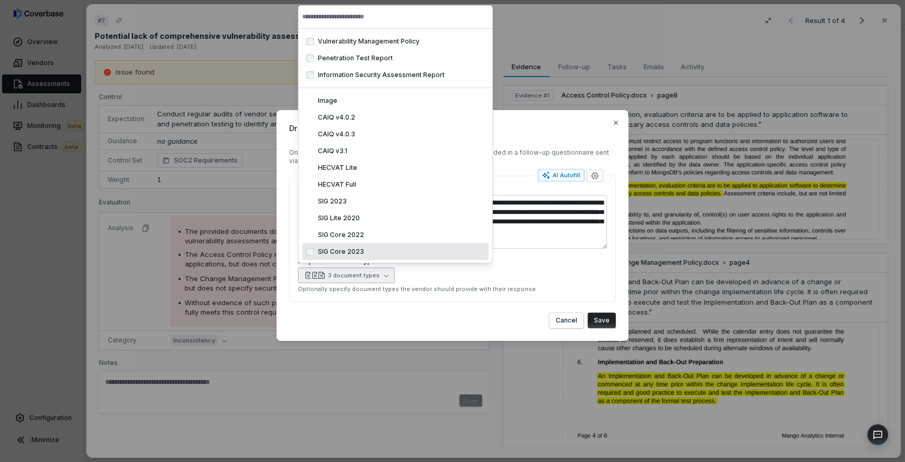
click at [515, 327] on div "Cancel Save" at bounding box center [452, 320] width 327 height 16
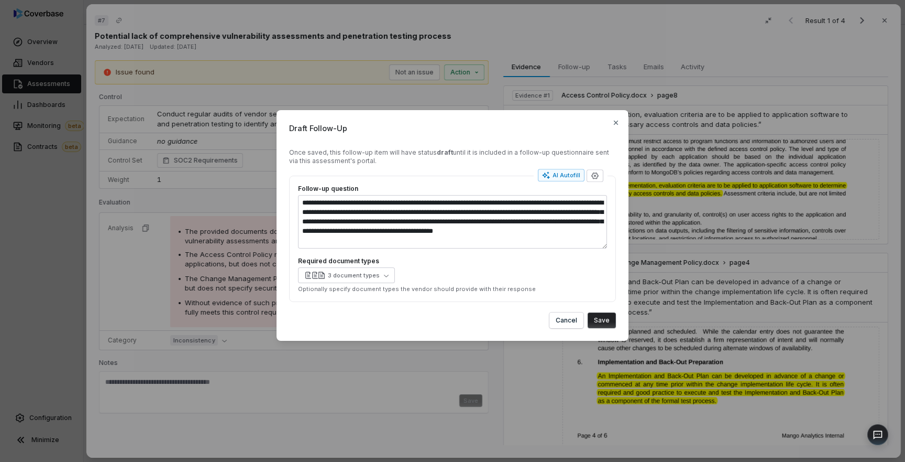
type textarea "*"
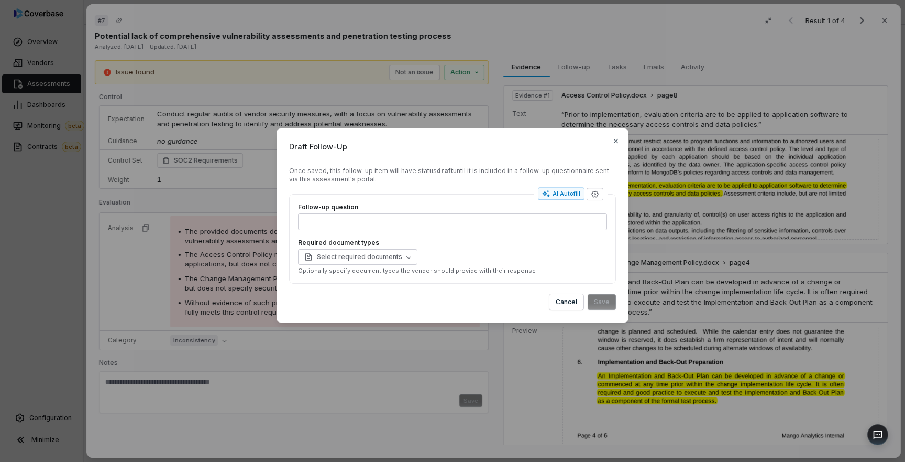
click at [45, 251] on div "Draft Follow-Up Once saved, this follow-up item will have status draft until it…" at bounding box center [452, 231] width 905 height 238
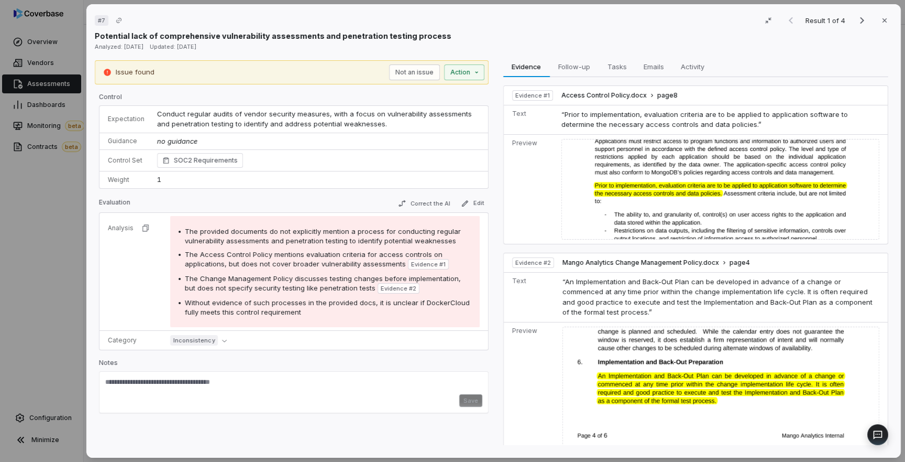
click at [56, 282] on div "# 7 Result 1 of 4 Close Potential lack of comprehensive vulnerability assessmen…" at bounding box center [452, 231] width 905 height 462
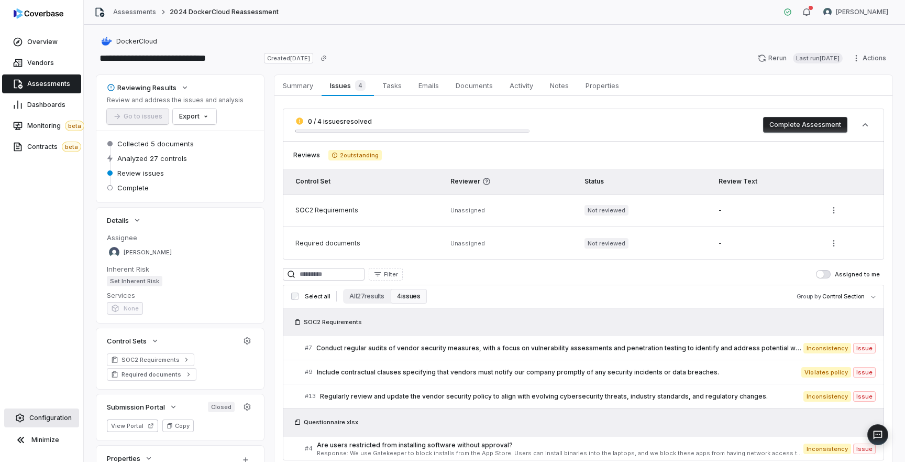
click at [41, 421] on span "Configuration" at bounding box center [50, 417] width 42 height 8
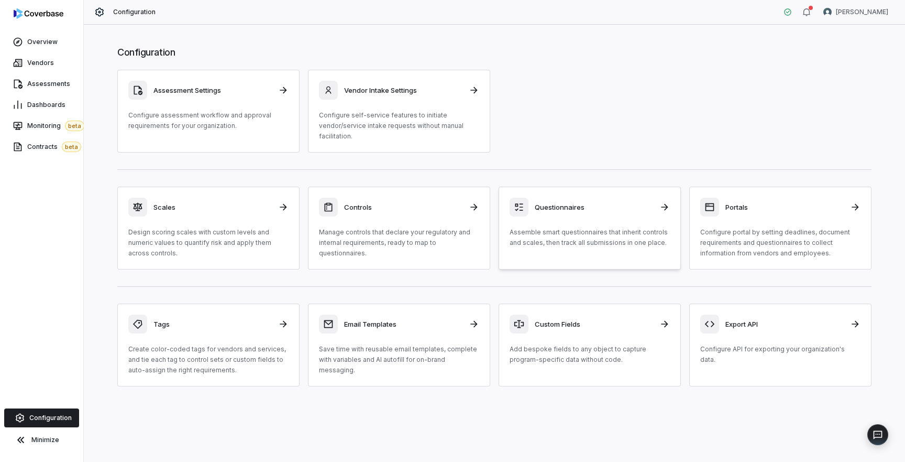
click at [550, 250] on link "Questionnaires Assemble smart questionnaires that inherit controls and scales, …" at bounding box center [590, 227] width 182 height 83
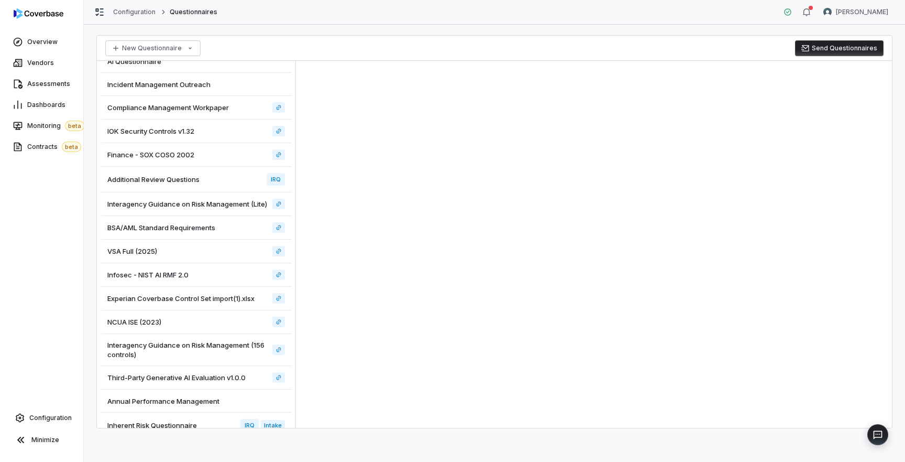
scroll to position [107, 0]
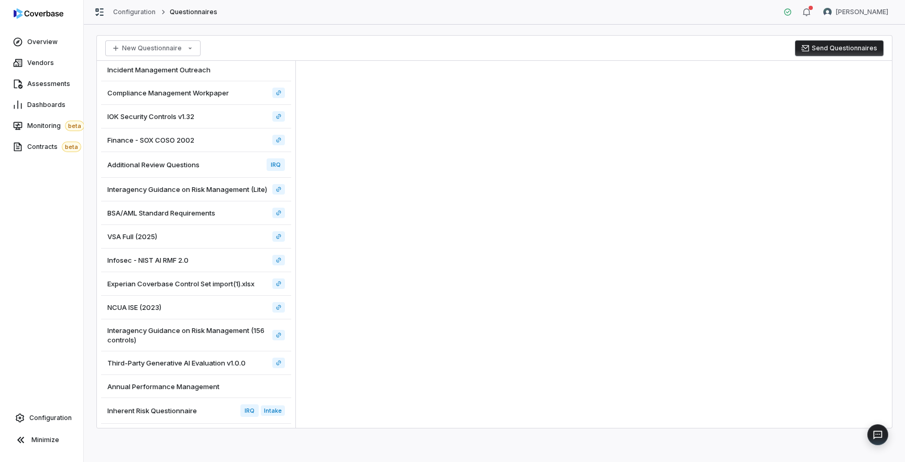
click at [199, 408] on div "Inherent Risk Questionnaire IRQ Intake" at bounding box center [196, 411] width 190 height 26
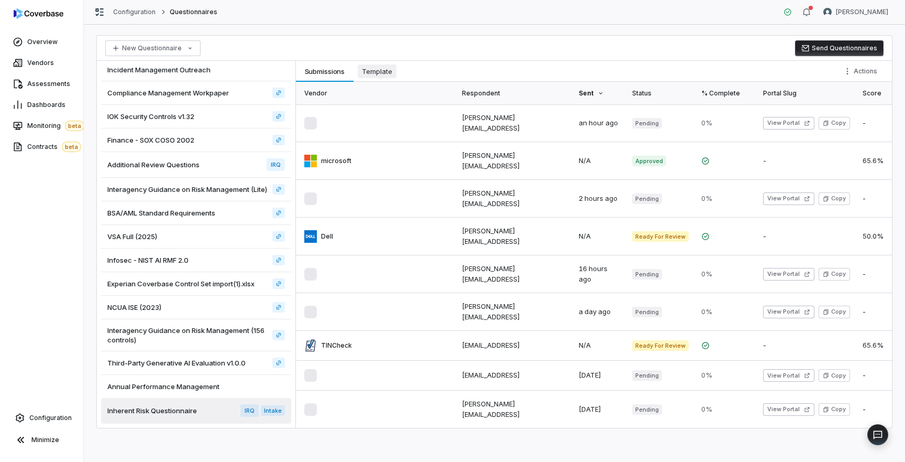
click at [385, 69] on span "Template" at bounding box center [377, 71] width 39 height 14
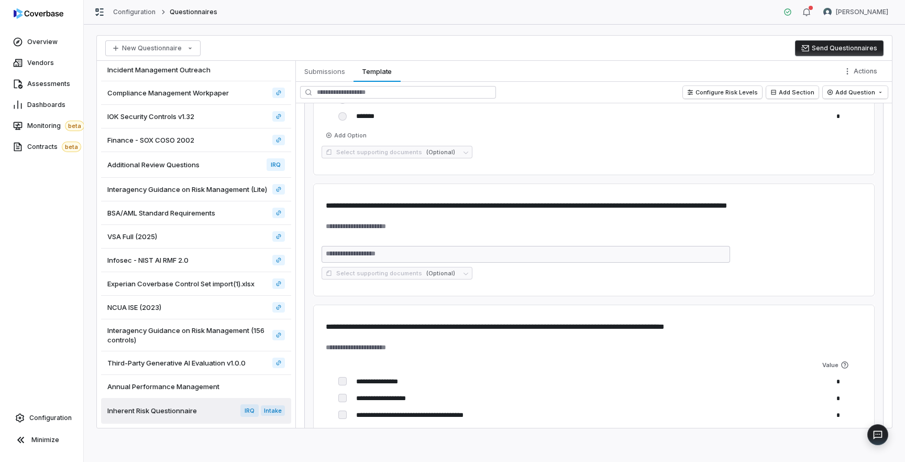
scroll to position [1096, 0]
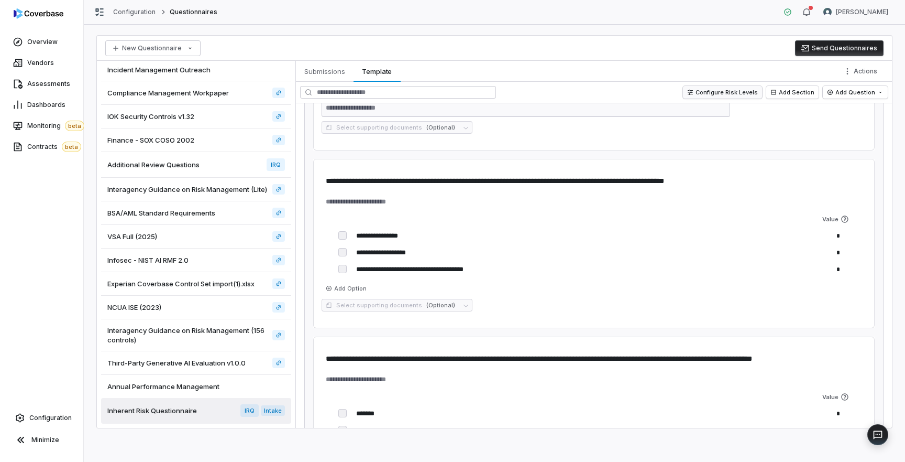
type textarea "*"
click at [866, 72] on html "**********" at bounding box center [452, 231] width 905 height 462
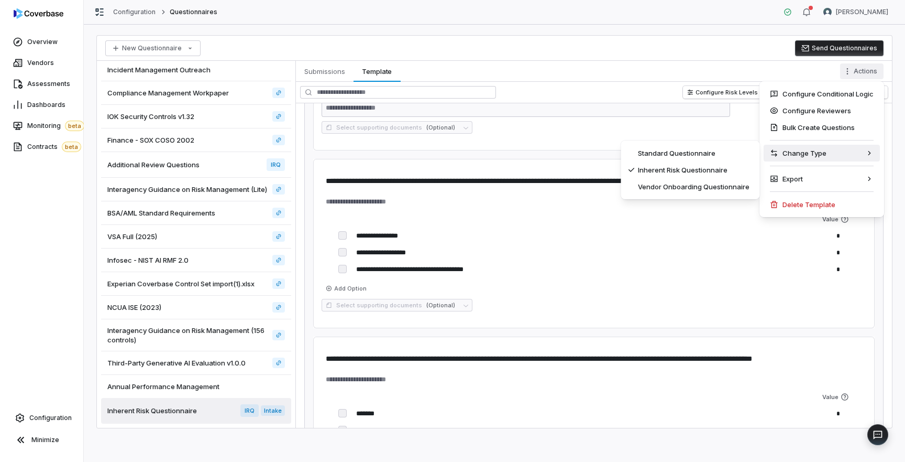
click at [685, 50] on html "**********" at bounding box center [452, 231] width 905 height 462
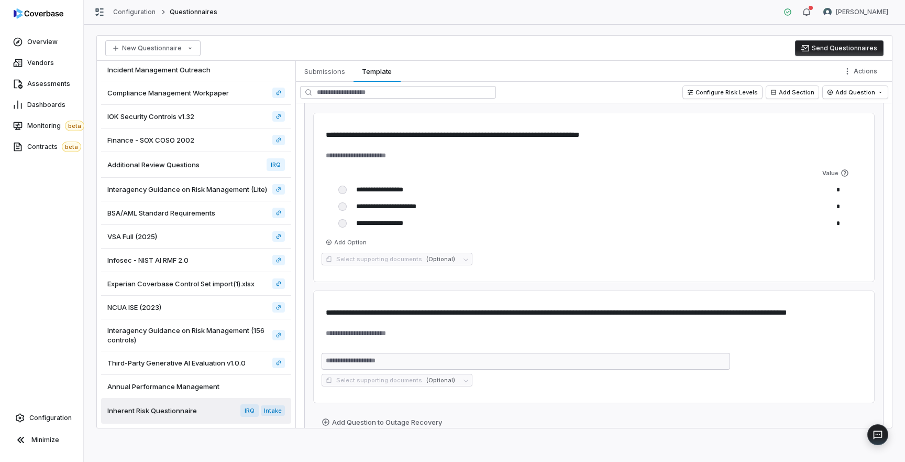
scroll to position [0, 0]
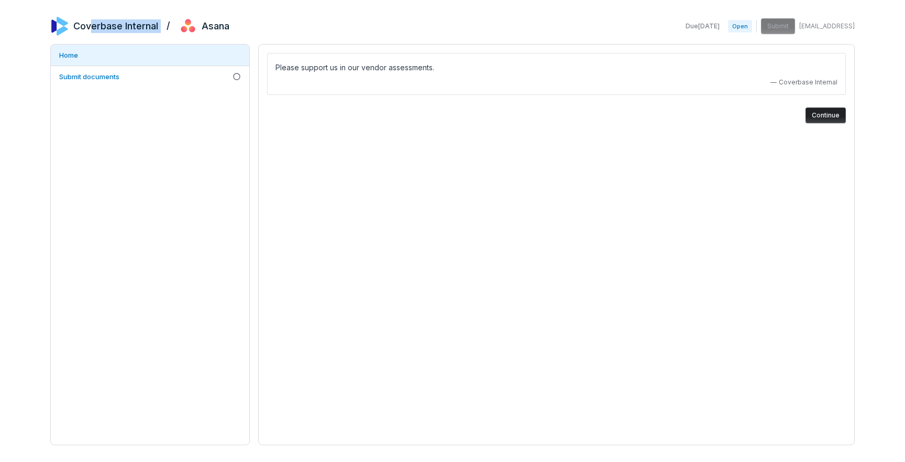
drag, startPoint x: 162, startPoint y: 31, endPoint x: 92, endPoint y: 20, distance: 71.5
click at [92, 20] on div "Coverbase Internal / Asana" at bounding box center [139, 26] width 179 height 19
click at [141, 238] on div "Home Submit documents" at bounding box center [150, 244] width 200 height 401
click at [141, 79] on link "Submit documents" at bounding box center [150, 76] width 199 height 21
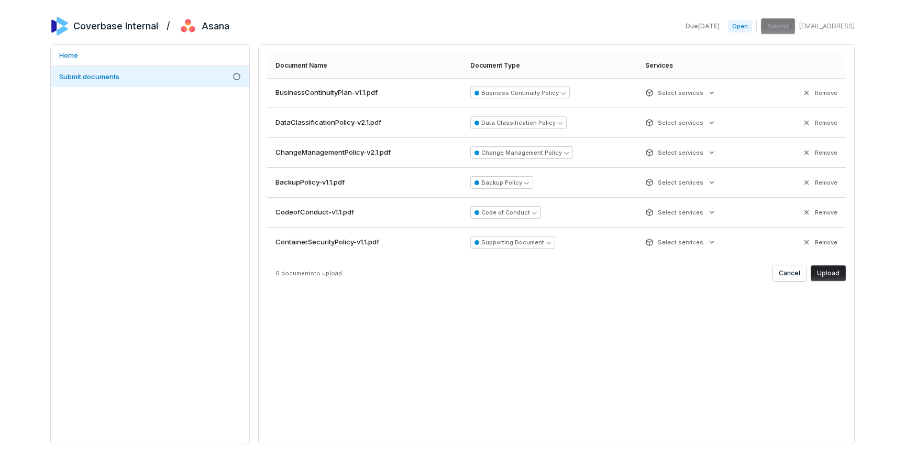
click at [836, 275] on button "Upload" at bounding box center [828, 273] width 35 height 16
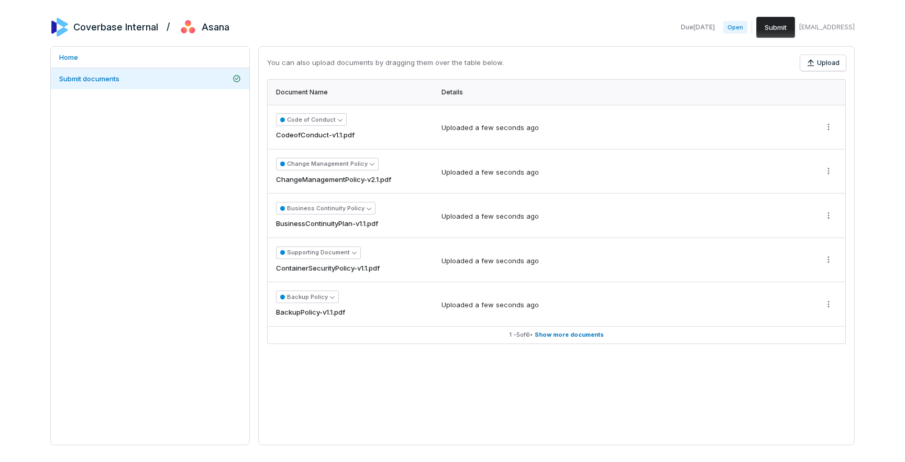
click at [782, 32] on button "Submit" at bounding box center [775, 27] width 39 height 21
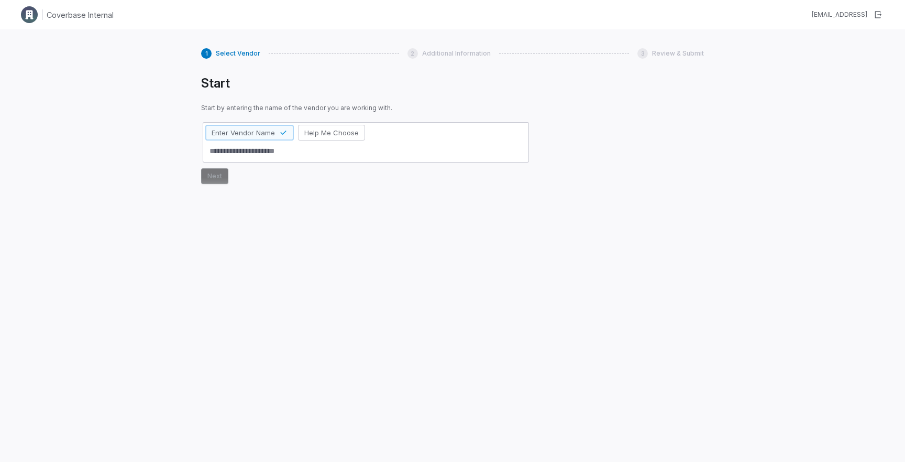
click at [297, 228] on div "Start Start by entering the name of the vendor you are working with. Enter Vend…" at bounding box center [365, 253] width 329 height 357
click at [324, 130] on span "Help Me Choose" at bounding box center [331, 132] width 54 height 9
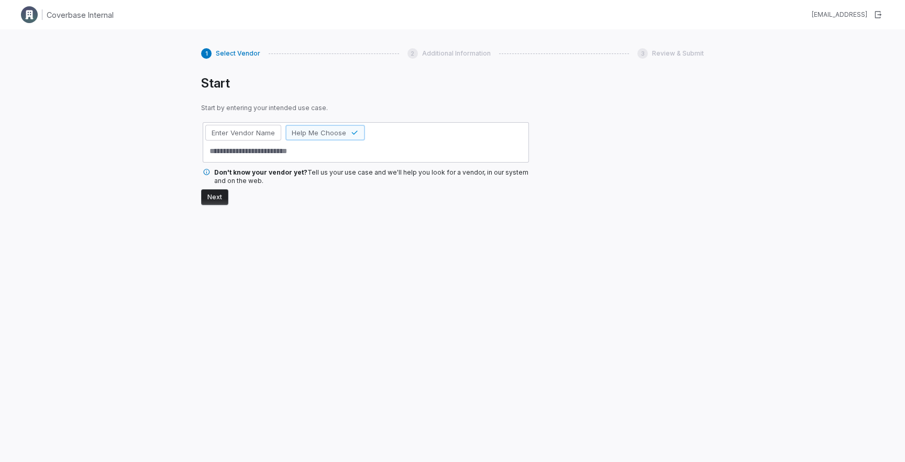
click at [322, 160] on div "Enter Vendor Name Help Me Choose" at bounding box center [365, 142] width 325 height 39
click at [327, 154] on textarea at bounding box center [365, 150] width 321 height 17
type textarea "*"
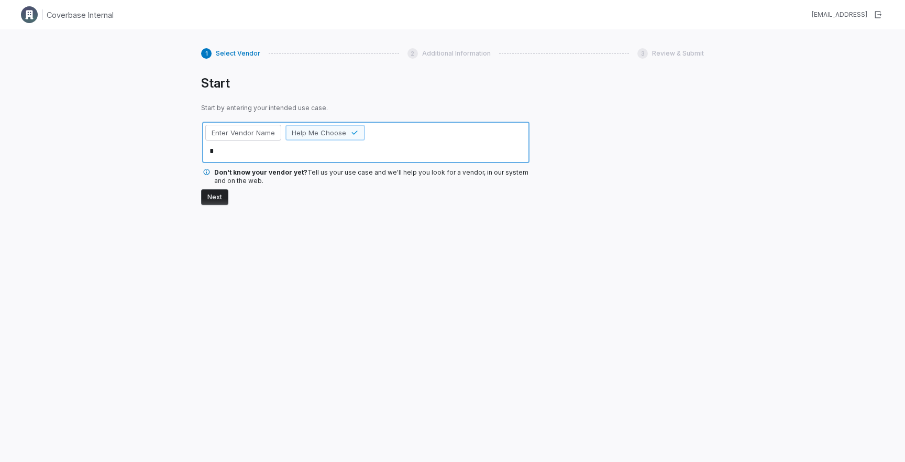
type textarea "**"
type textarea "*"
type textarea "***"
type textarea "*"
type textarea "*****"
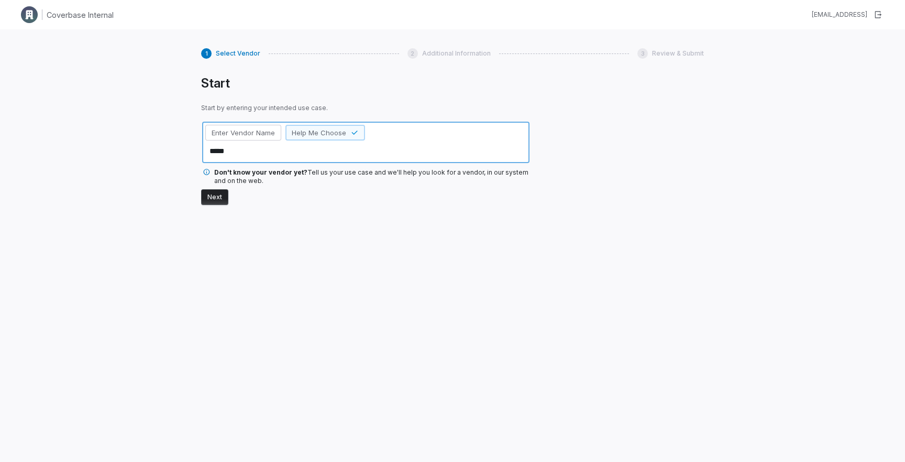
type textarea "*"
type textarea "******"
type textarea "*"
type textarea "*******"
type textarea "*"
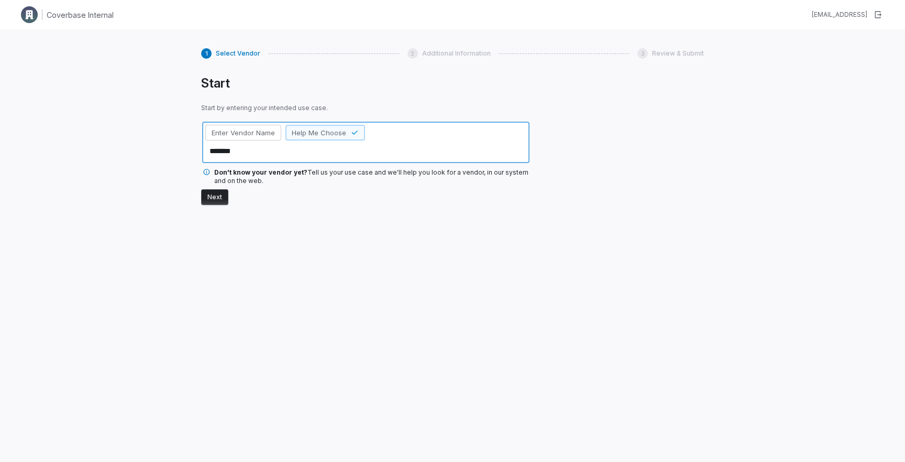
type textarea "********"
type textarea "*"
type textarea "*********"
type textarea "*"
type textarea "**********"
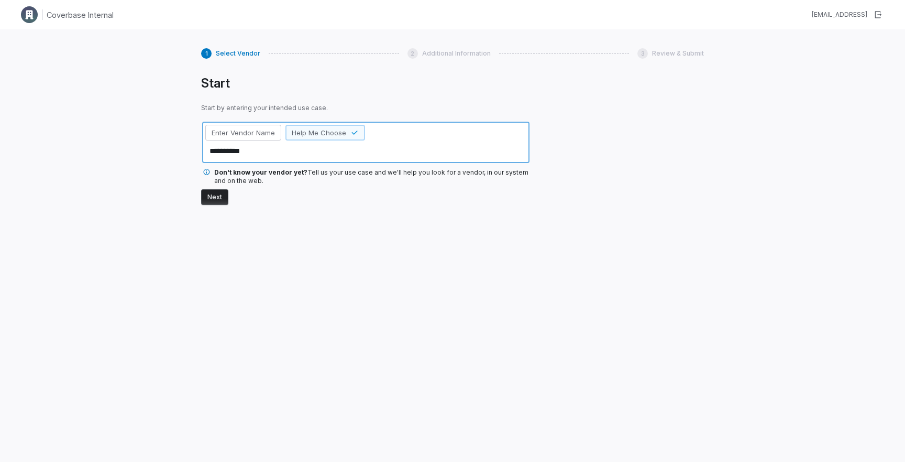
type textarea "*"
type textarea "**********"
type textarea "*"
type textarea "**********"
click at [211, 197] on button "Next" at bounding box center [214, 197] width 27 height 16
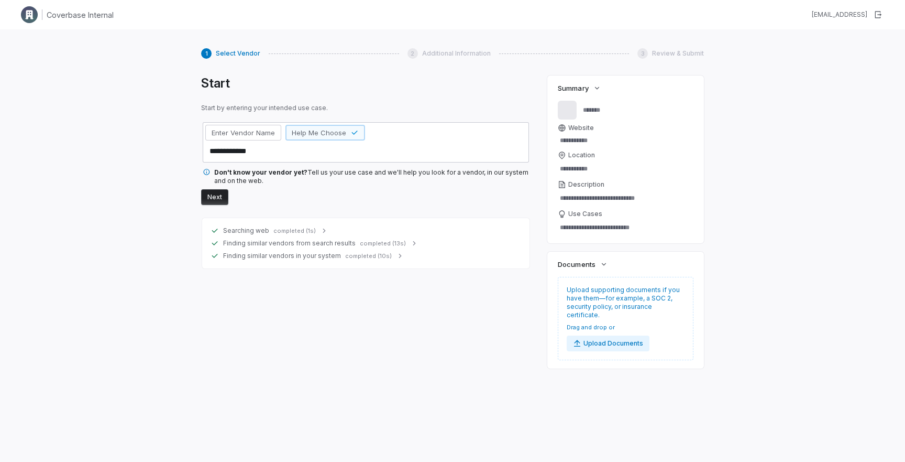
type textarea "*"
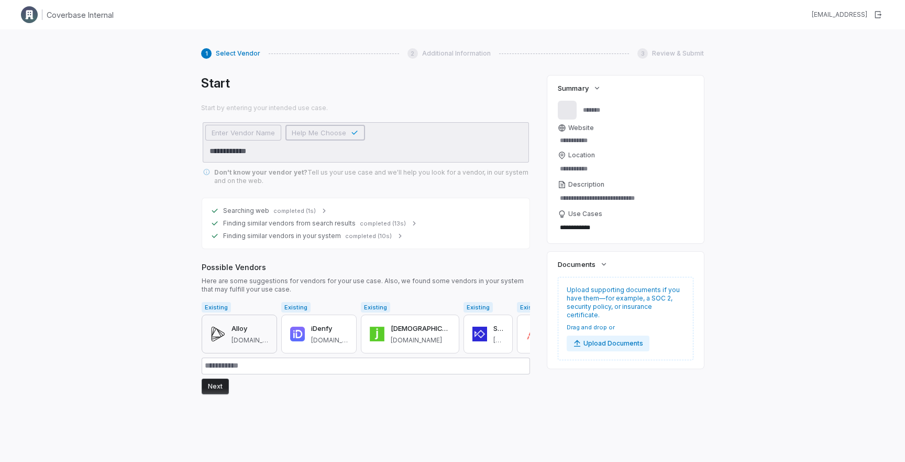
click at [246, 330] on h3 "Alloy" at bounding box center [250, 328] width 37 height 10
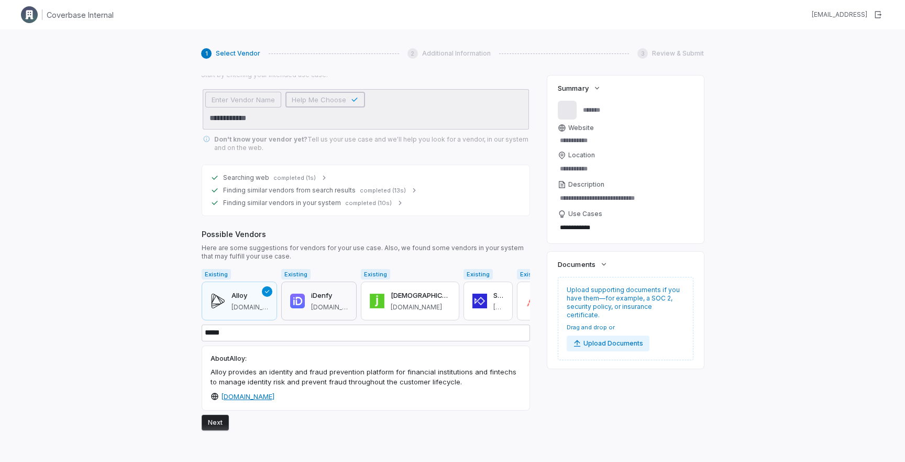
scroll to position [68, 0]
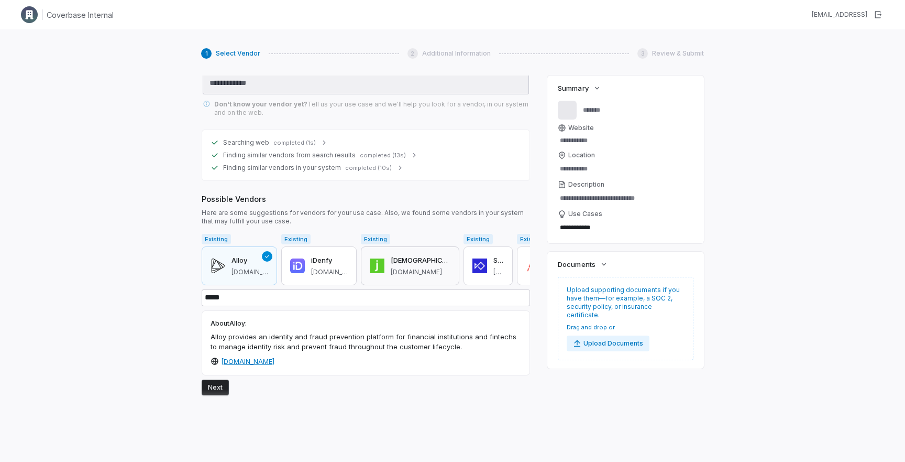
click at [393, 273] on span "jumio.com" at bounding box center [421, 272] width 60 height 8
type input "*****"
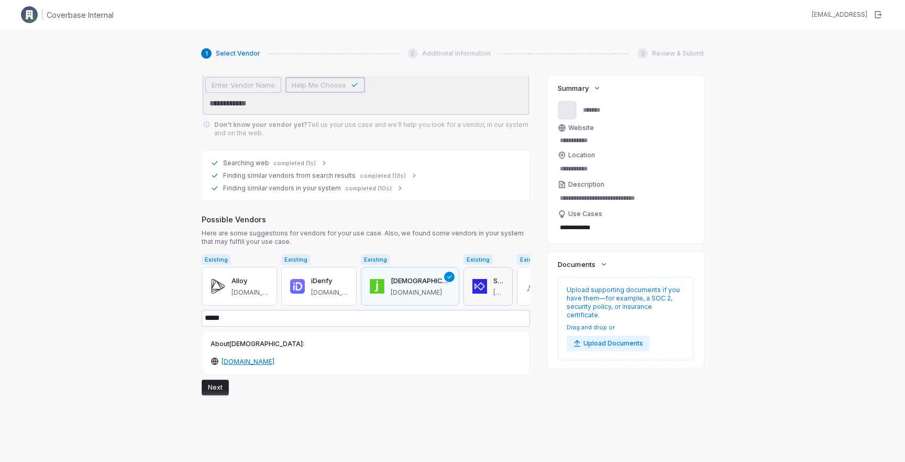
type textarea "*"
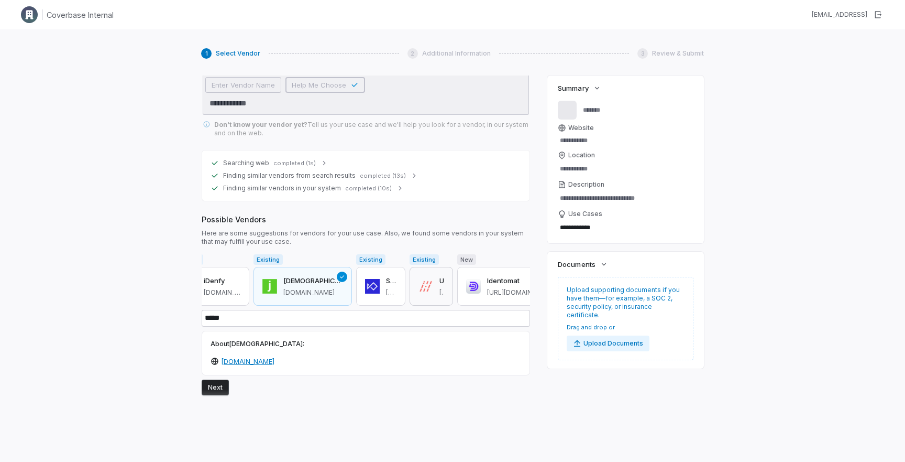
click at [410, 287] on button "Unit21 unit21.ai" at bounding box center [431, 286] width 43 height 39
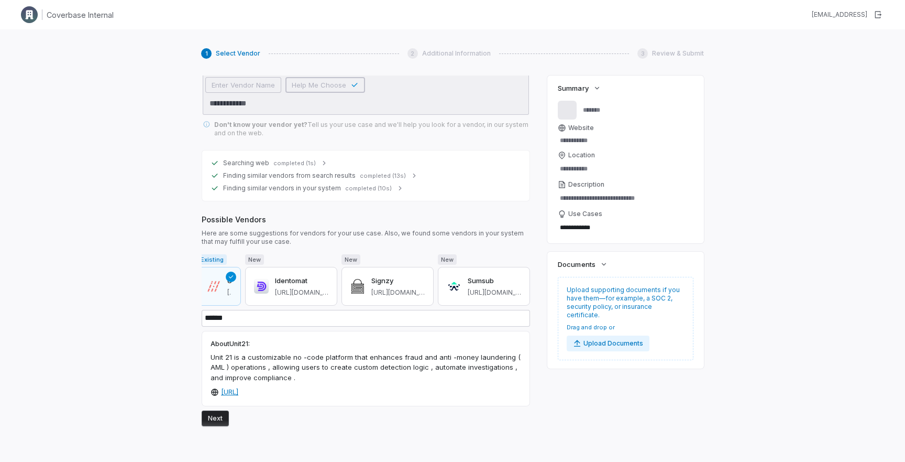
scroll to position [0, 369]
click at [389, 287] on div "Signzy https://www.signzy.com" at bounding box center [397, 286] width 53 height 21
type input "******"
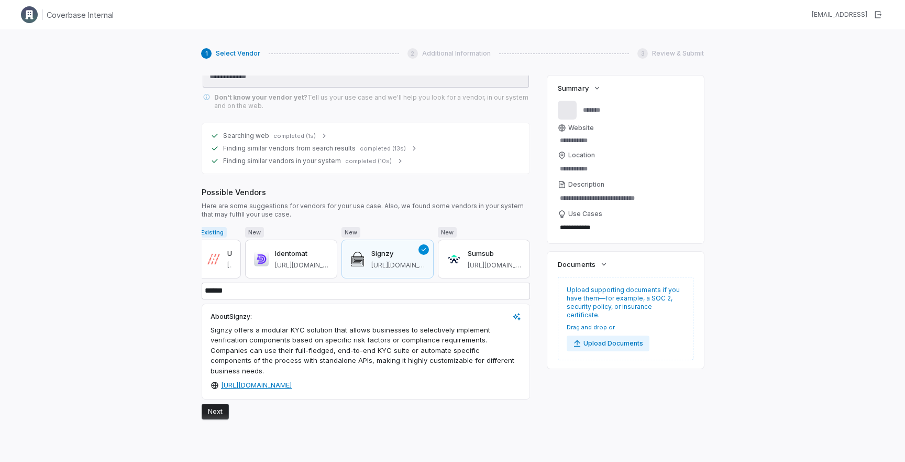
scroll to position [89, 0]
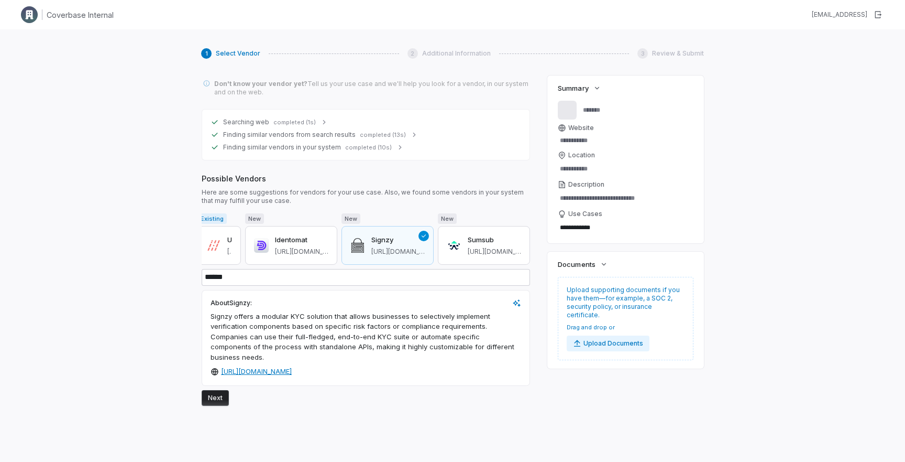
click at [217, 391] on button "Next" at bounding box center [215, 398] width 27 height 16
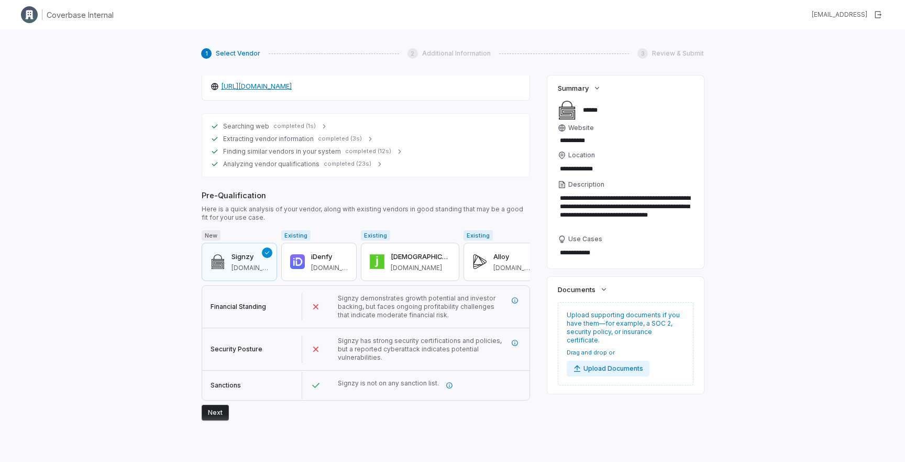
scroll to position [388, 0]
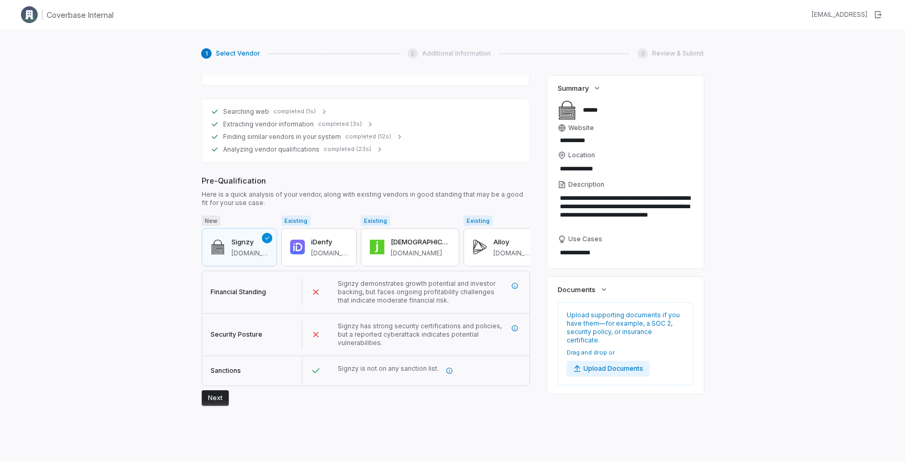
click at [250, 288] on span "Financial Standing" at bounding box center [239, 292] width 56 height 8
click at [420, 285] on span "Signzy demonstrates growth potential and investor backing, but faces ongoing pr…" at bounding box center [417, 291] width 158 height 25
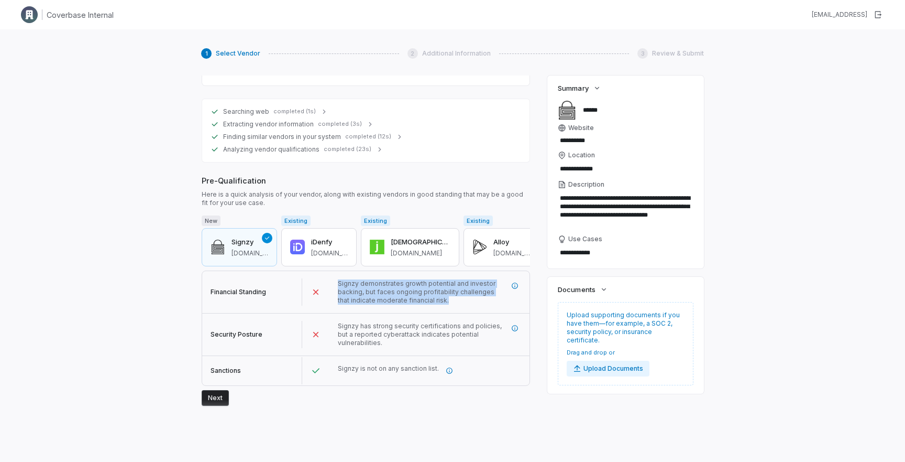
click at [420, 285] on span "Signzy demonstrates growth potential and investor backing, but faces ongoing pr…" at bounding box center [417, 291] width 158 height 25
click at [513, 282] on icon "More information" at bounding box center [515, 285] width 6 height 6
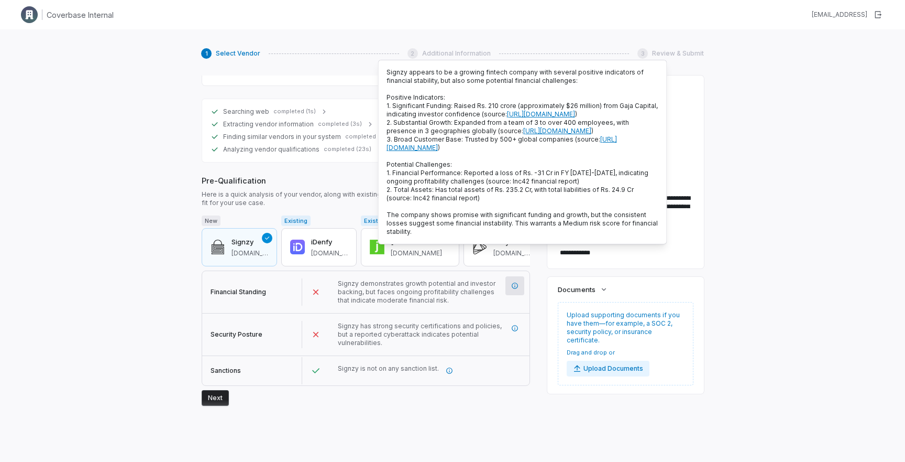
click at [504, 107] on span "1. Significant Funding: Raised Rs. 210 crore (approximately $26 million) from G…" at bounding box center [522, 110] width 271 height 16
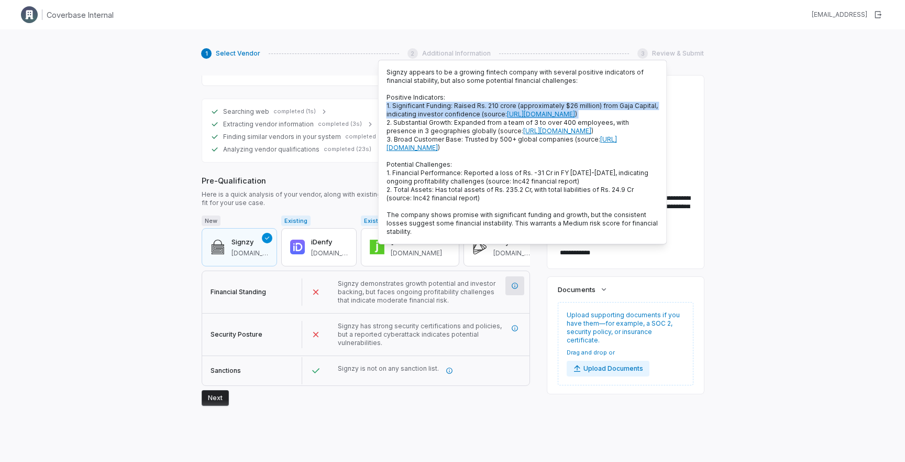
click at [504, 107] on span "1. Significant Funding: Raised Rs. 210 crore (approximately $26 million) from G…" at bounding box center [522, 110] width 271 height 16
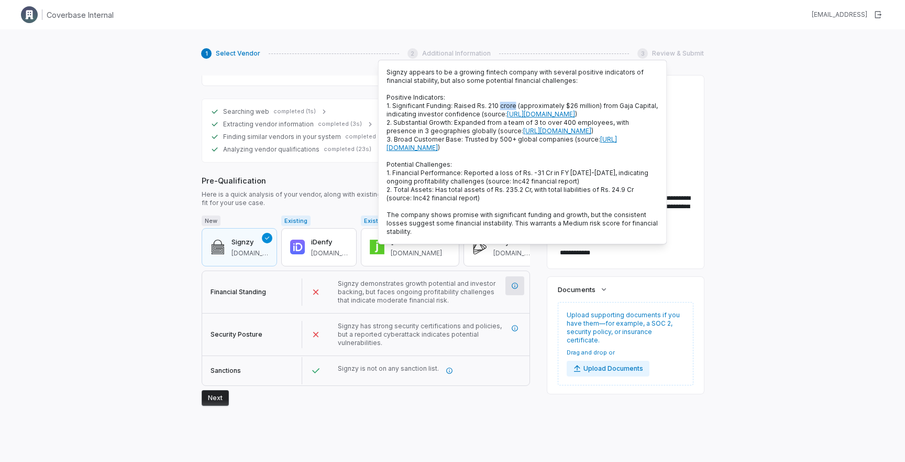
click at [504, 107] on span "1. Significant Funding: Raised Rs. 210 crore (approximately $26 million) from G…" at bounding box center [522, 110] width 271 height 16
click at [508, 105] on span "1. Significant Funding: Raised Rs. 210 crore (approximately $26 million) from G…" at bounding box center [522, 110] width 271 height 16
drag, startPoint x: 512, startPoint y: 105, endPoint x: 475, endPoint y: 107, distance: 37.3
click at [475, 107] on span "1. Significant Funding: Raised Rs. 210 crore (approximately $26 million) from G…" at bounding box center [522, 110] width 271 height 16
click at [512, 174] on p "Signzy appears to be a growing fintech company with several positive indicators…" at bounding box center [523, 152] width 272 height 168
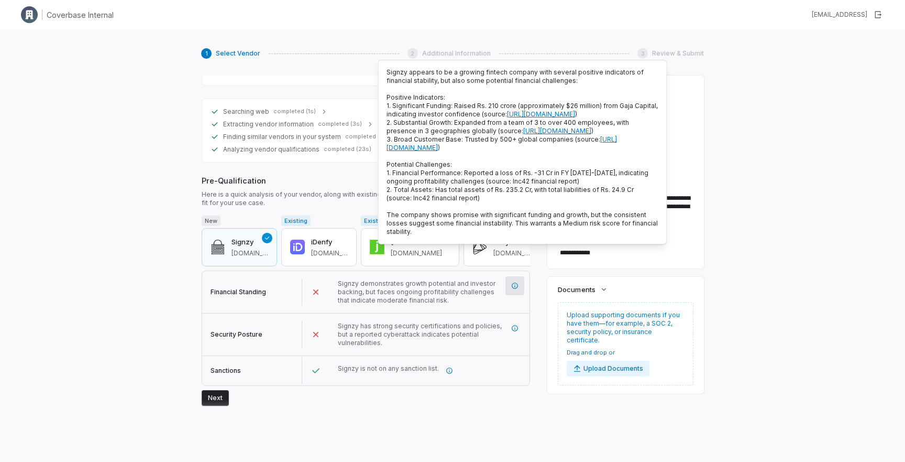
click at [502, 151] on span "3. Broad Customer Base: Trusted by 500+ global companies (source: https://www.s…" at bounding box center [502, 143] width 230 height 16
click at [496, 135] on span "2. Substantial Growth: Expanded from a team of 3 to over 400 employees, with pr…" at bounding box center [508, 126] width 243 height 16
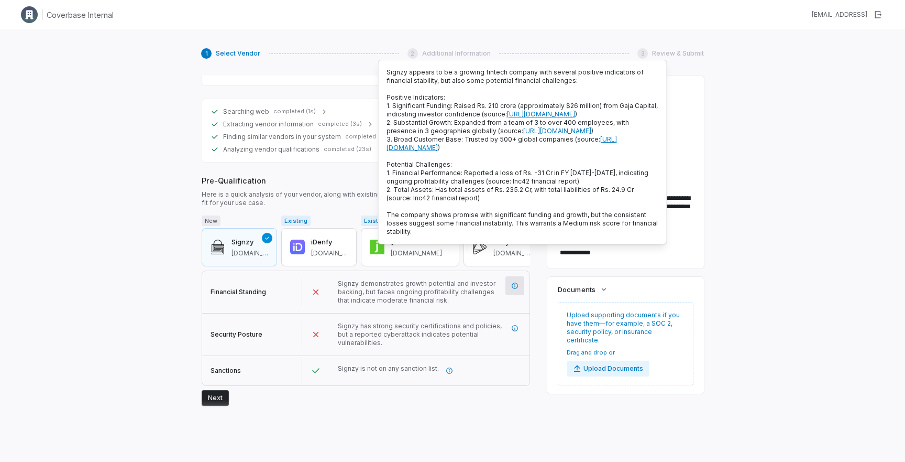
click at [499, 185] on span "1. Financial Performance: Reported a loss of Rs. -31 Cr in FY 2023-2024, indica…" at bounding box center [518, 177] width 262 height 16
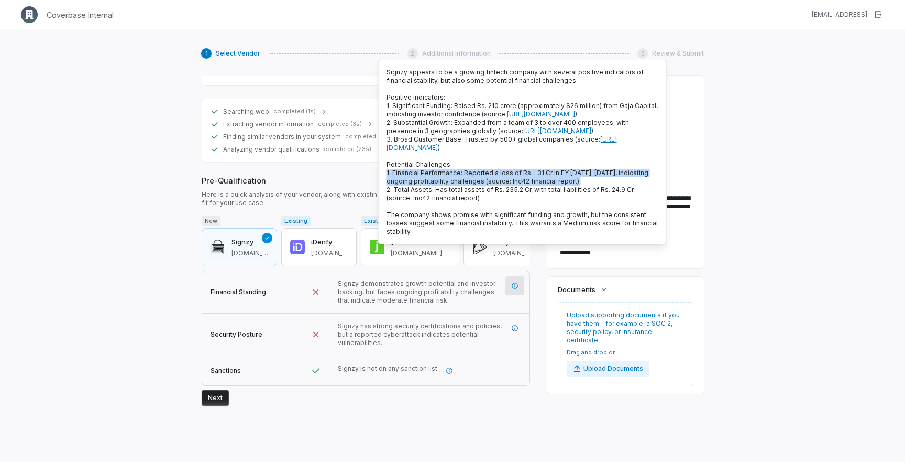
click at [499, 185] on span "1. Financial Performance: Reported a loss of Rs. -31 Cr in FY 2023-2024, indica…" at bounding box center [518, 177] width 262 height 16
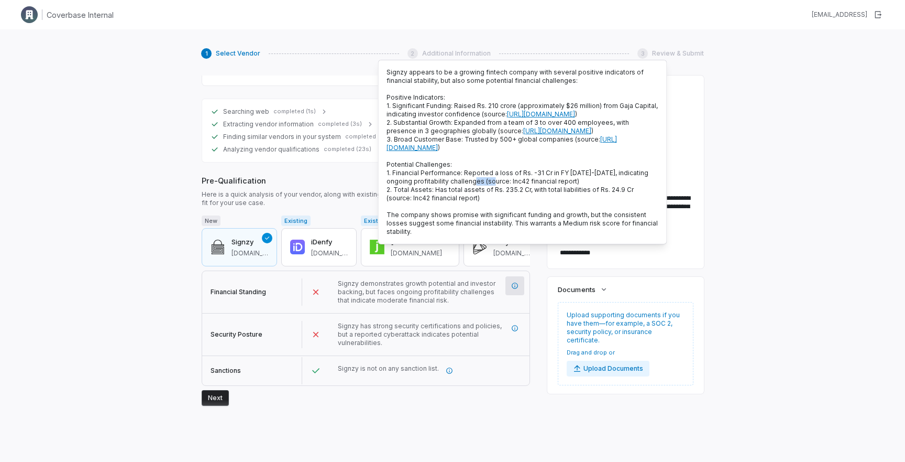
click at [499, 185] on span "1. Financial Performance: Reported a loss of Rs. -31 Cr in FY 2023-2024, indica…" at bounding box center [518, 177] width 262 height 16
click at [535, 295] on div "**********" at bounding box center [452, 253] width 503 height 357
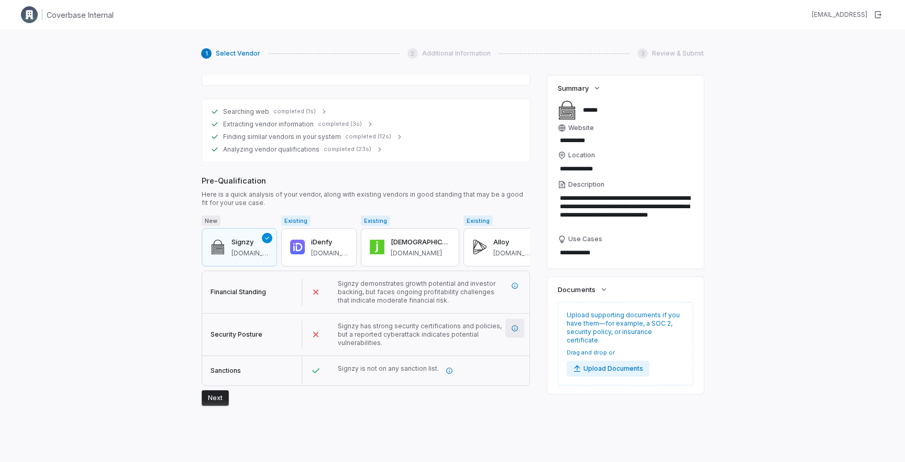
click at [517, 321] on button "button" at bounding box center [515, 327] width 19 height 19
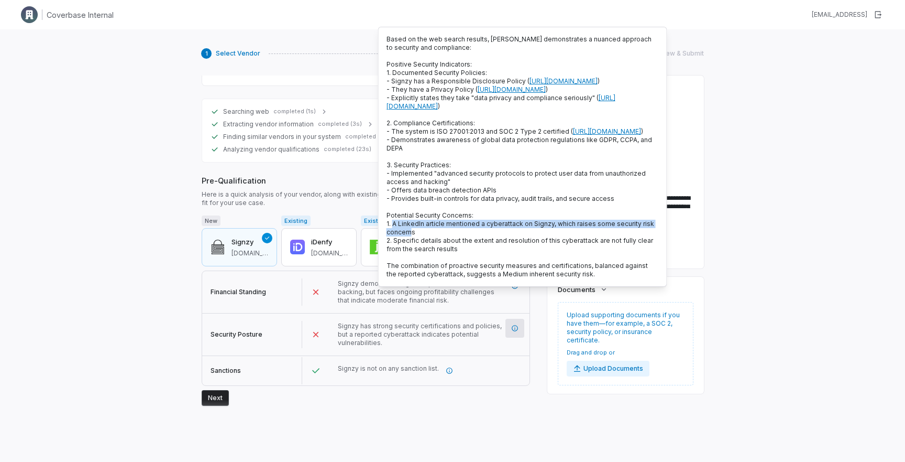
drag, startPoint x: 394, startPoint y: 243, endPoint x: 424, endPoint y: 247, distance: 30.2
click at [424, 236] on span "1. A LinkedIn article mentioned a cyberattack on Signzy, which raises some secu…" at bounding box center [521, 227] width 268 height 16
click at [435, 251] on p "Based on the web search results, Signzy demonstrates a nuanced approach to secu…" at bounding box center [523, 156] width 272 height 243
click at [438, 252] on span "2. Specific details about the extent and resolution of this cyberattack are not…" at bounding box center [520, 244] width 267 height 16
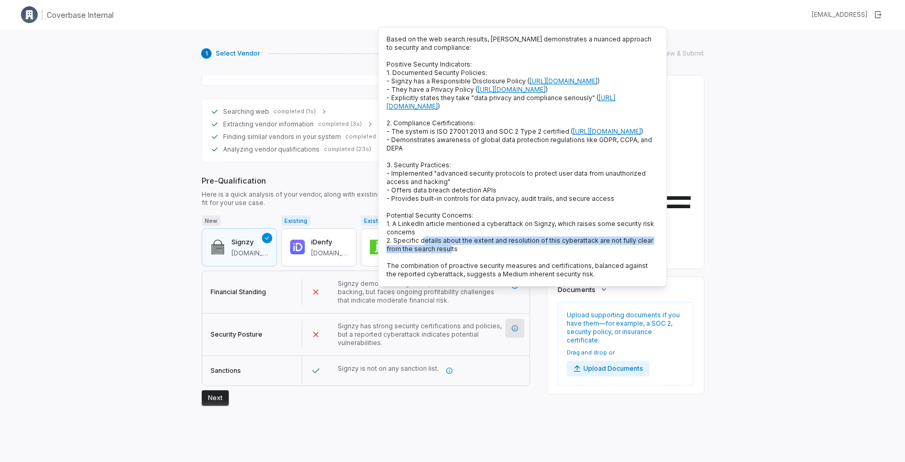
drag, startPoint x: 449, startPoint y: 266, endPoint x: 424, endPoint y: 258, distance: 25.8
click at [424, 252] on span "2. Specific details about the extent and resolution of this cyberattack are not…" at bounding box center [520, 244] width 267 height 16
click at [428, 252] on span "2. Specific details about the extent and resolution of this cyberattack are not…" at bounding box center [520, 244] width 267 height 16
click at [495, 402] on div "Searching web completed (1s) Finding similar vendors from search results comple…" at bounding box center [365, 107] width 329 height 621
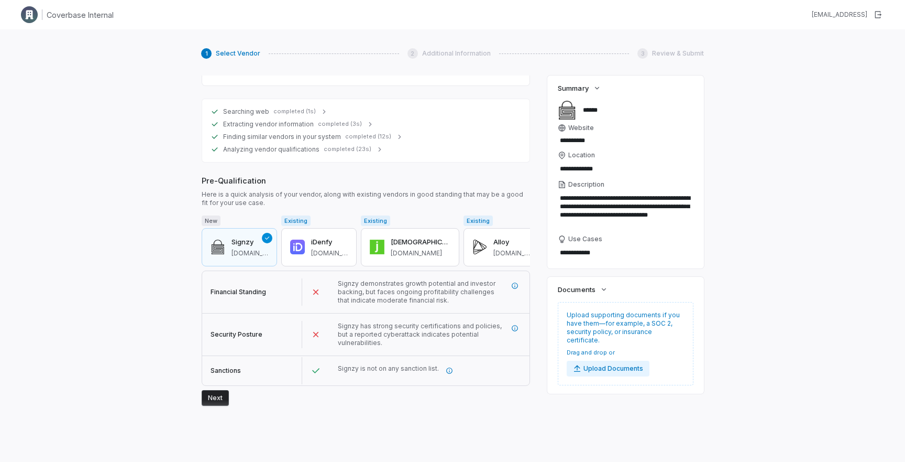
click at [355, 364] on span "Signzy is not on any sanction list." at bounding box center [388, 368] width 101 height 8
click at [391, 420] on div "**********" at bounding box center [365, 253] width 329 height 357
click at [211, 390] on button "Next" at bounding box center [215, 398] width 27 height 16
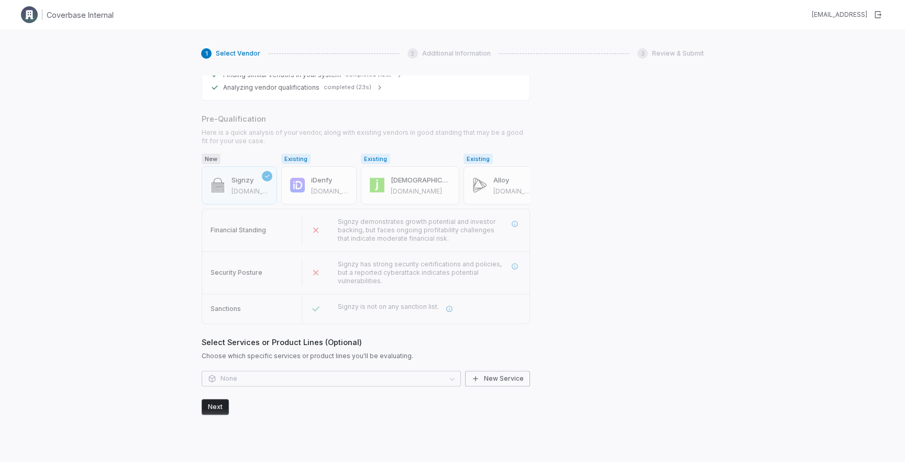
scroll to position [457, 0]
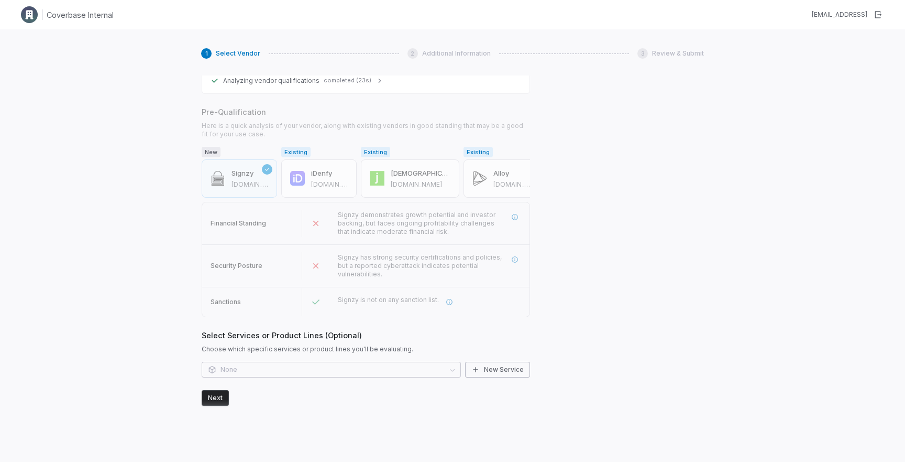
click at [212, 390] on button "Next" at bounding box center [215, 398] width 27 height 16
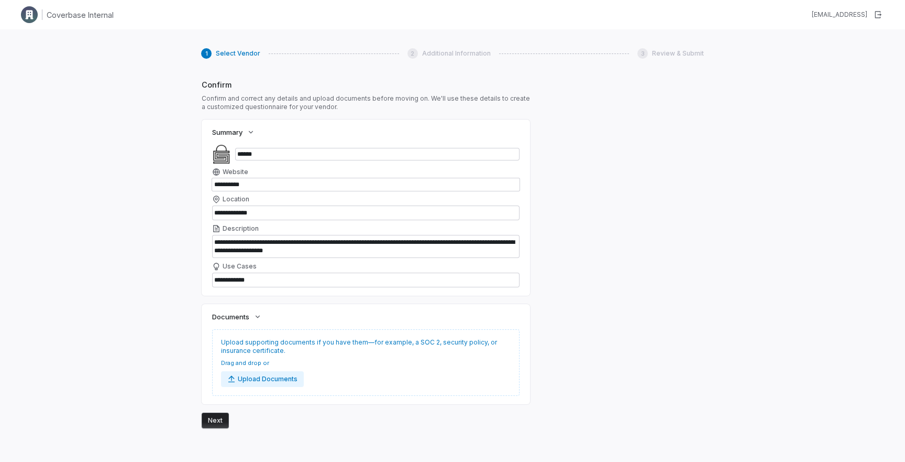
scroll to position [798, 0]
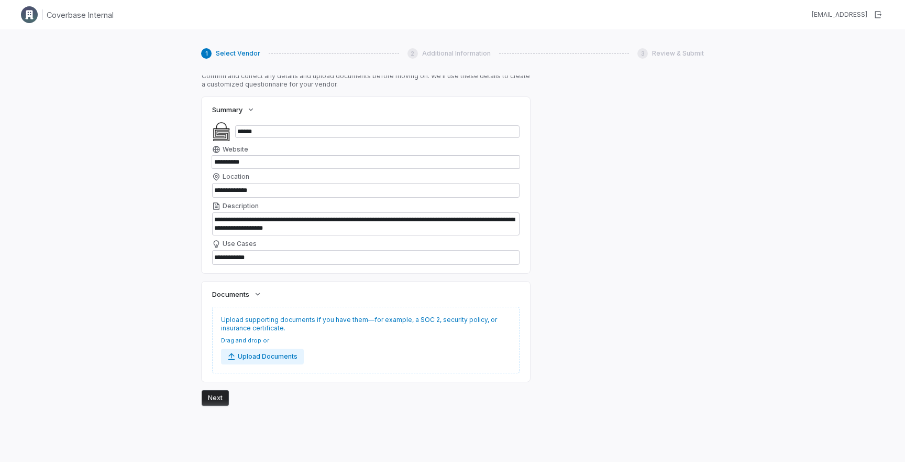
click at [221, 390] on button "Next" at bounding box center [215, 398] width 27 height 16
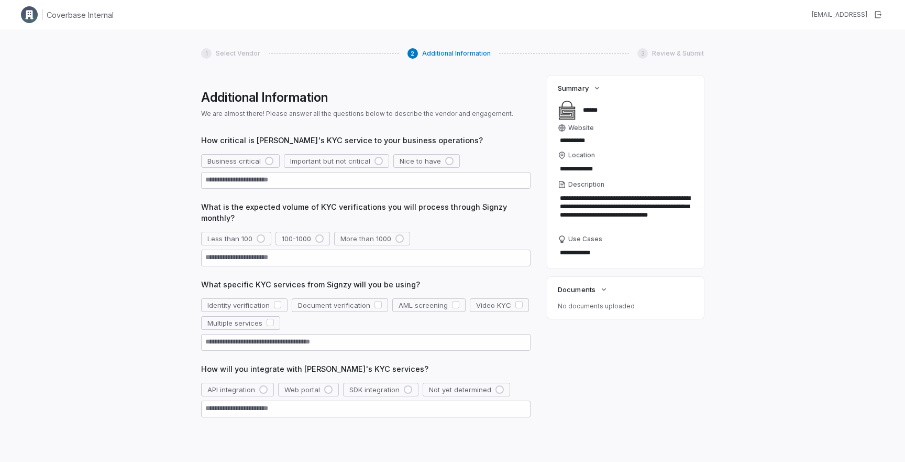
scroll to position [0, 0]
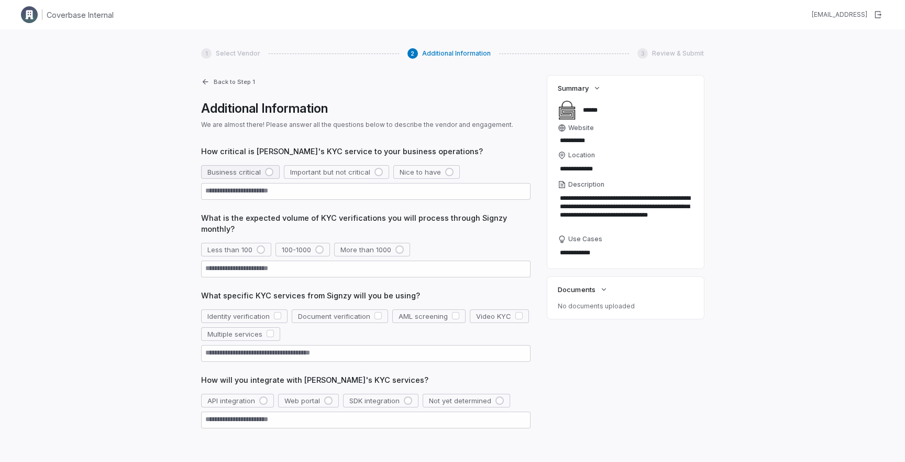
click at [269, 171] on div "button" at bounding box center [269, 172] width 8 height 8
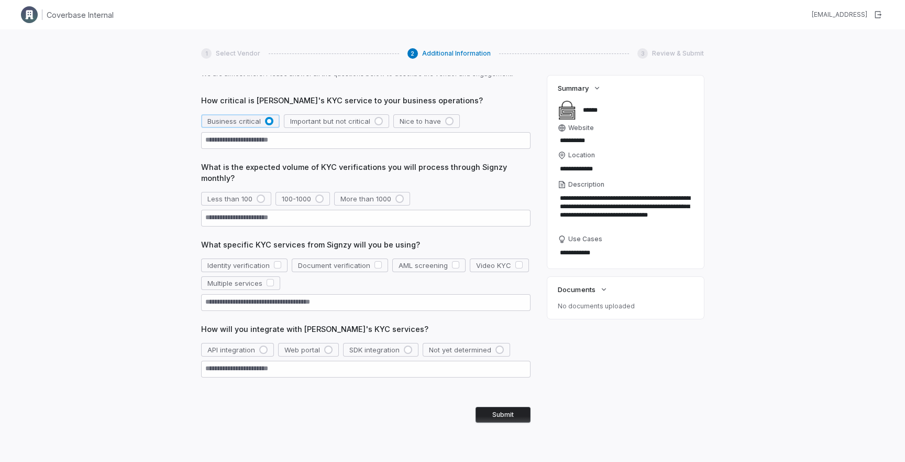
scroll to position [58, 0]
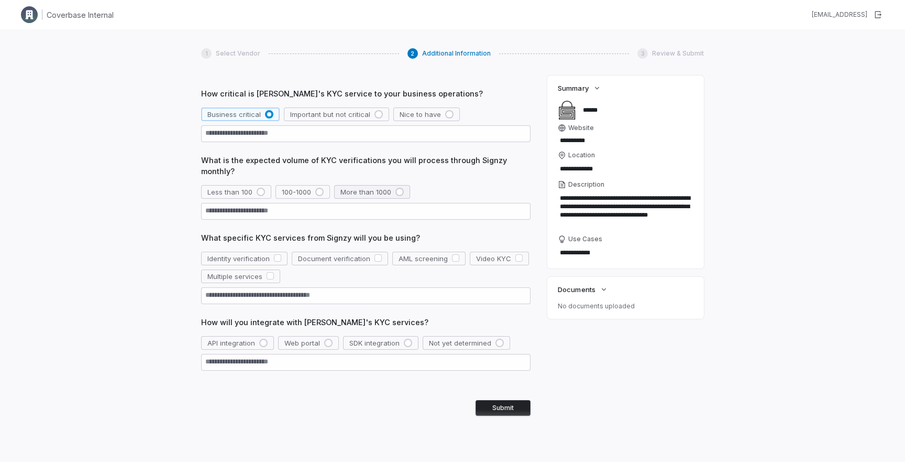
click at [400, 195] on div "button" at bounding box center [399, 192] width 8 height 8
click at [280, 260] on button "button" at bounding box center [277, 257] width 7 height 7
click at [380, 264] on button "Document verification" at bounding box center [340, 258] width 96 height 14
click at [262, 344] on div "button" at bounding box center [263, 342] width 8 height 8
click at [512, 403] on button "Submit" at bounding box center [503, 408] width 55 height 16
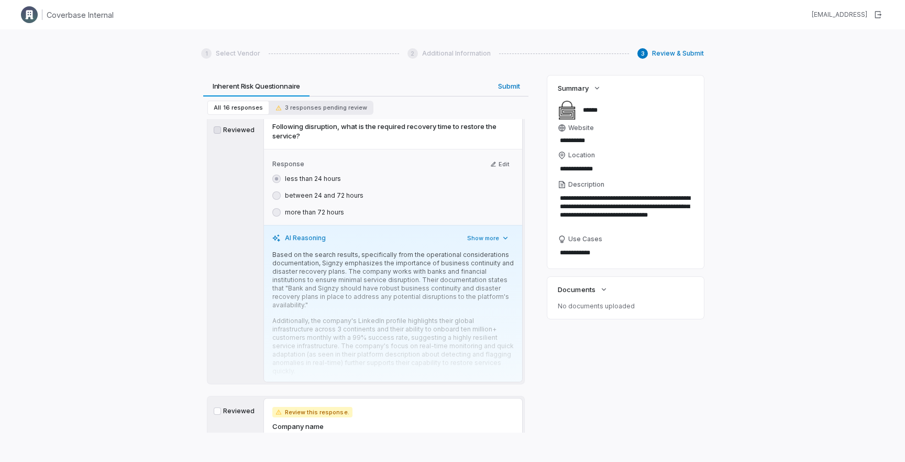
scroll to position [64, 0]
click at [491, 240] on button "Show more" at bounding box center [488, 239] width 51 height 13
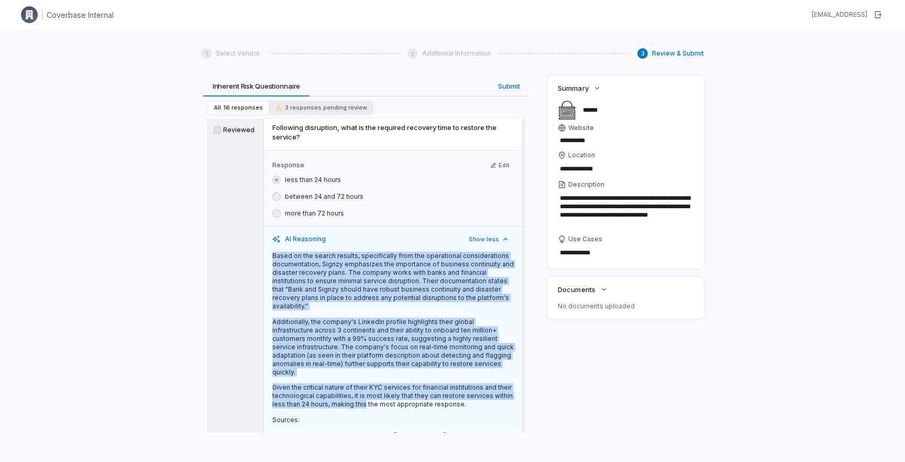
drag, startPoint x: 272, startPoint y: 257, endPoint x: 363, endPoint y: 386, distance: 157.8
click at [363, 386] on div "Based on the search results, specifically from the operational considerations d…" at bounding box center [392, 356] width 241 height 210
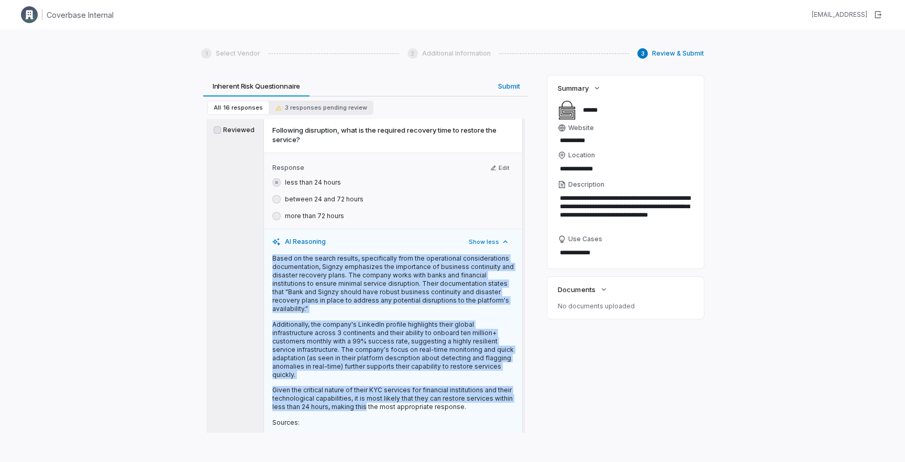
scroll to position [53, 0]
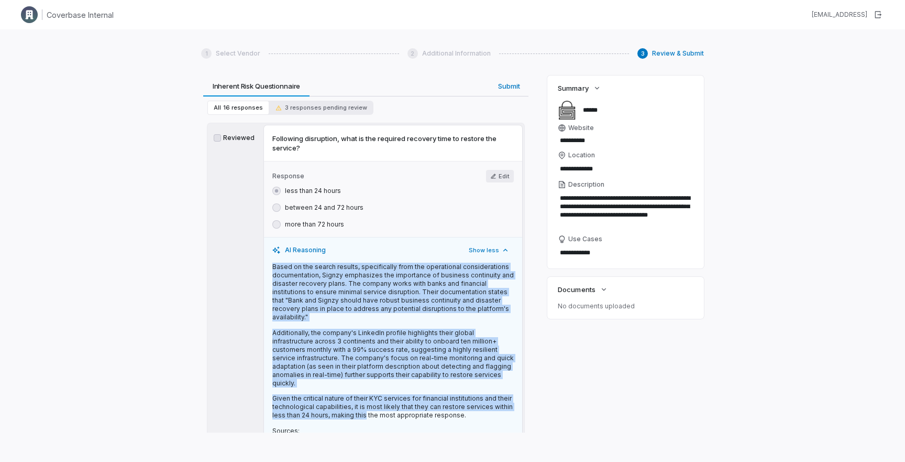
click at [494, 180] on button "Edit" at bounding box center [500, 176] width 28 height 13
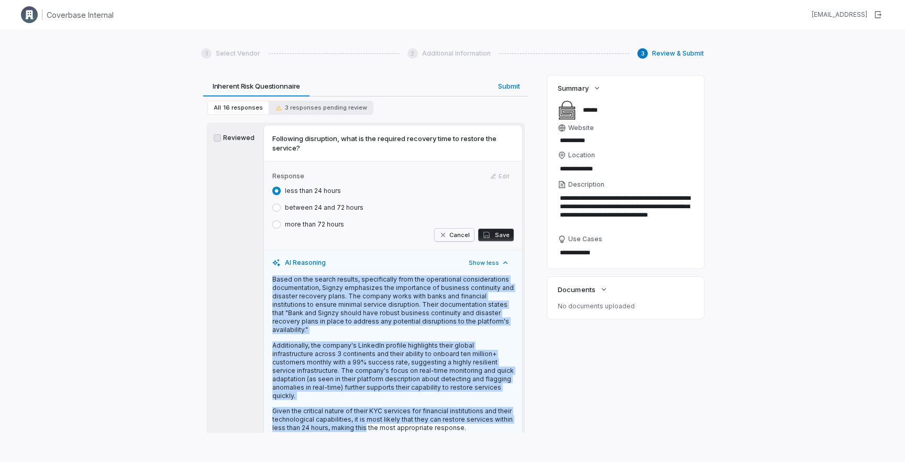
click at [456, 236] on button "Cancel" at bounding box center [454, 234] width 39 height 13
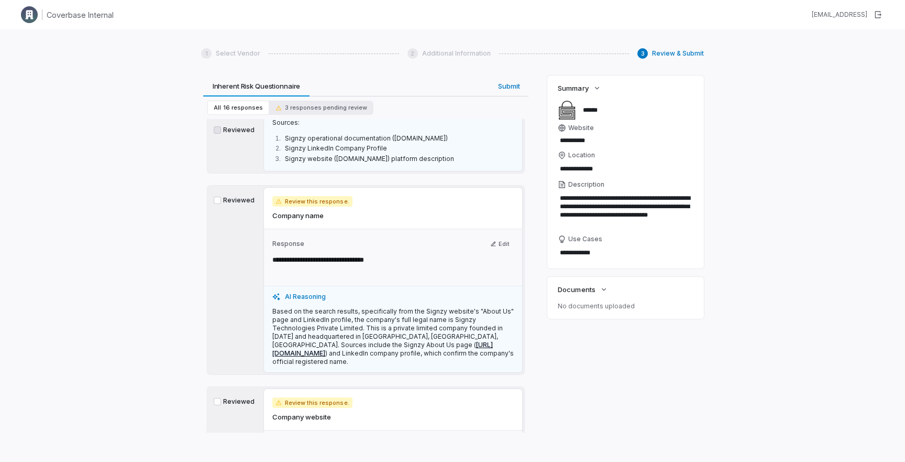
scroll to position [368, 0]
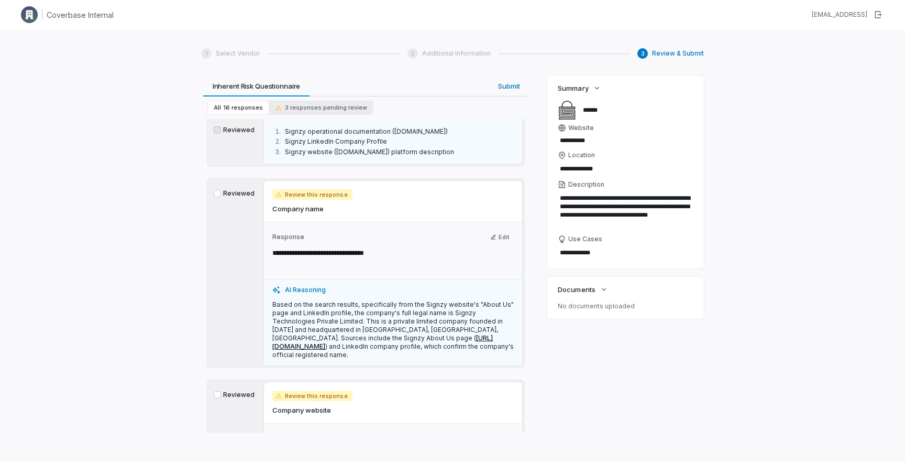
click at [325, 189] on span "Review this response." at bounding box center [312, 194] width 80 height 10
click at [215, 190] on button "Reviewed" at bounding box center [217, 193] width 7 height 7
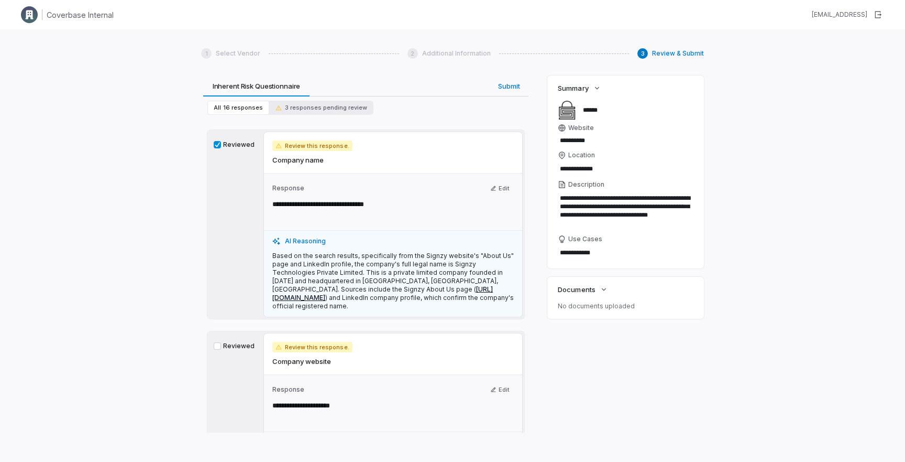
scroll to position [433, 0]
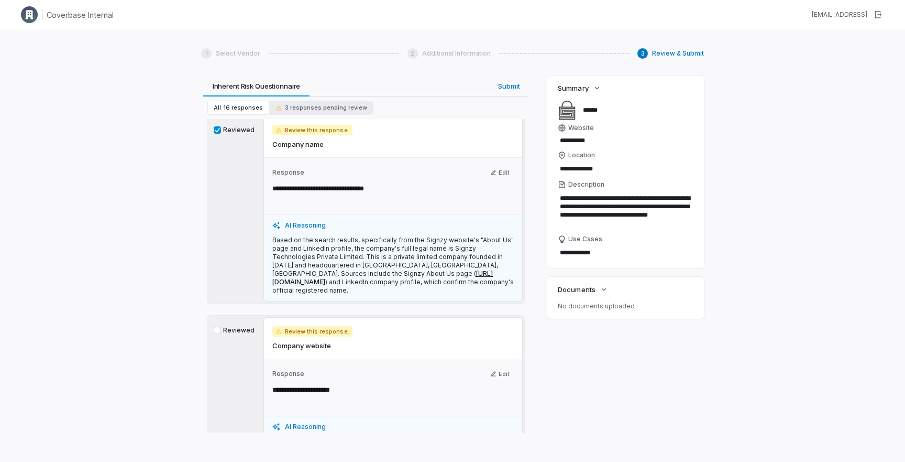
click at [216, 326] on label "Reviewed" at bounding box center [235, 330] width 42 height 8
click at [216, 326] on button "Reviewed" at bounding box center [217, 329] width 7 height 7
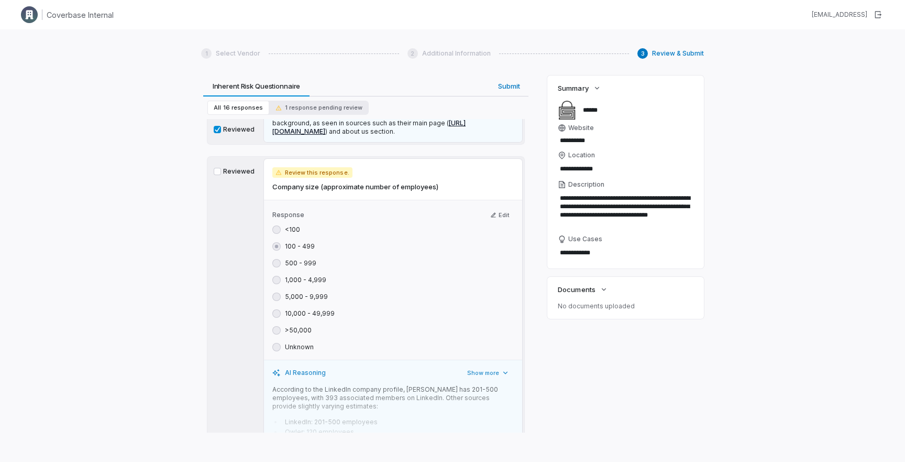
scroll to position [816, 0]
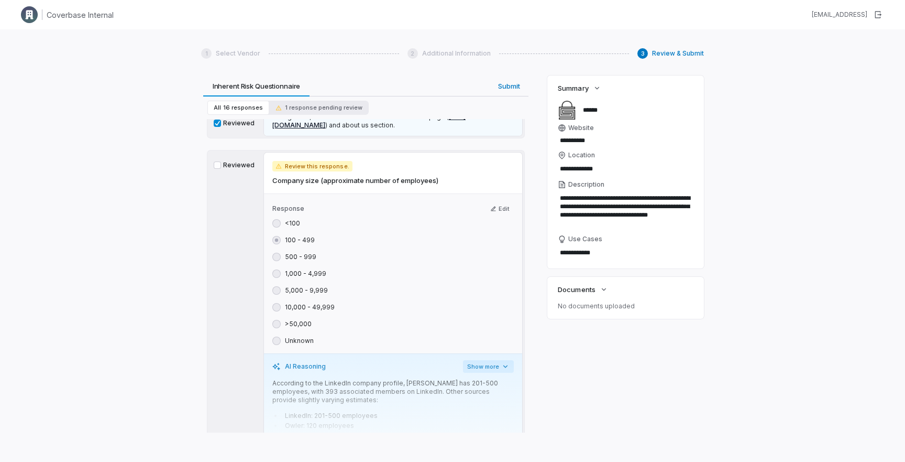
click at [488, 360] on button "Show more" at bounding box center [488, 366] width 51 height 13
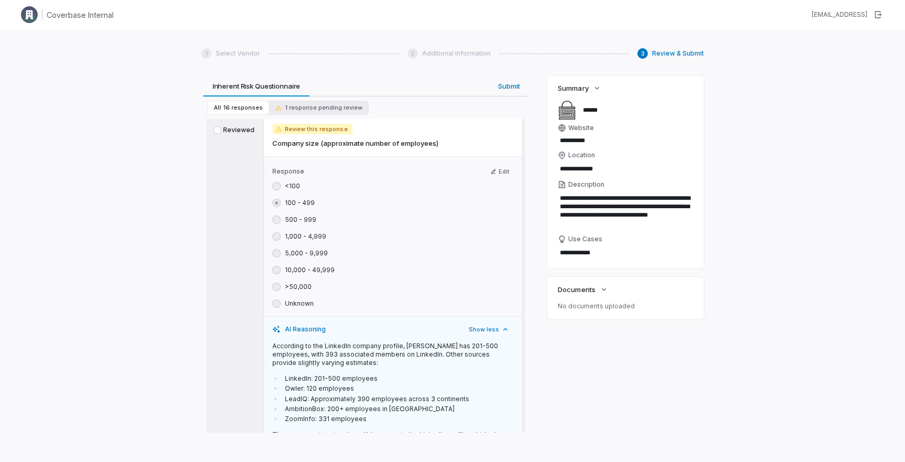
scroll to position [855, 0]
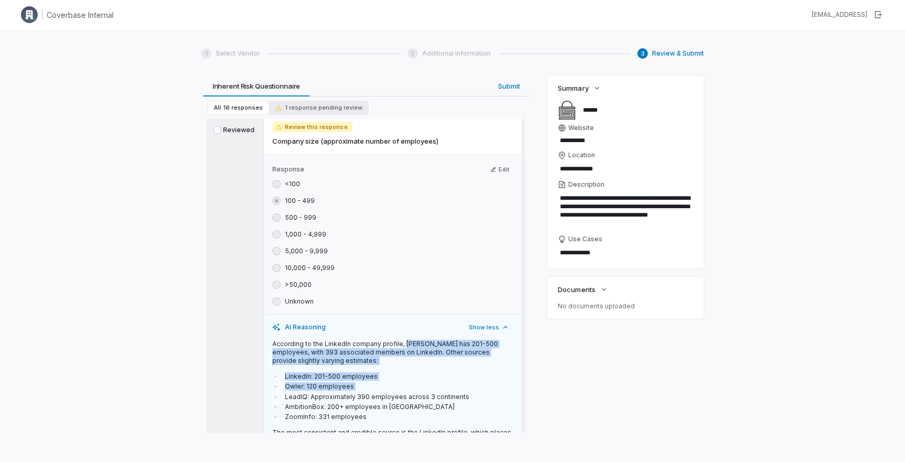
drag, startPoint x: 403, startPoint y: 309, endPoint x: 441, endPoint y: 357, distance: 60.9
click at [441, 357] on div "According to the LinkedIn company profile, Signzy has 201-500 employees, with 3…" at bounding box center [392, 400] width 241 height 122
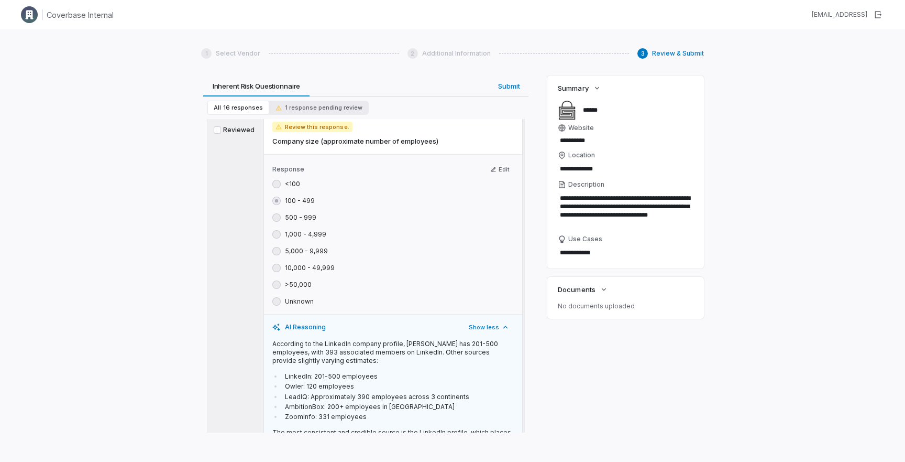
click at [375, 339] on p "According to the LinkedIn company profile, Signzy has 201-500 employees, with 3…" at bounding box center [392, 351] width 241 height 25
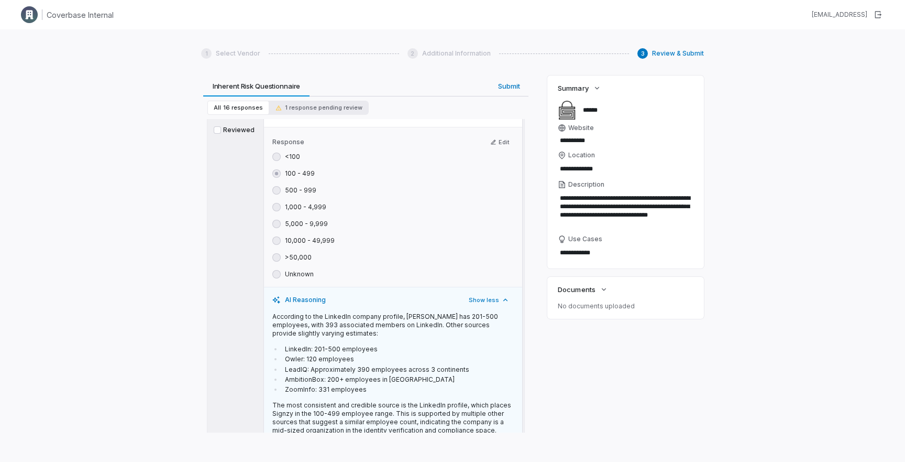
click at [276, 312] on p "According to the LinkedIn company profile, Signzy has 201-500 employees, with 3…" at bounding box center [392, 324] width 241 height 25
click at [318, 312] on p "According to the LinkedIn company profile, Signzy has 201-500 employees, with 3…" at bounding box center [392, 324] width 241 height 25
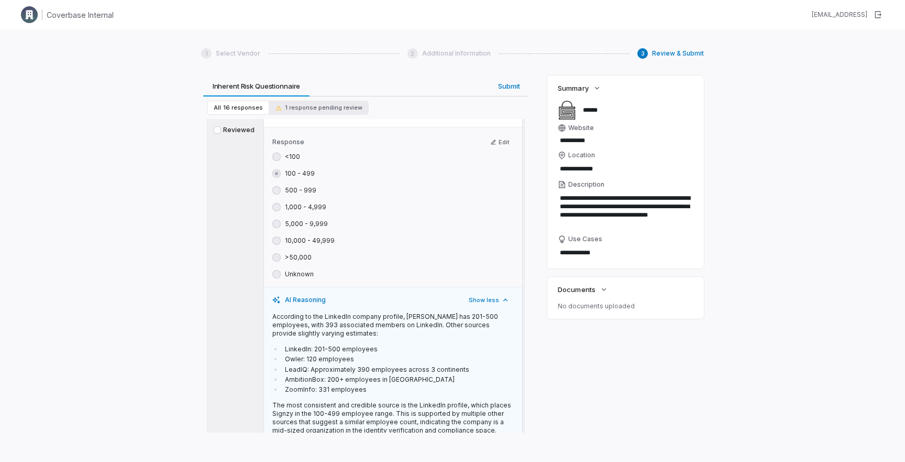
scroll to position [897, 0]
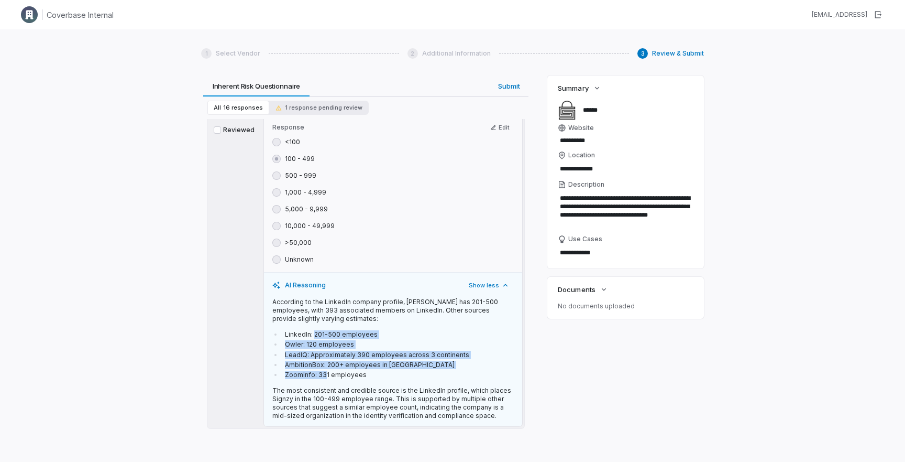
drag, startPoint x: 314, startPoint y: 301, endPoint x: 324, endPoint y: 342, distance: 42.6
click at [324, 342] on ul "LinkedIn: 201-500 employees Owler: 120 employees LeadIQ: Approximately 390 empl…" at bounding box center [392, 354] width 241 height 49
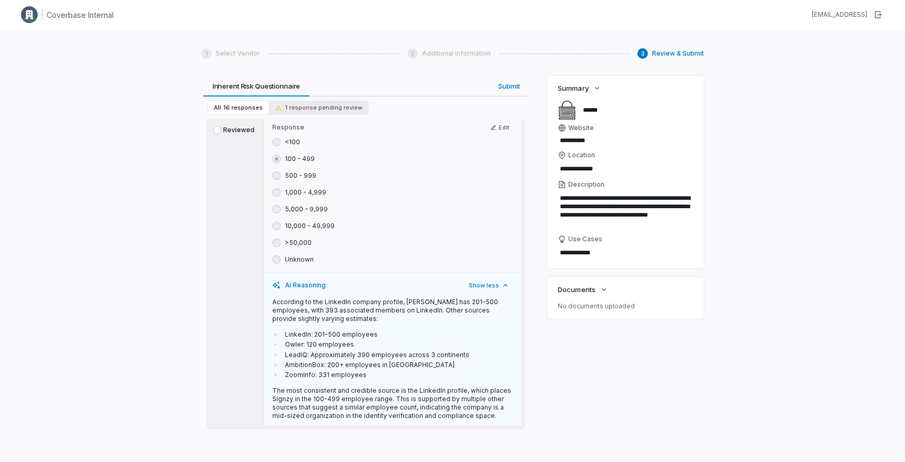
click at [335, 370] on li "ZoomInfo: 331 employees" at bounding box center [398, 374] width 232 height 8
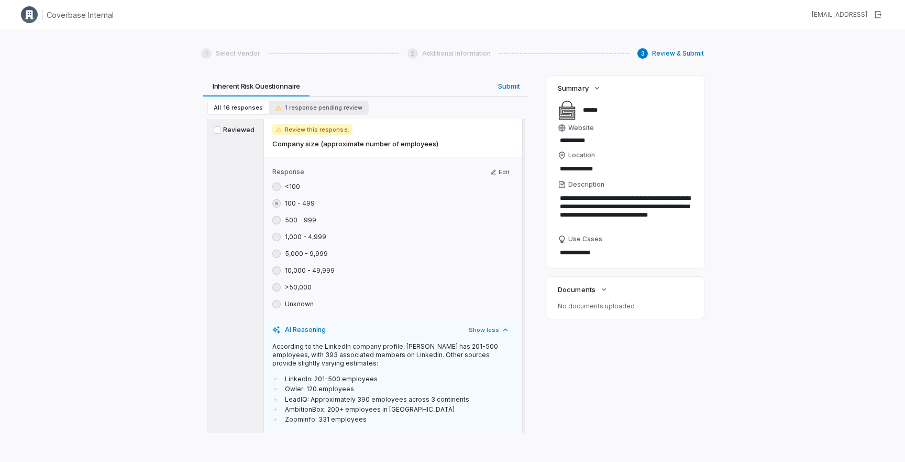
scroll to position [822, 0]
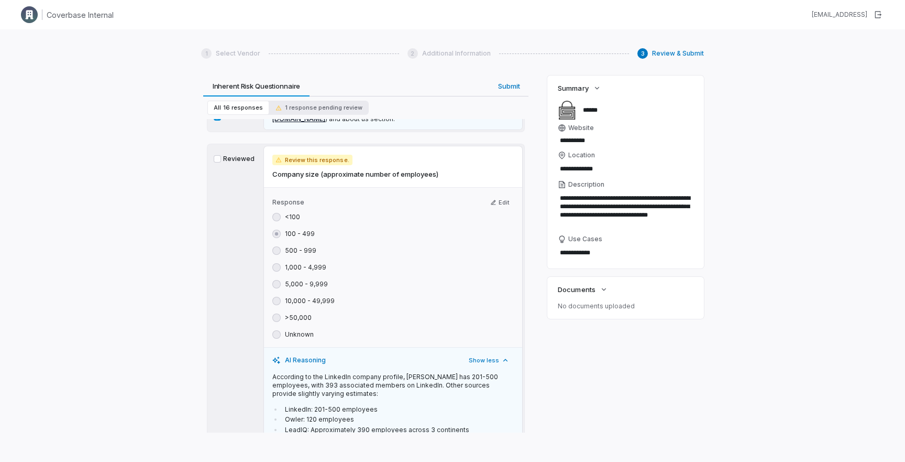
click at [217, 155] on button "Reviewed" at bounding box center [217, 158] width 7 height 7
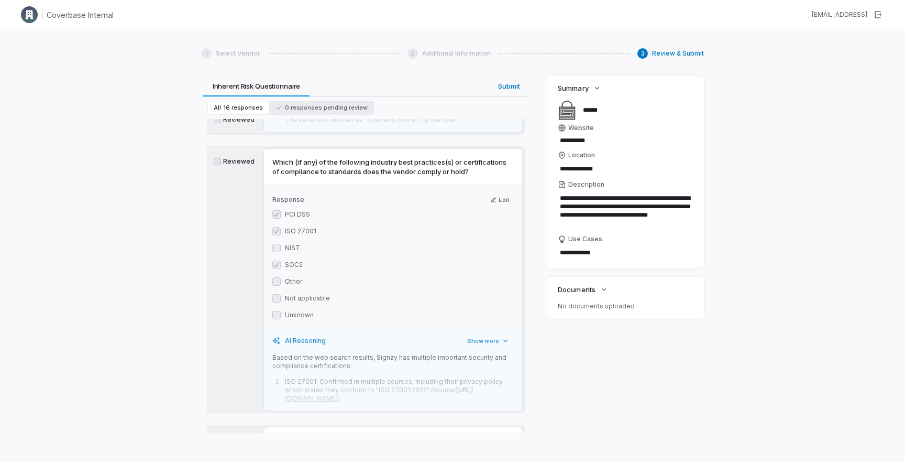
scroll to position [1645, 0]
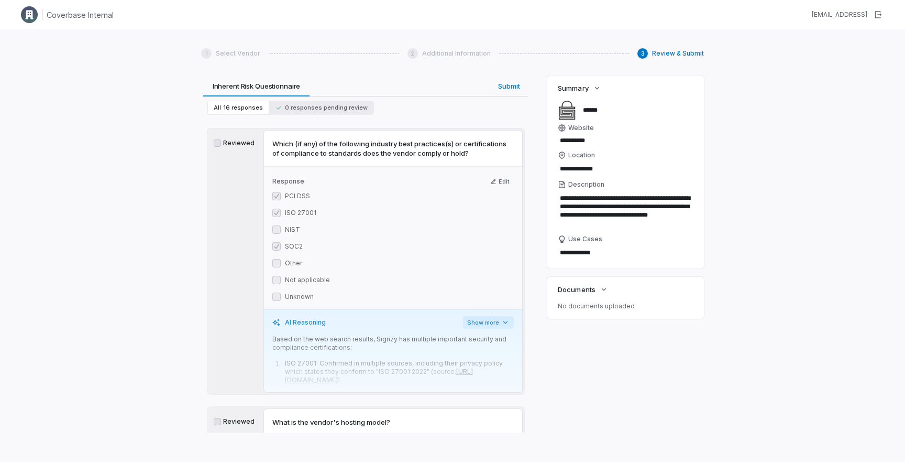
click at [496, 316] on button "Show more" at bounding box center [488, 322] width 51 height 13
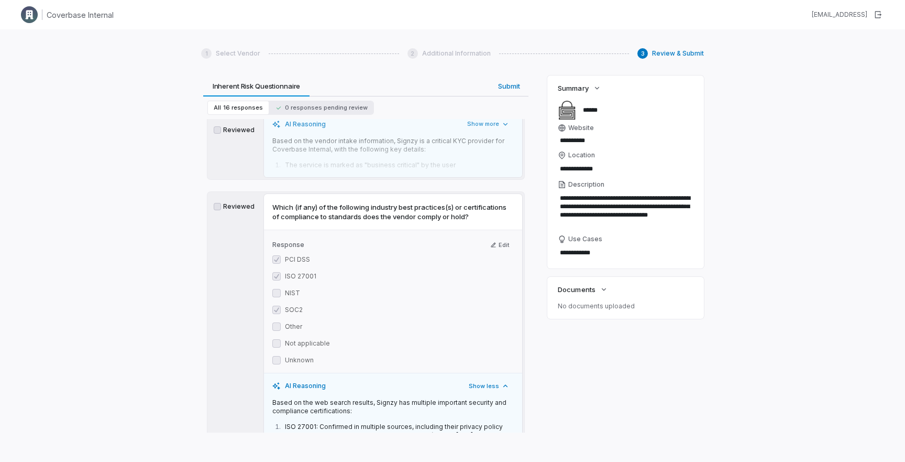
scroll to position [1558, 0]
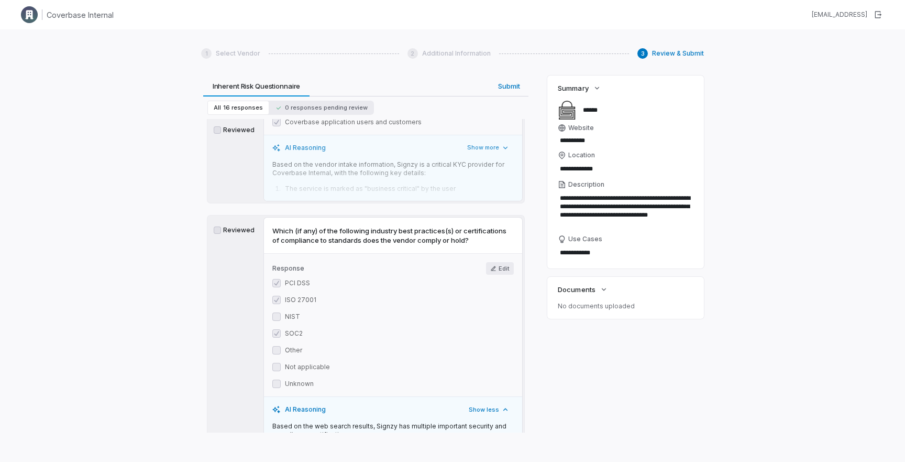
click at [505, 262] on button "Edit" at bounding box center [500, 268] width 28 height 13
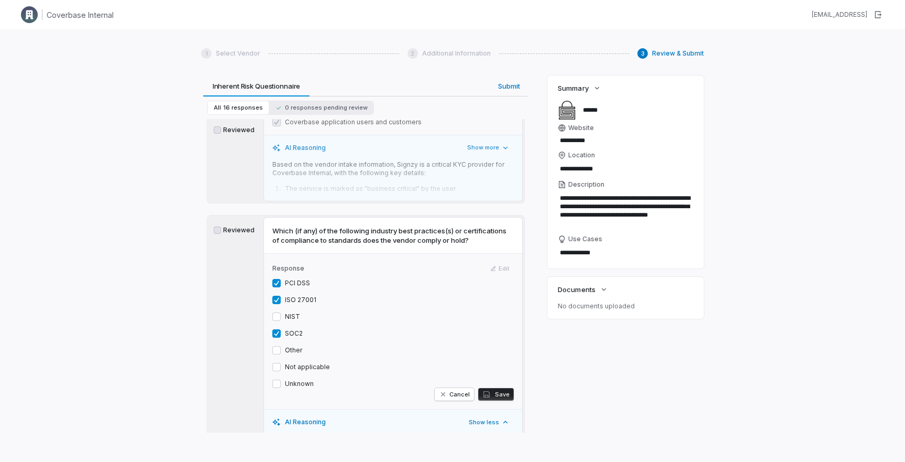
click at [278, 312] on button "NIST" at bounding box center [276, 316] width 8 height 8
click at [493, 390] on span "button" at bounding box center [487, 394] width 10 height 8
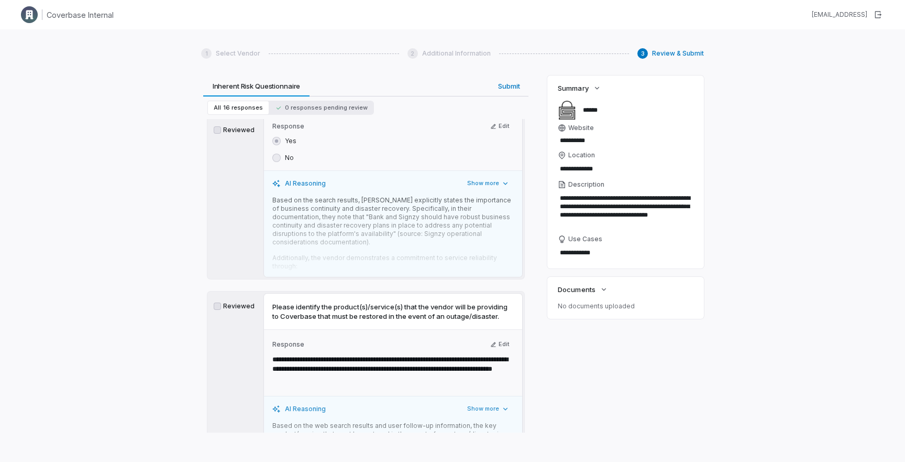
scroll to position [3744, 0]
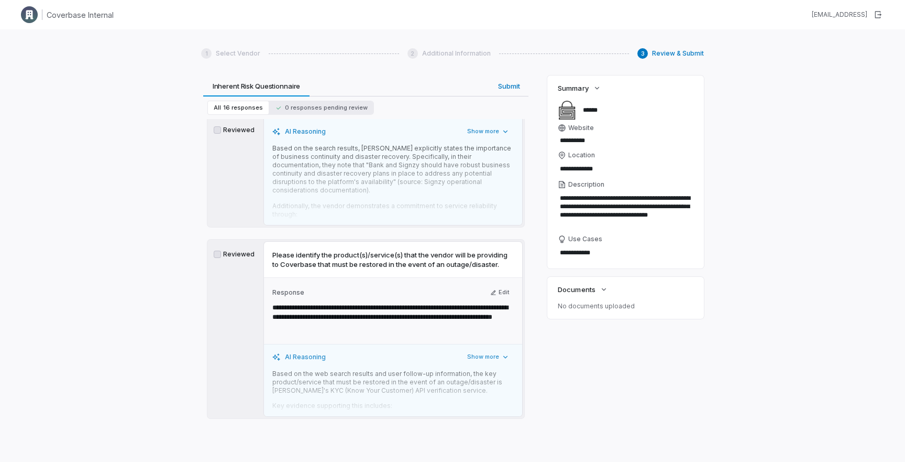
click at [496, 459] on div "Submit" at bounding box center [497, 464] width 25 height 11
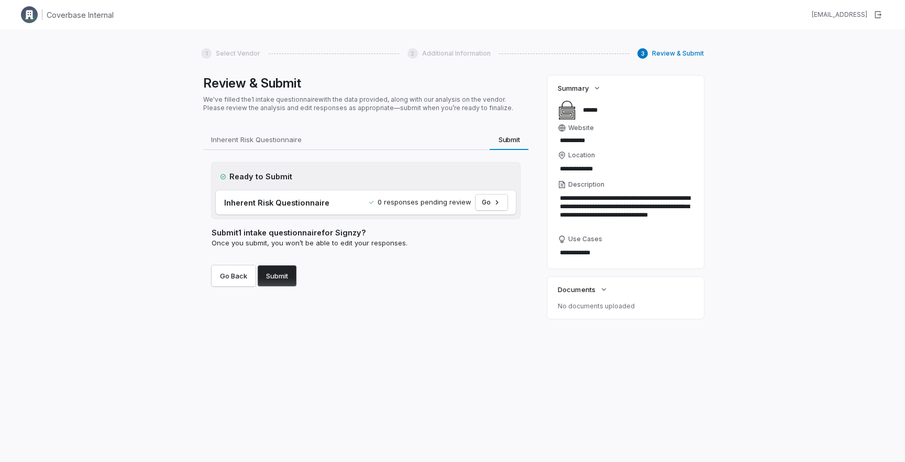
click at [277, 280] on button "Submit" at bounding box center [277, 275] width 39 height 21
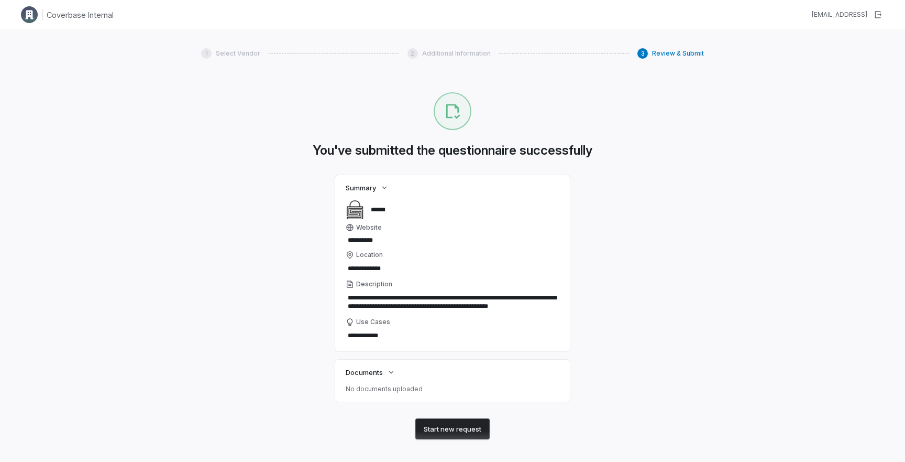
scroll to position [7, 0]
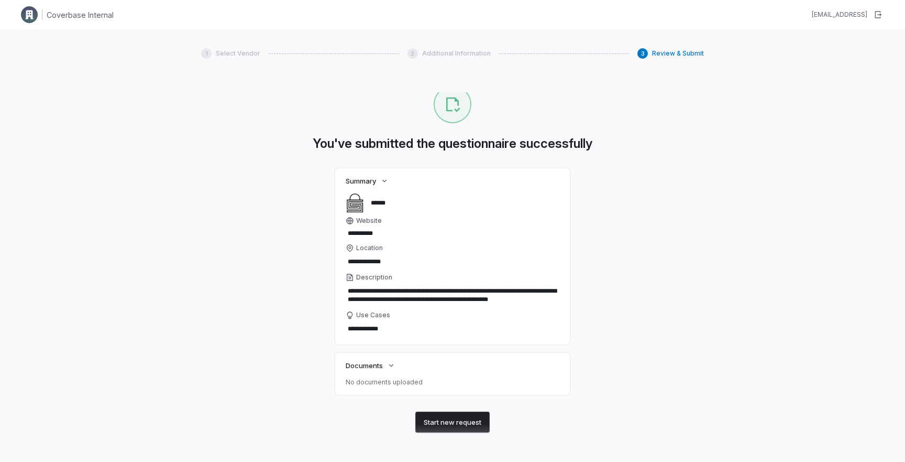
type textarea "*"
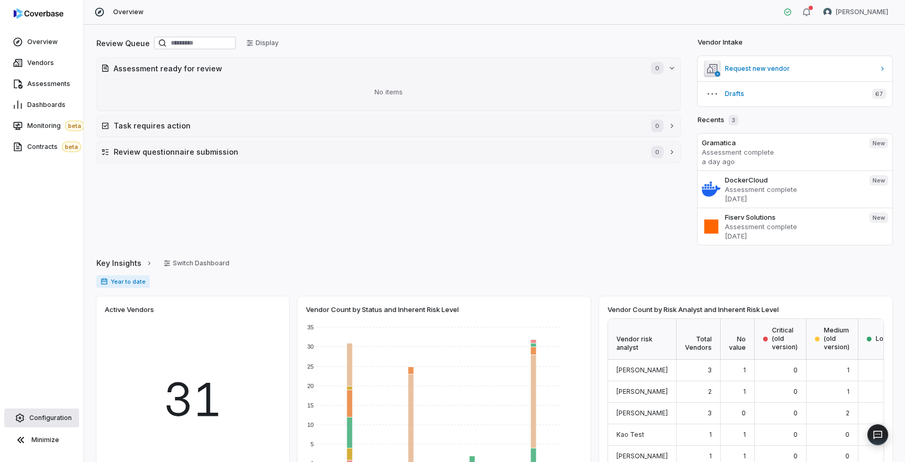
click at [47, 421] on span "Configuration" at bounding box center [50, 417] width 42 height 8
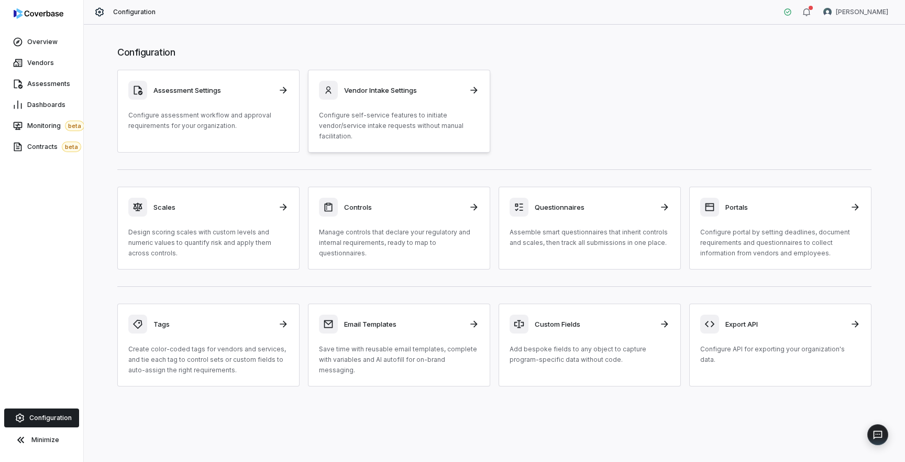
click at [387, 91] on h3 "Vendor Intake Settings" at bounding box center [403, 89] width 118 height 9
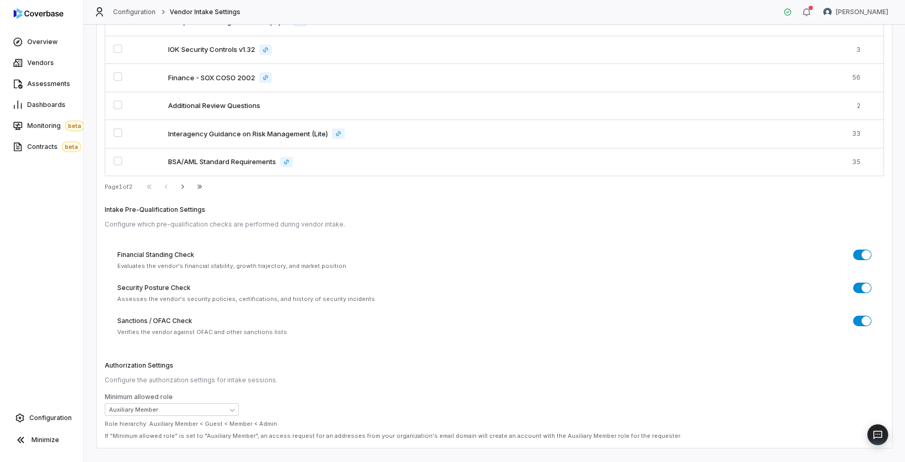
scroll to position [324, 0]
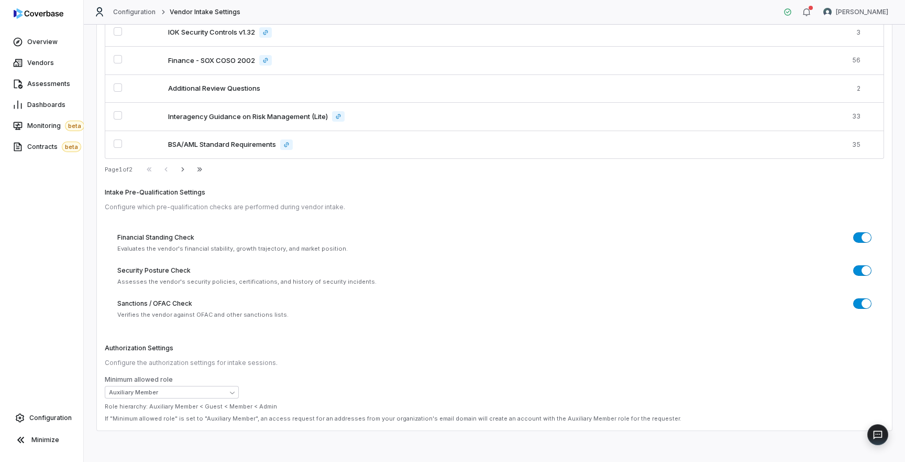
click at [172, 191] on label "Intake Pre-Qualification Settings" at bounding box center [155, 192] width 101 height 8
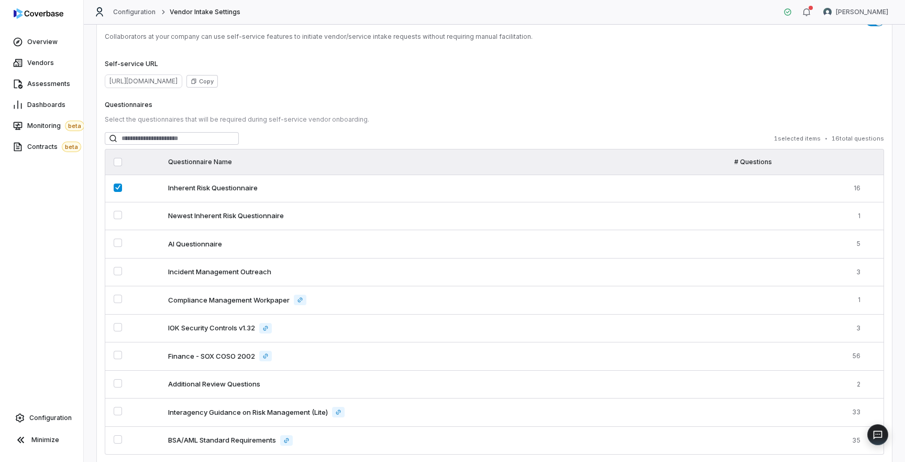
scroll to position [0, 0]
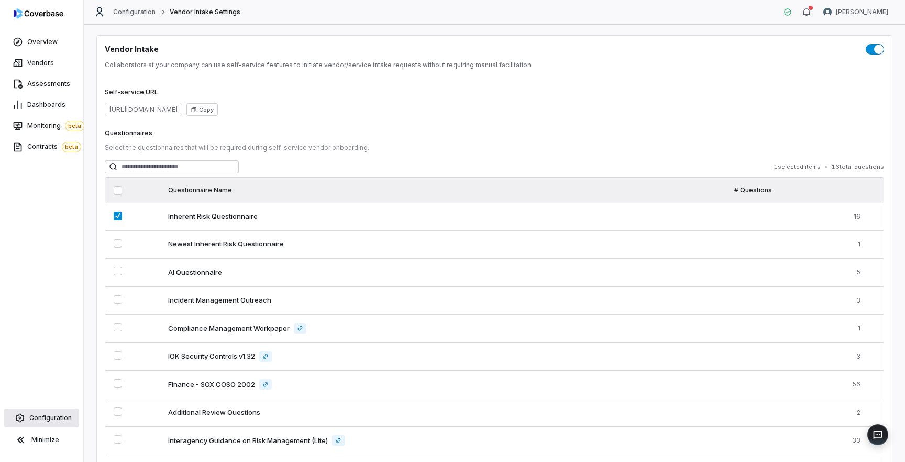
click at [52, 419] on span "Configuration" at bounding box center [50, 417] width 42 height 8
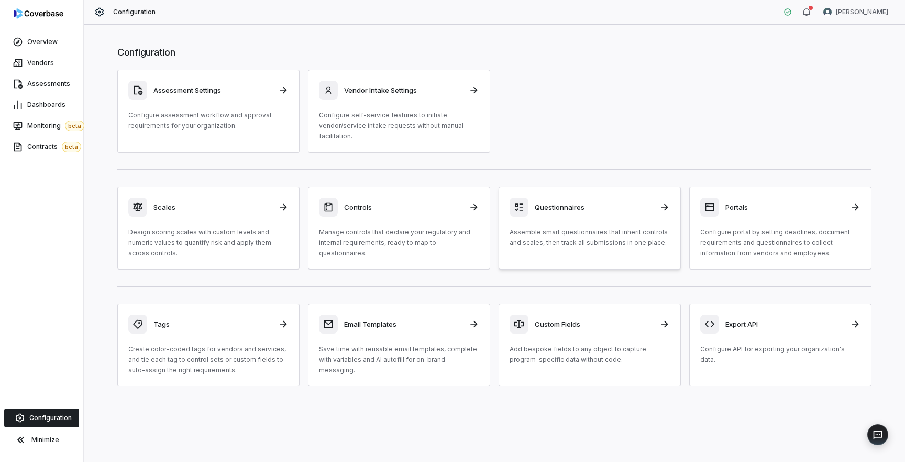
click at [538, 220] on div "Questionnaires Assemble smart questionnaires that inherit controls and scales, …" at bounding box center [590, 222] width 160 height 50
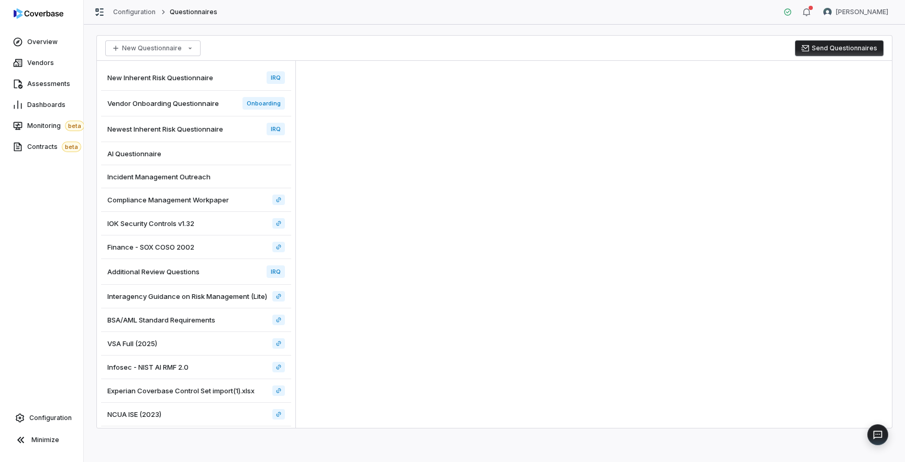
scroll to position [107, 0]
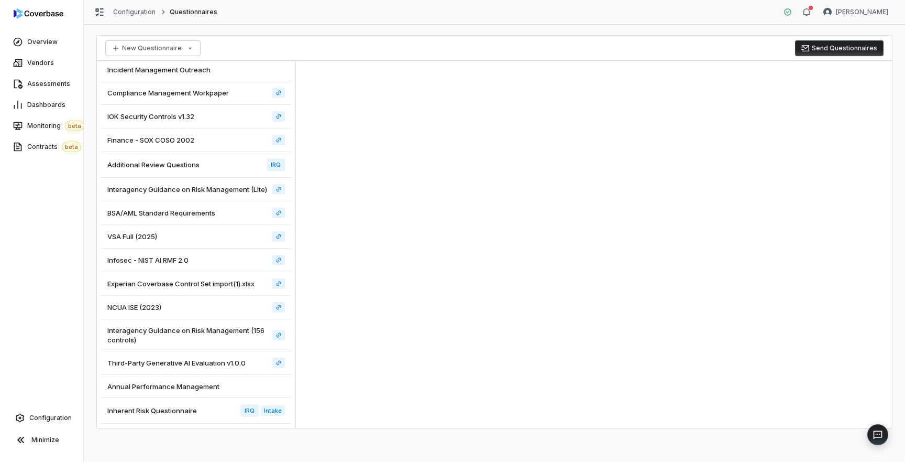
click at [184, 409] on span "Inherent Risk Questionnaire" at bounding box center [152, 409] width 90 height 9
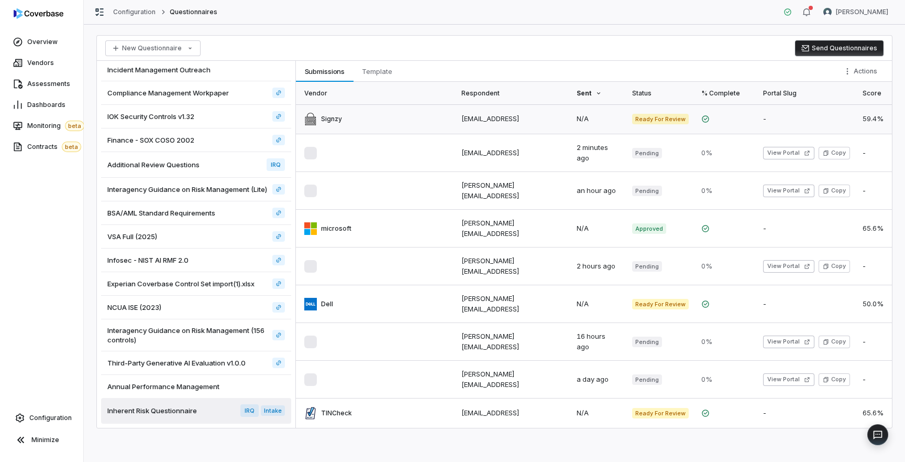
click at [339, 119] on link at bounding box center [375, 118] width 159 height 29
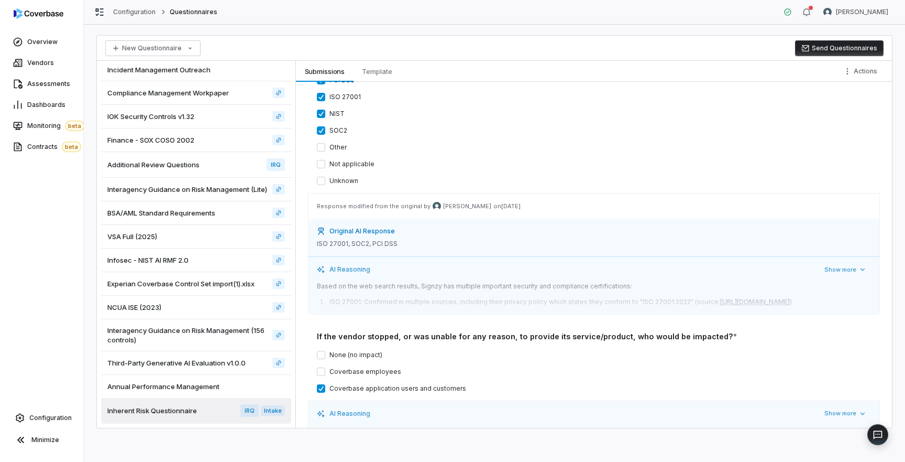
scroll to position [936, 0]
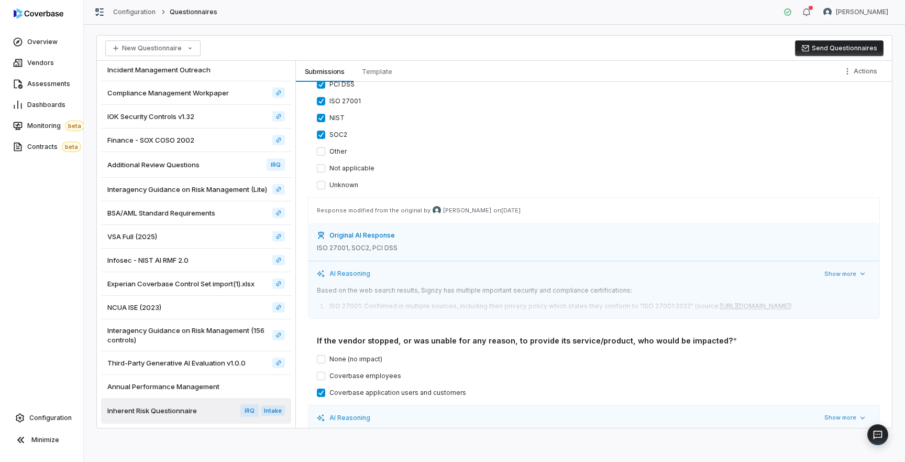
click at [339, 247] on p "ISO 27001, SOC2, PCI DSS" at bounding box center [594, 248] width 554 height 8
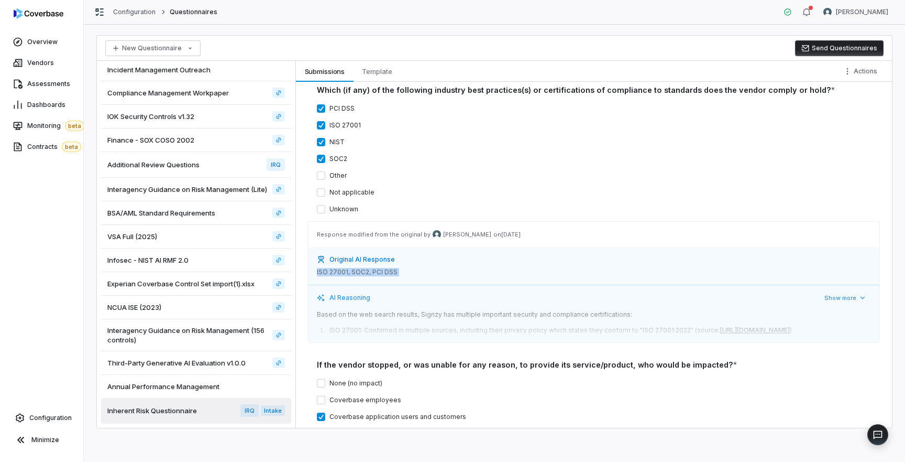
scroll to position [906, 0]
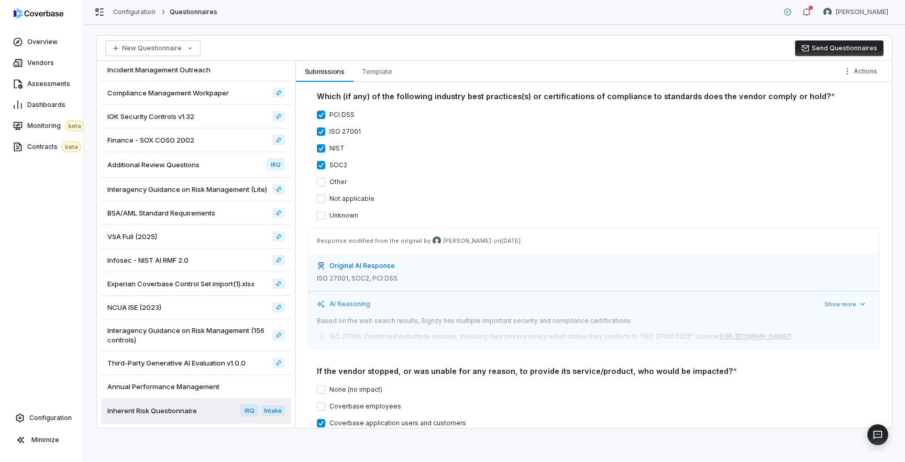
click at [364, 241] on p "Response modified from the original by [PERSON_NAME] on [DATE]" at bounding box center [594, 240] width 554 height 8
click at [397, 240] on p "Response modified from the original by [PERSON_NAME] on [DATE]" at bounding box center [594, 240] width 554 height 8
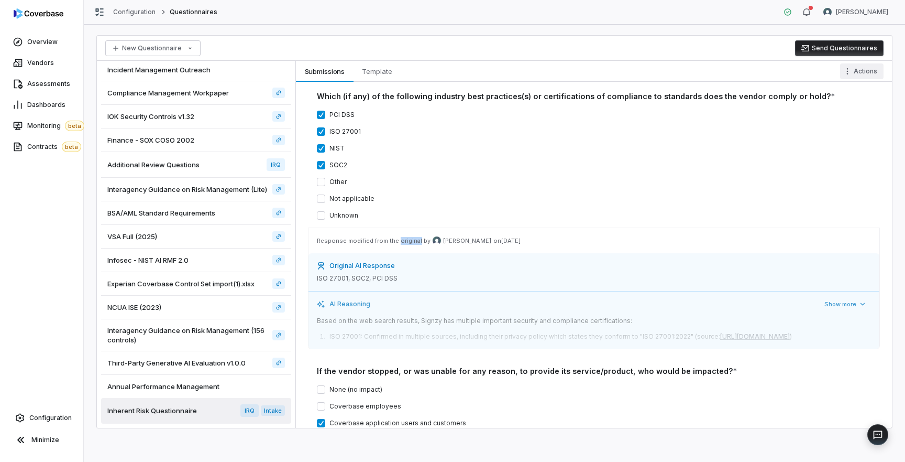
click at [866, 73] on html "Overview Vendors Assessments Dashboards Monitoring beta Contracts beta Configur…" at bounding box center [452, 231] width 905 height 462
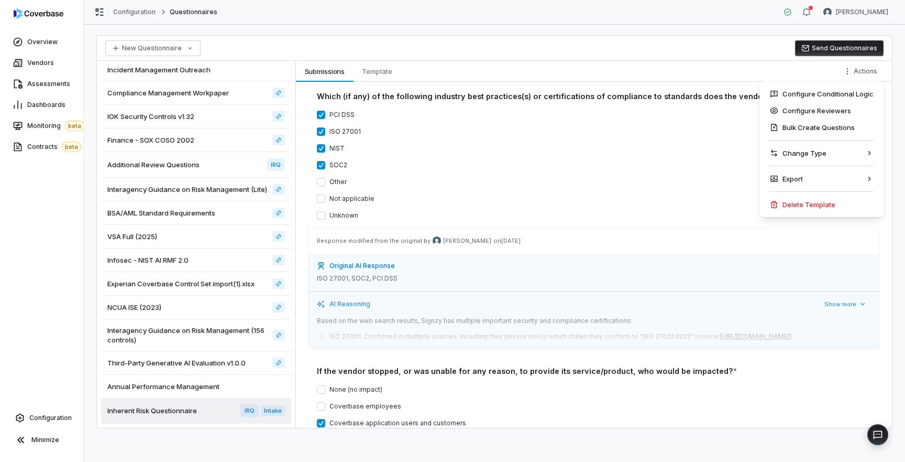
click at [693, 182] on html "Overview Vendors Assessments Dashboards Monitoring beta Contracts beta Configur…" at bounding box center [452, 231] width 905 height 462
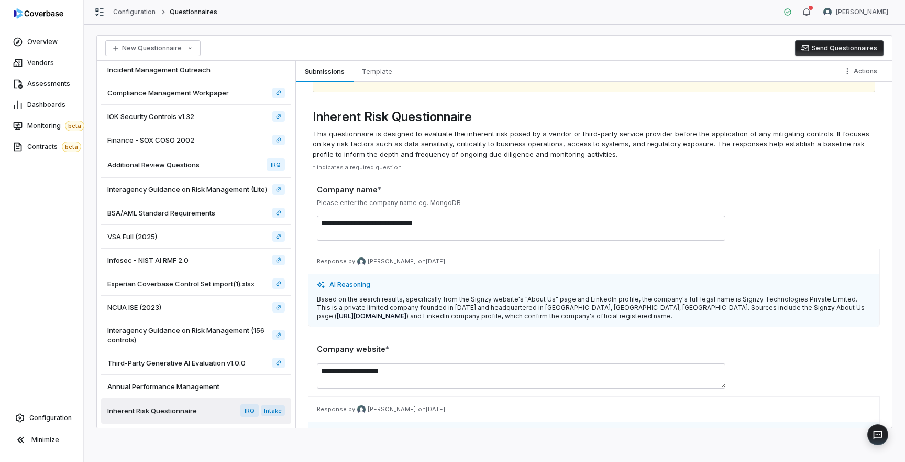
scroll to position [0, 0]
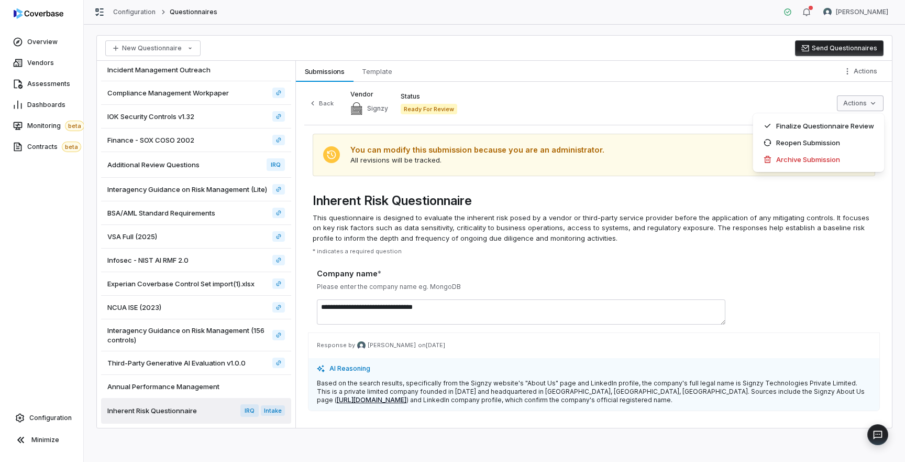
click at [866, 105] on html "Overview Vendors Assessments Dashboards Monitoring beta Contracts beta Configur…" at bounding box center [452, 231] width 905 height 462
click at [797, 127] on div "Finalize Questionnaire Review" at bounding box center [818, 125] width 123 height 17
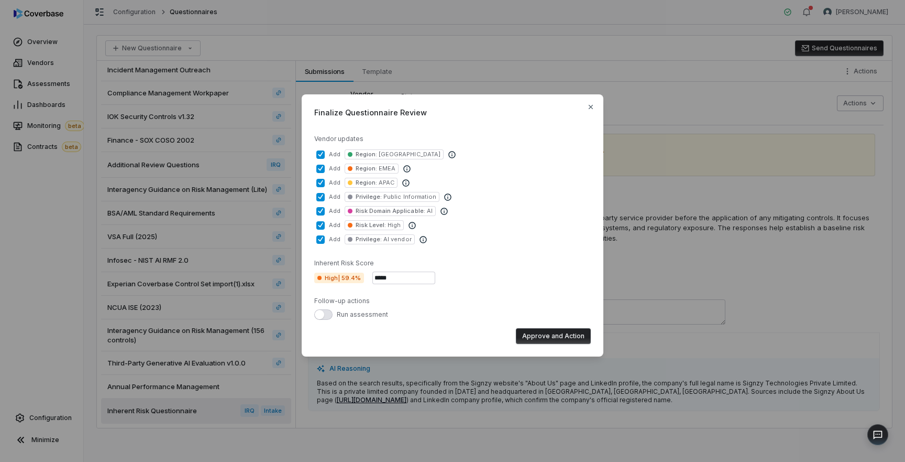
click at [553, 338] on button "Approve and Action" at bounding box center [553, 336] width 75 height 16
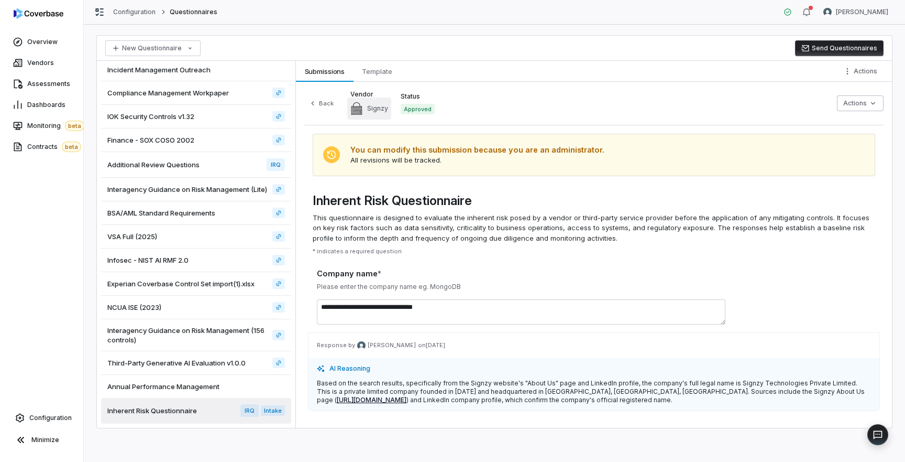
click at [371, 115] on link "Signzy" at bounding box center [369, 108] width 44 height 22
click at [866, 104] on html "Overview Vendors Assessments Dashboards Monitoring beta Contracts beta Configur…" at bounding box center [452, 231] width 905 height 462
click at [57, 81] on html "Overview Vendors Assessments Dashboards Monitoring beta Contracts beta Configur…" at bounding box center [452, 231] width 905 height 462
click at [54, 89] on link "Assessments" at bounding box center [41, 83] width 79 height 19
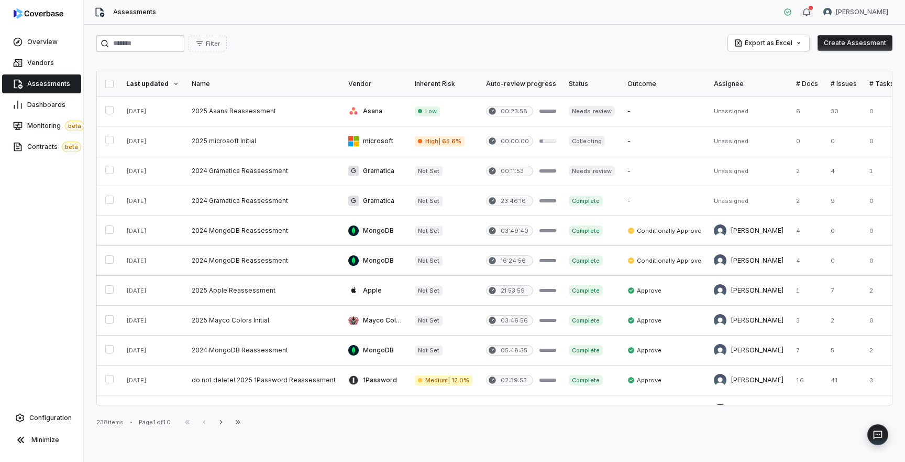
click at [50, 88] on link "Assessments" at bounding box center [41, 83] width 79 height 19
click at [47, 63] on span "Vendors" at bounding box center [40, 63] width 27 height 8
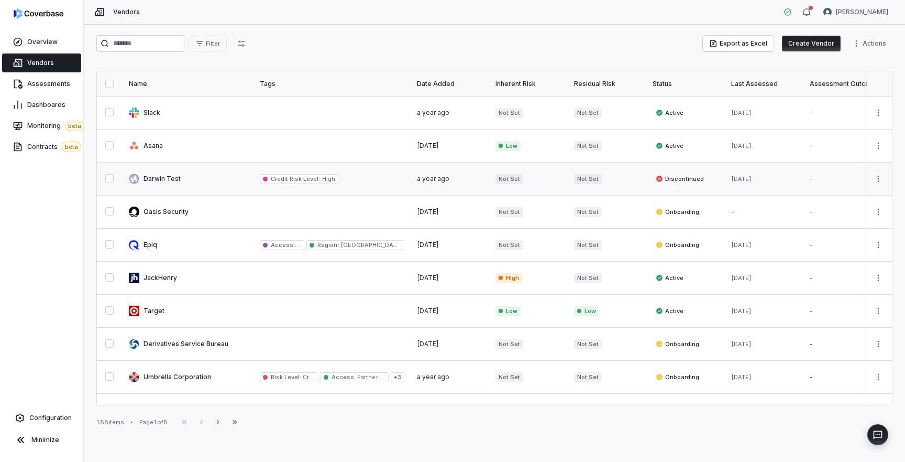
click at [188, 181] on link at bounding box center [188, 178] width 131 height 32
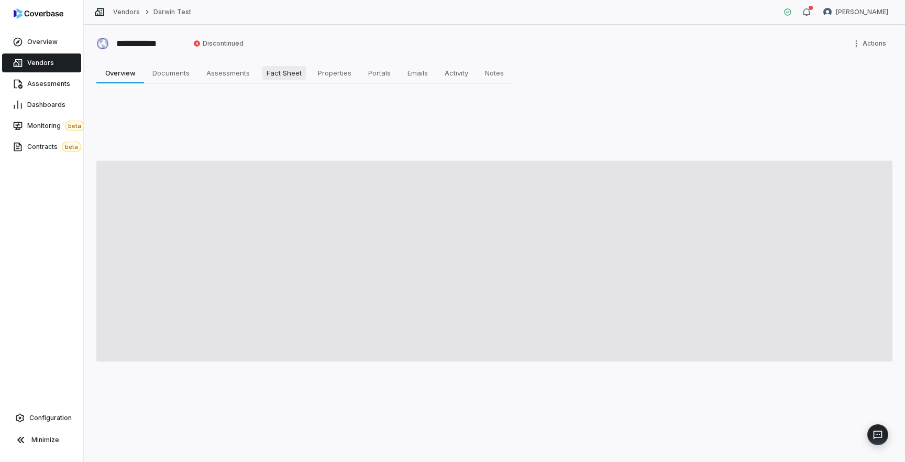
click at [285, 81] on link "Fact Sheet Fact Sheet" at bounding box center [283, 72] width 51 height 21
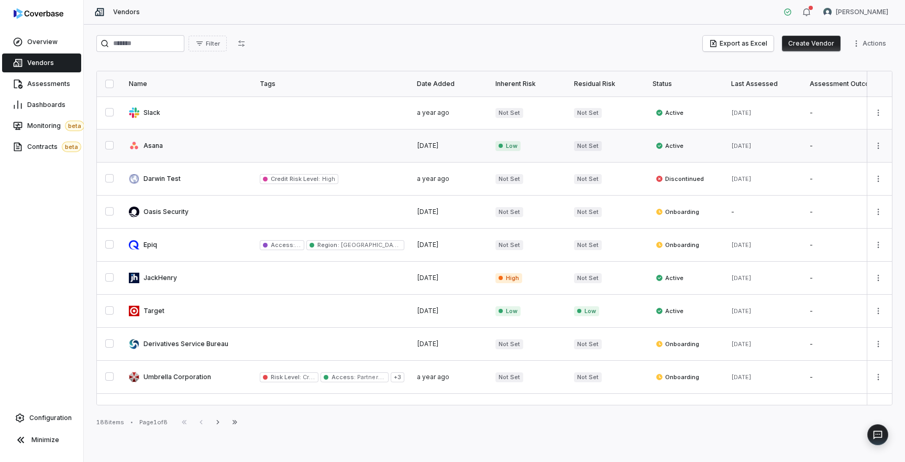
click at [158, 143] on link at bounding box center [188, 145] width 131 height 32
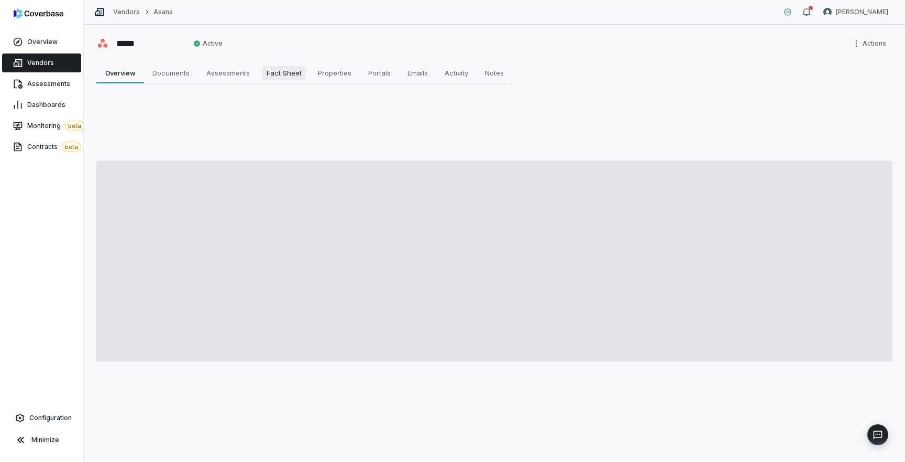
click at [285, 76] on span "Fact Sheet" at bounding box center [283, 73] width 43 height 14
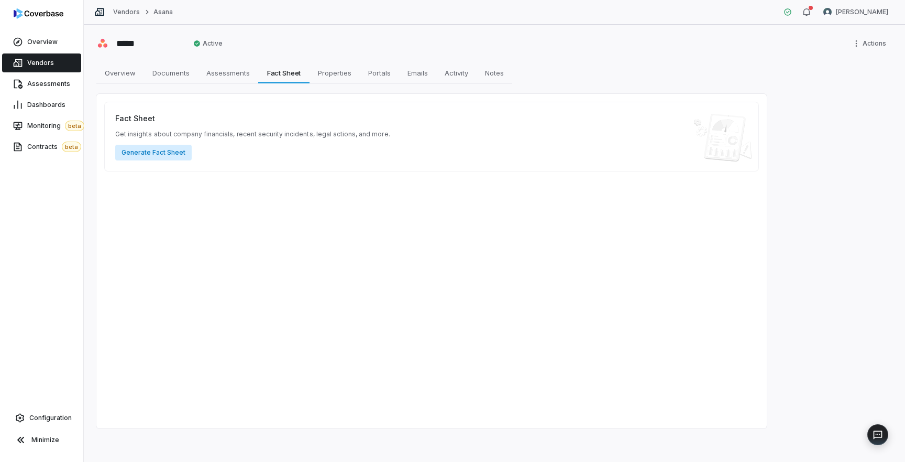
click at [167, 152] on button "Generate Fact Sheet" at bounding box center [153, 153] width 76 height 16
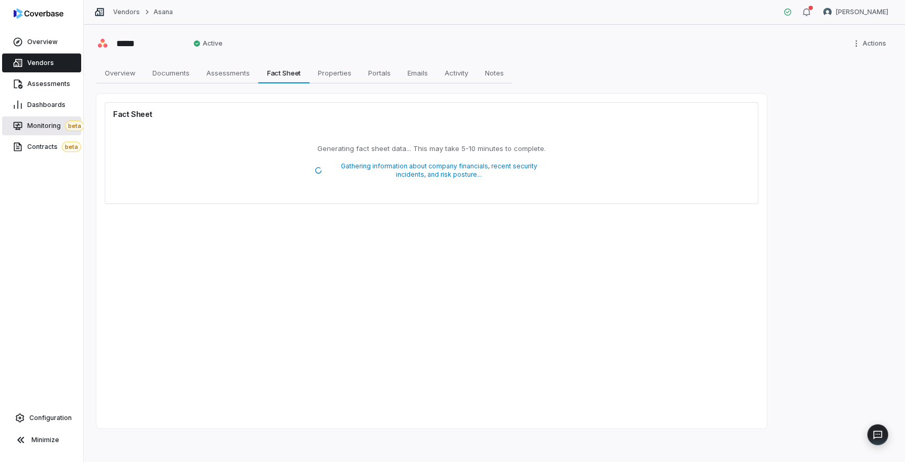
click at [46, 131] on link "Monitoring beta" at bounding box center [41, 125] width 79 height 19
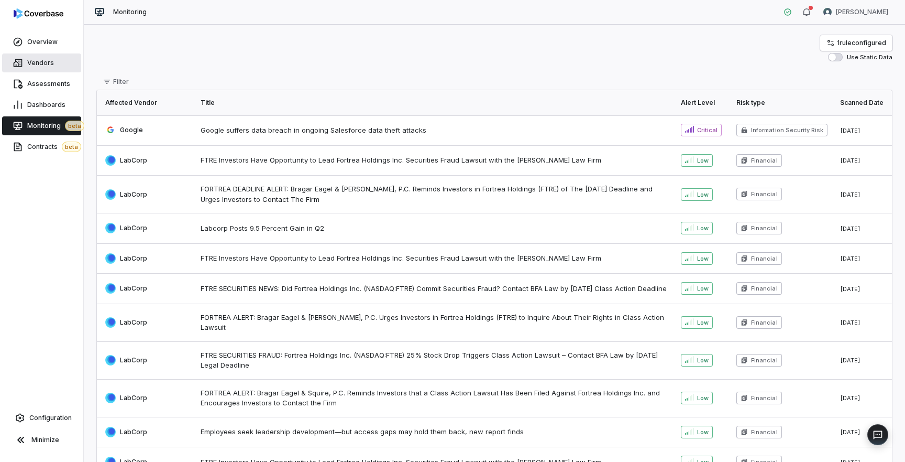
click at [46, 62] on span "Vendors" at bounding box center [40, 63] width 27 height 8
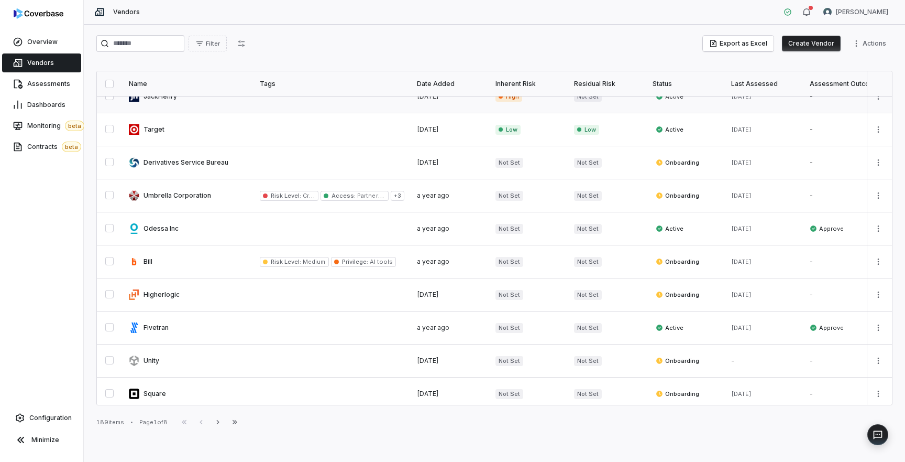
scroll to position [211, 0]
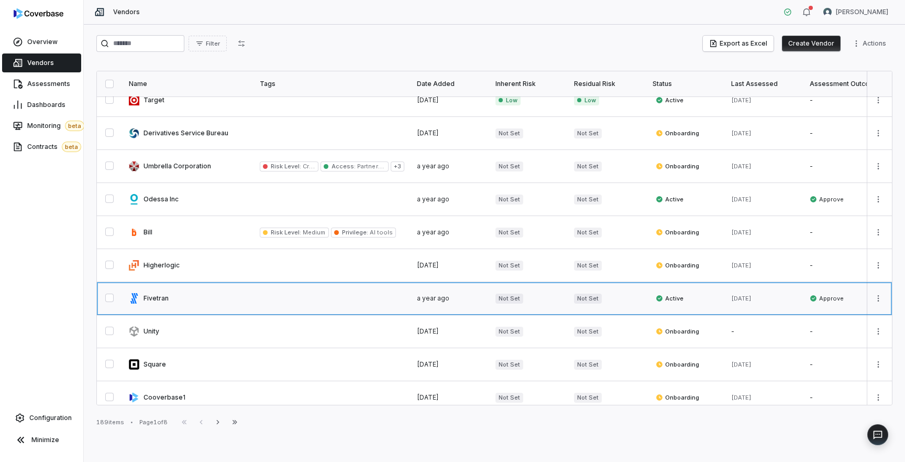
click at [203, 298] on link at bounding box center [188, 298] width 131 height 32
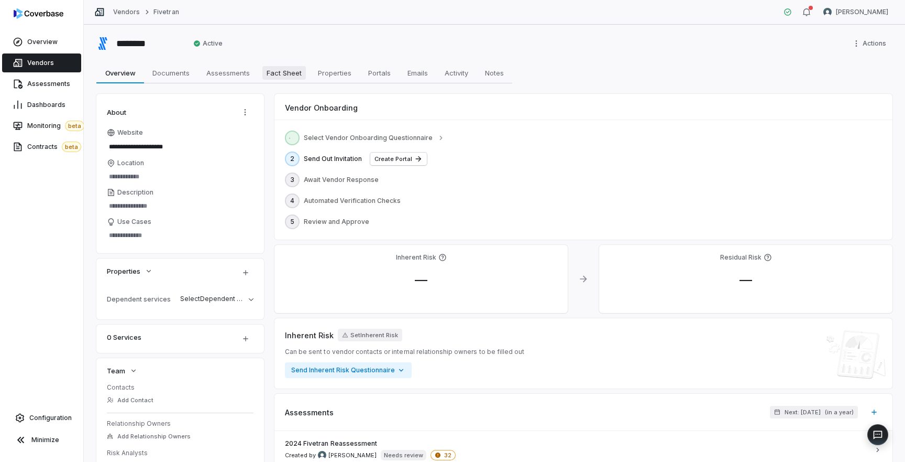
click at [288, 74] on span "Fact Sheet" at bounding box center [283, 73] width 43 height 14
type textarea "*"
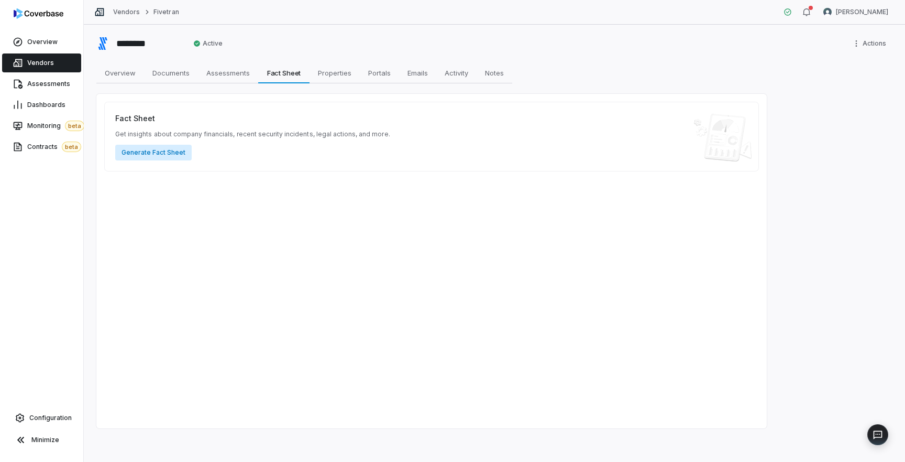
click at [165, 155] on button "Generate Fact Sheet" at bounding box center [153, 153] width 76 height 16
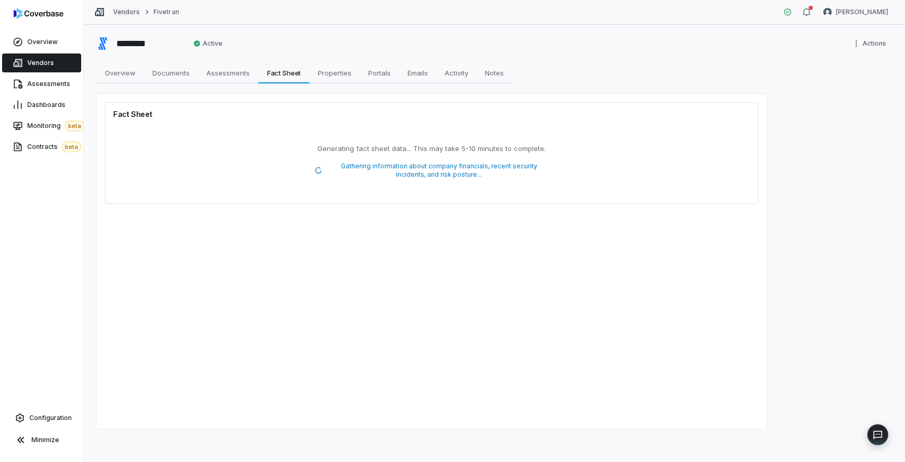
click at [131, 15] on link "Vendors" at bounding box center [126, 12] width 27 height 8
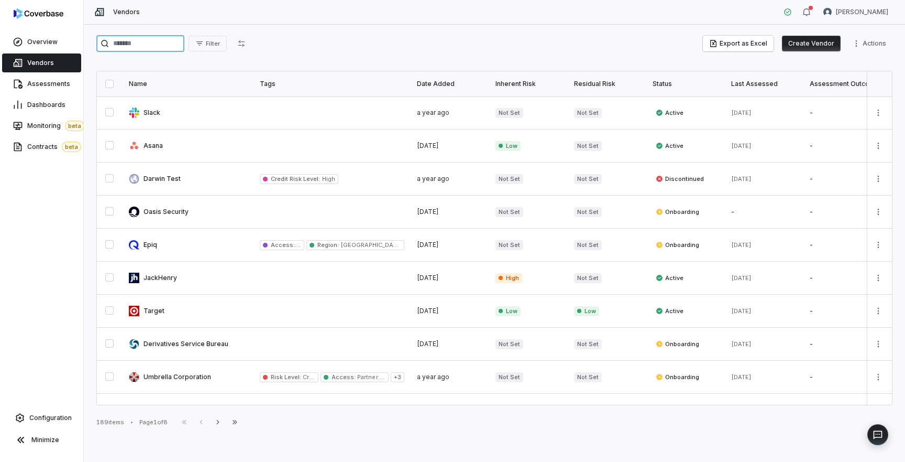
click at [166, 45] on input "search" at bounding box center [140, 43] width 88 height 17
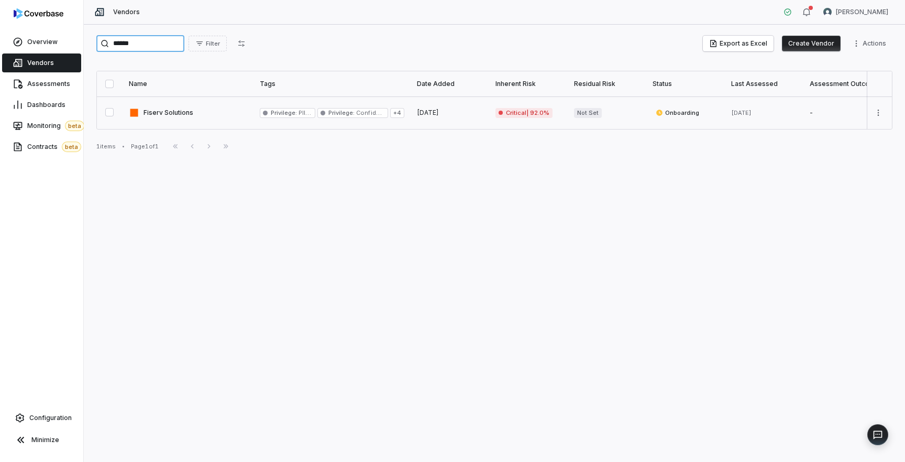
type input "******"
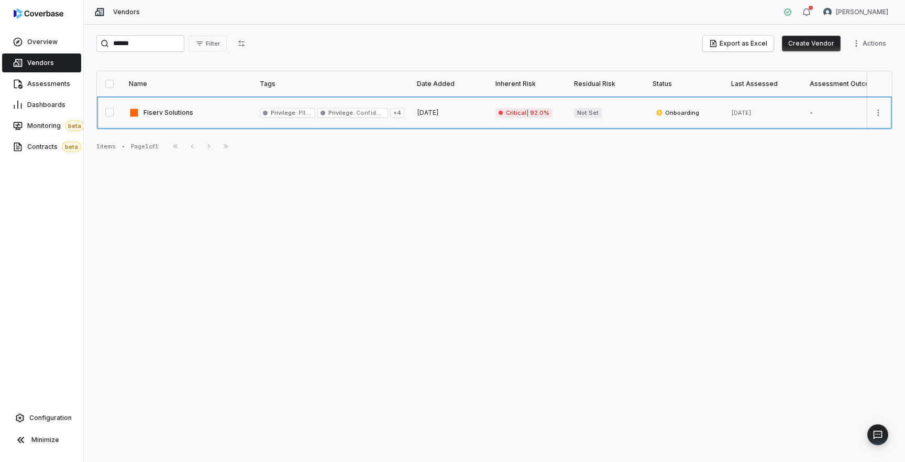
click at [172, 112] on link at bounding box center [188, 112] width 131 height 32
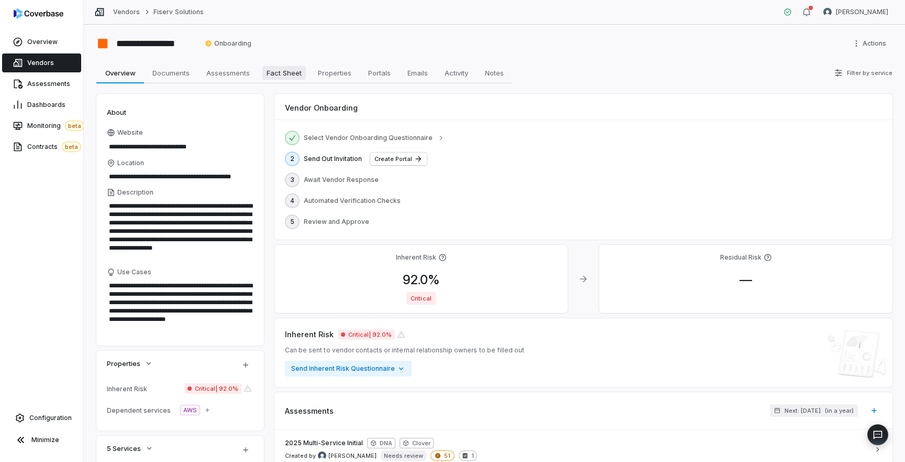
click at [281, 71] on span "Fact Sheet" at bounding box center [283, 73] width 43 height 14
type textarea "*"
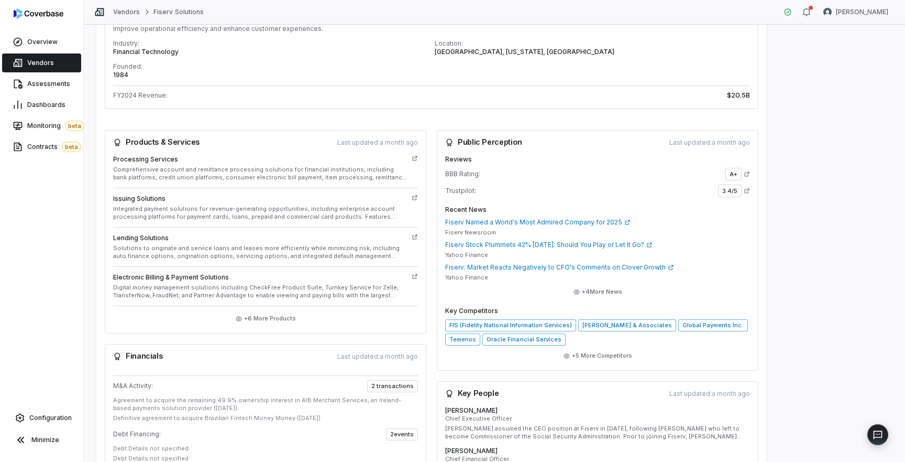
scroll to position [166, 0]
click at [454, 171] on span "BBB Rating:" at bounding box center [462, 172] width 35 height 8
click at [457, 191] on span "Trustpilot:" at bounding box center [460, 189] width 31 height 8
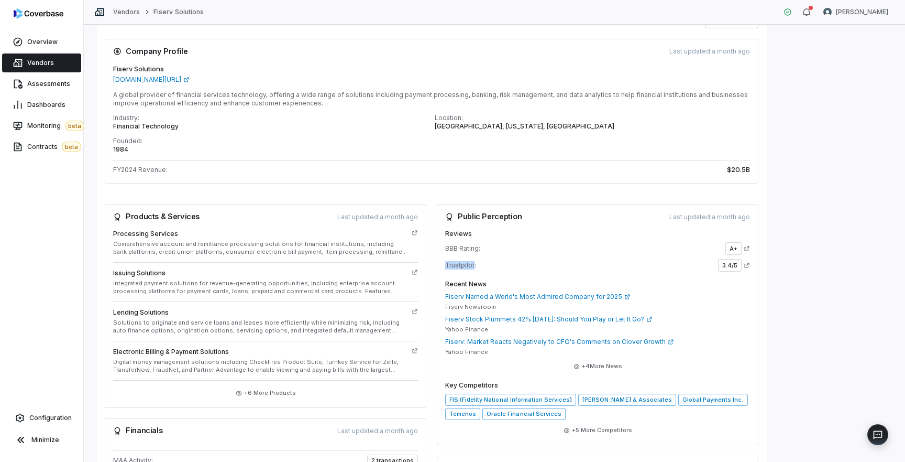
scroll to position [0, 0]
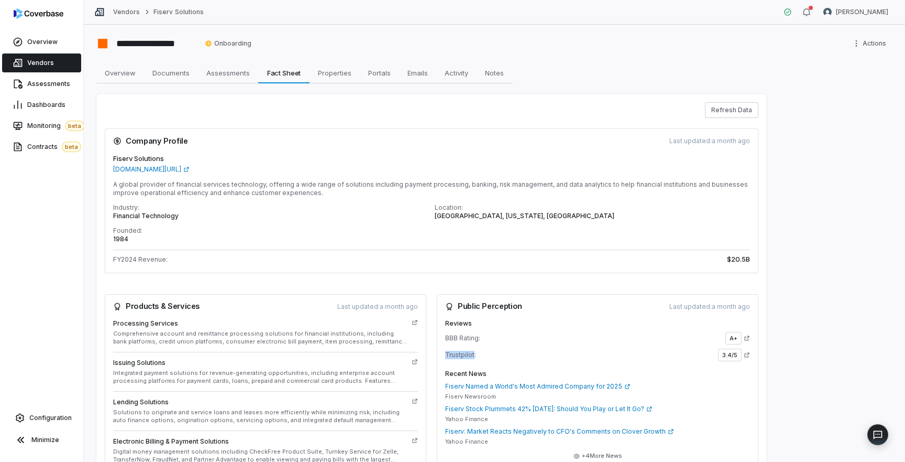
click at [49, 66] on span "Vendors" at bounding box center [40, 63] width 27 height 8
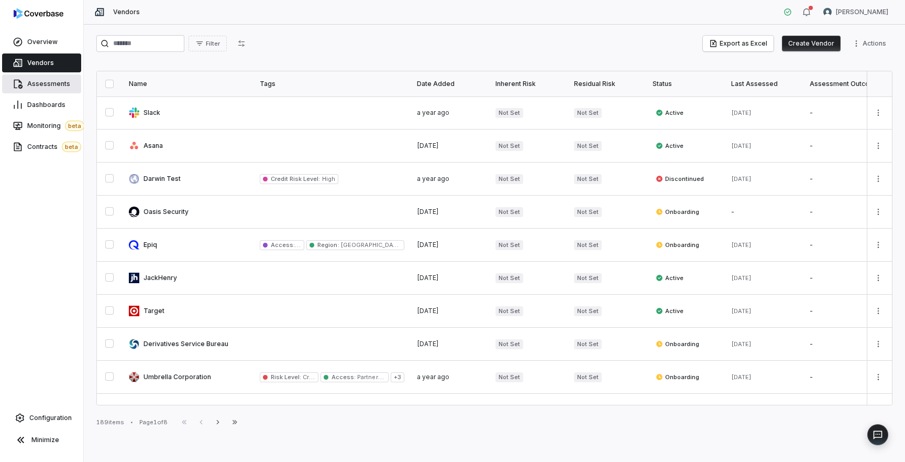
click at [50, 87] on span "Assessments" at bounding box center [48, 84] width 43 height 8
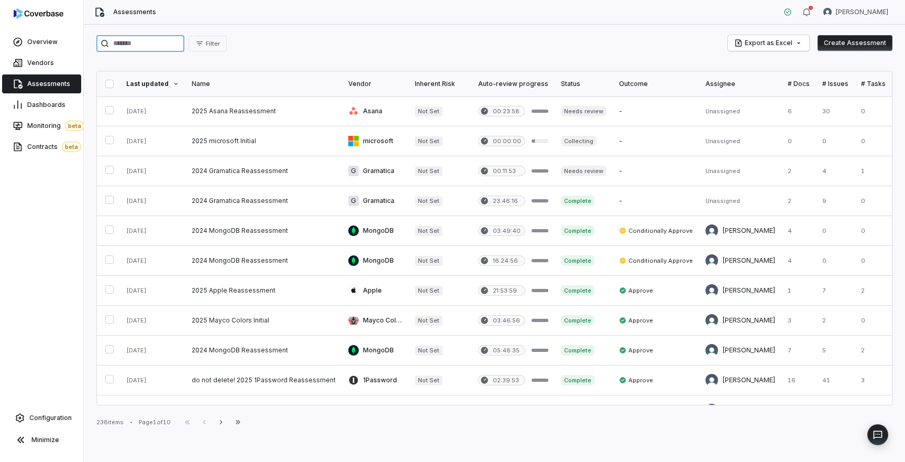
click at [158, 45] on input "search" at bounding box center [140, 43] width 88 height 17
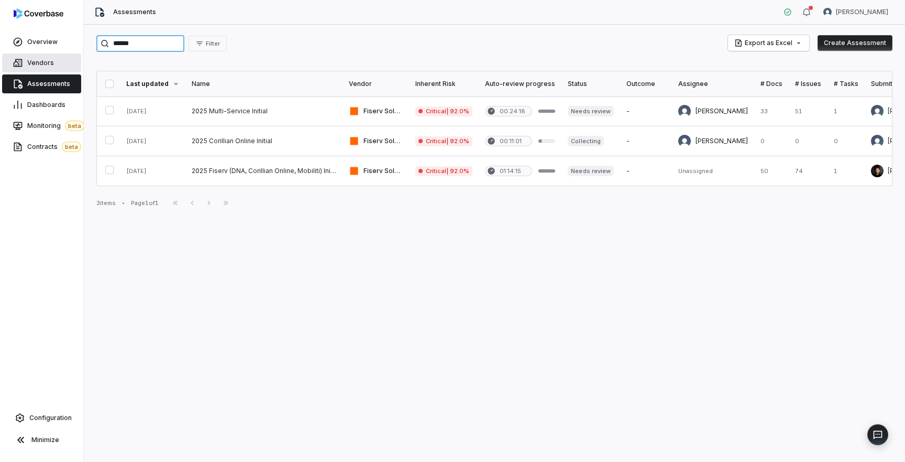
type input "******"
click at [40, 63] on span "Vendors" at bounding box center [40, 63] width 27 height 8
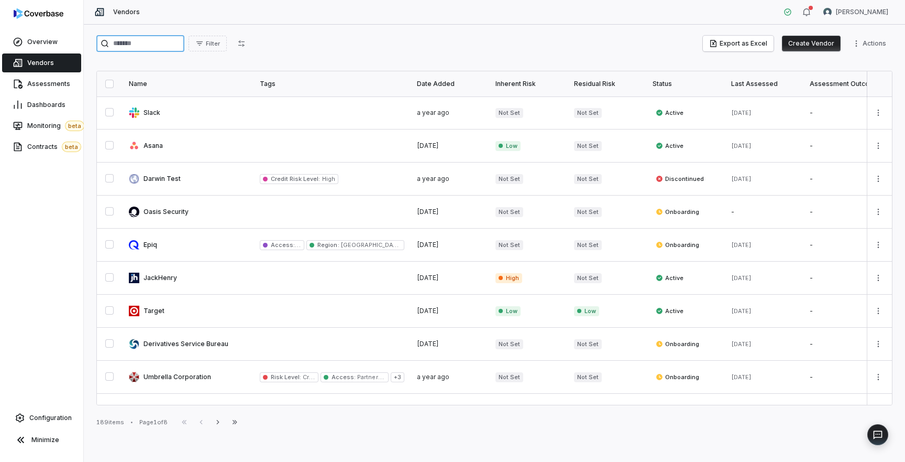
click at [151, 47] on input "search" at bounding box center [140, 43] width 88 height 17
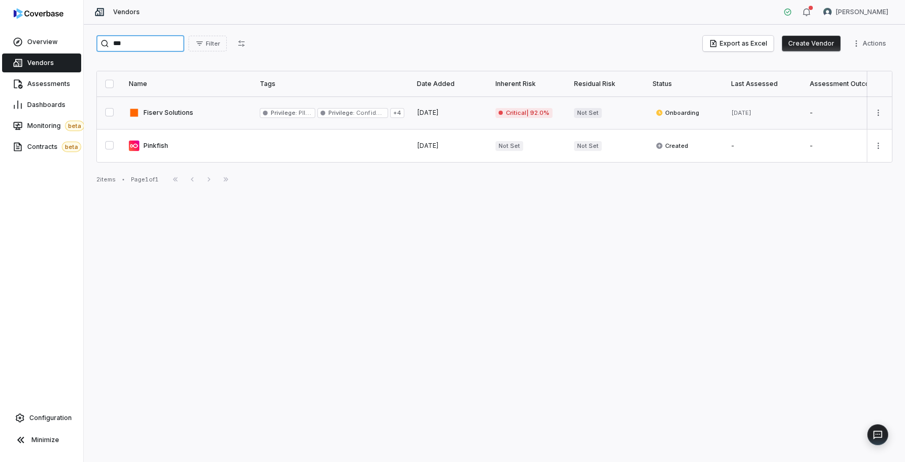
type input "***"
click at [174, 108] on link at bounding box center [188, 112] width 131 height 32
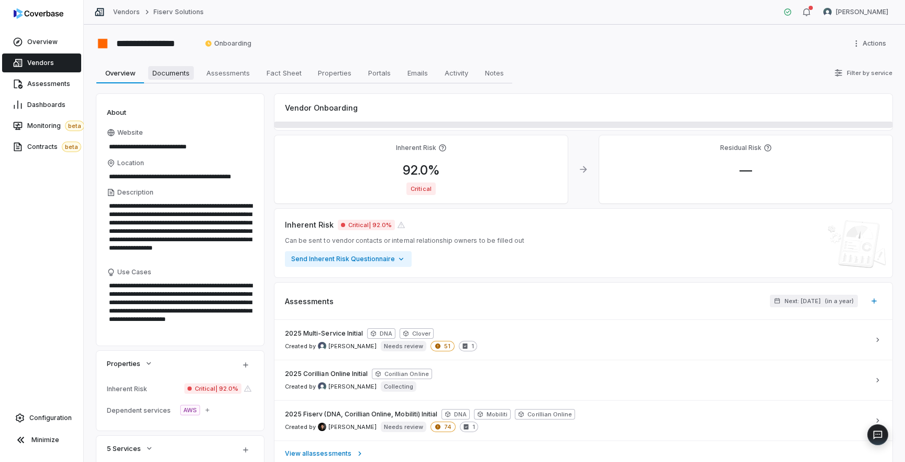
click at [172, 76] on span "Documents" at bounding box center [171, 73] width 46 height 14
type textarea "*"
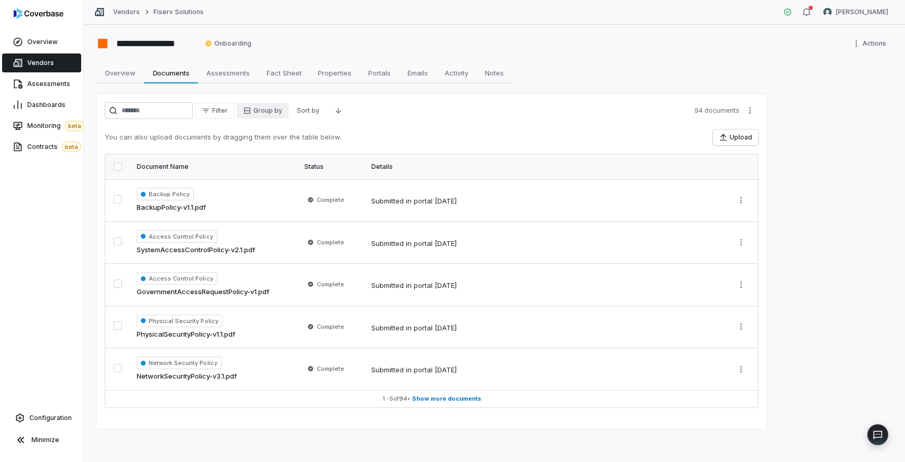
click at [285, 113] on html "**********" at bounding box center [452, 231] width 905 height 462
click at [284, 150] on div "Assessment" at bounding box center [283, 149] width 67 height 17
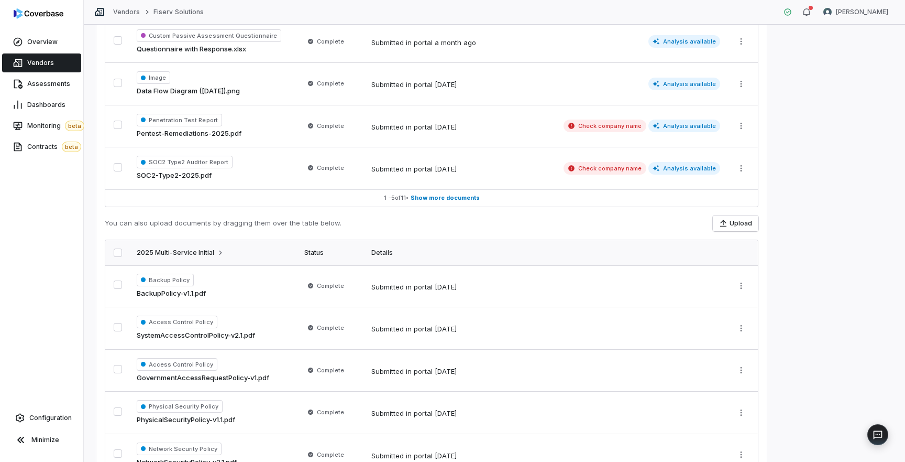
scroll to position [125, 0]
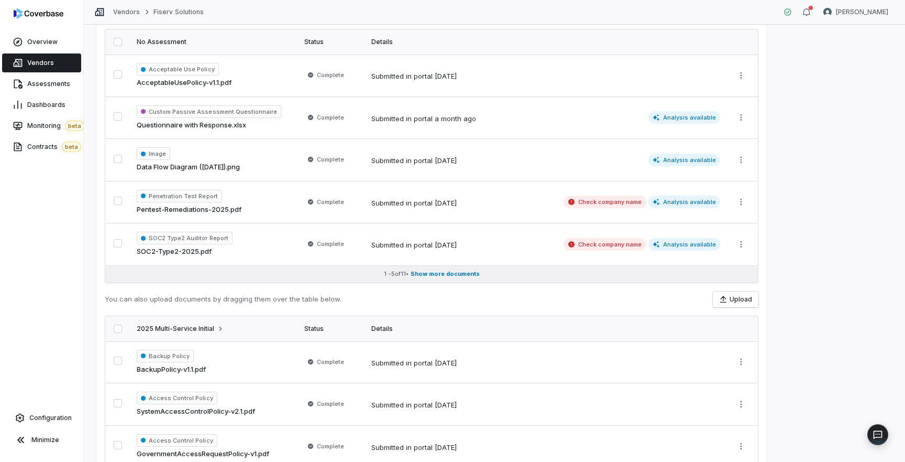
click at [456, 273] on span "Show more documents" at bounding box center [445, 274] width 69 height 8
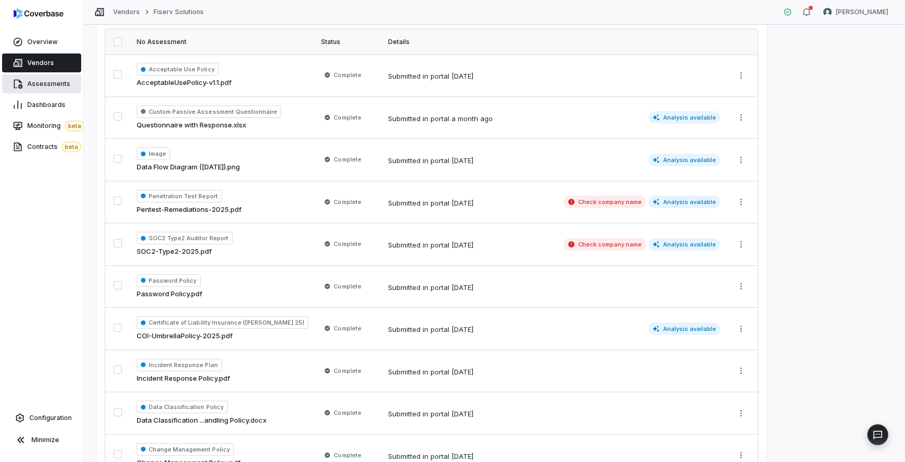
click at [56, 85] on span "Assessments" at bounding box center [48, 84] width 43 height 8
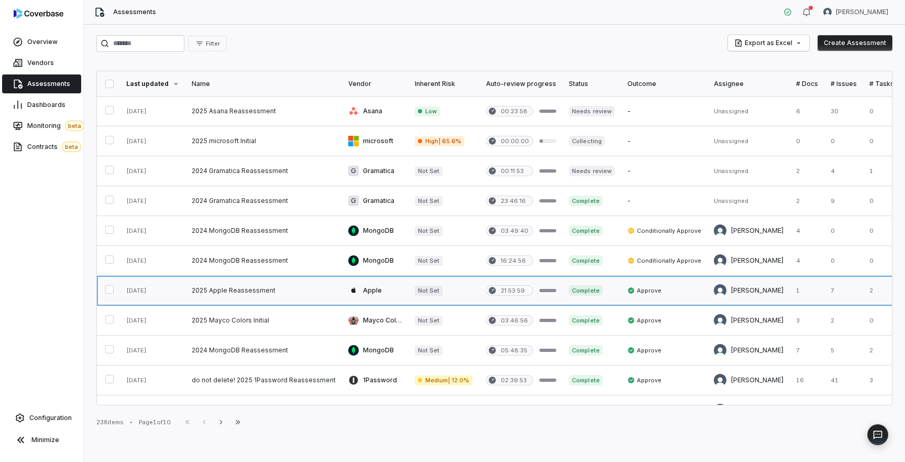
click at [235, 293] on link at bounding box center [263, 290] width 157 height 29
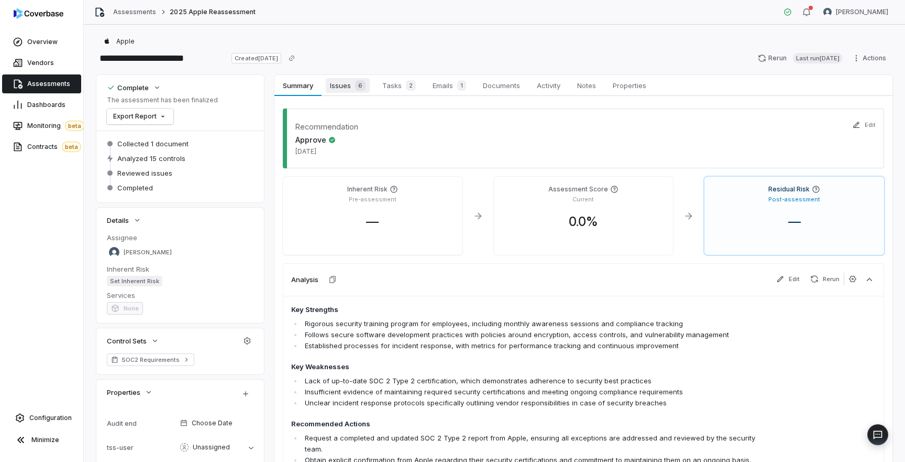
click at [344, 87] on span "Issues 6" at bounding box center [348, 85] width 44 height 15
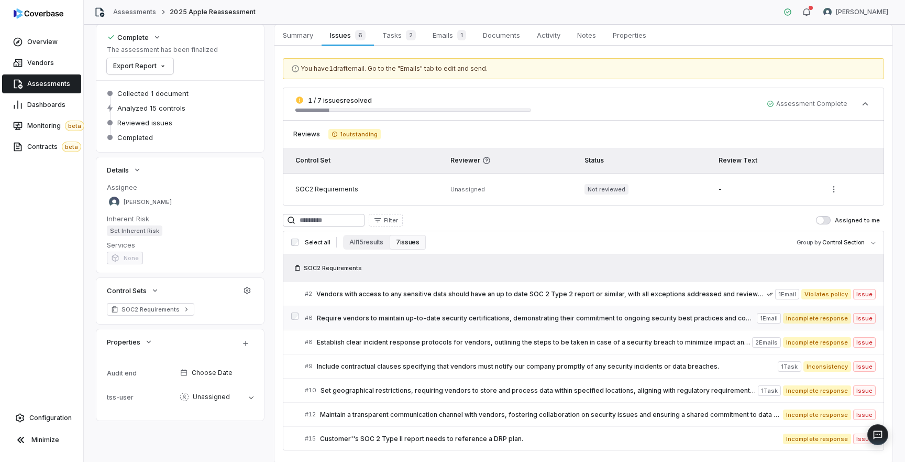
scroll to position [85, 0]
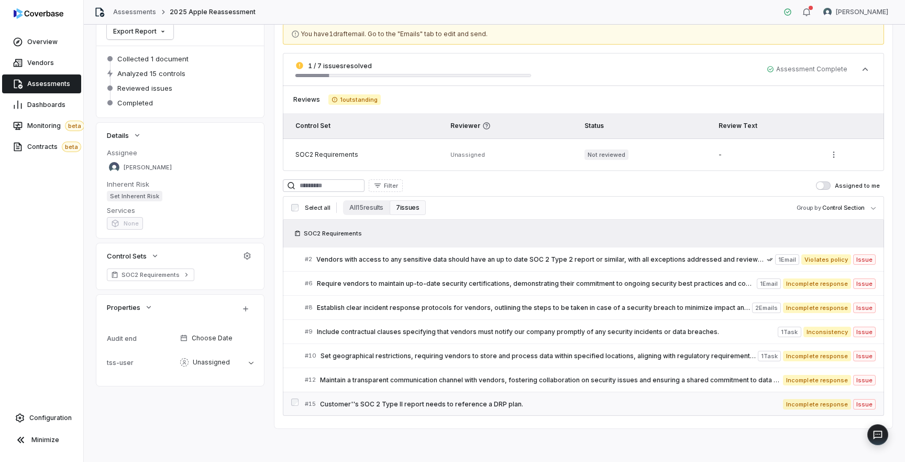
click at [449, 406] on span "Customer''s SOC 2 Type II report needs to reference a DRP plan." at bounding box center [551, 404] width 463 height 8
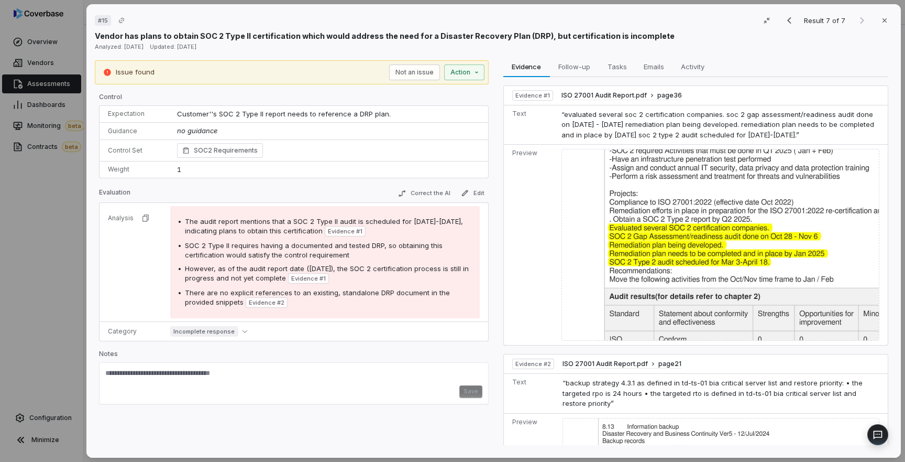
drag, startPoint x: 233, startPoint y: 51, endPoint x: 91, endPoint y: 46, distance: 141.5
click at [91, 46] on div "# 15 Result 7 of 7 Close Vendor has plans to obtain SOC 2 Type II certification…" at bounding box center [493, 230] width 815 height 453
click at [618, 98] on span "ISO 27001 Audit Report.pdf" at bounding box center [604, 95] width 85 height 8
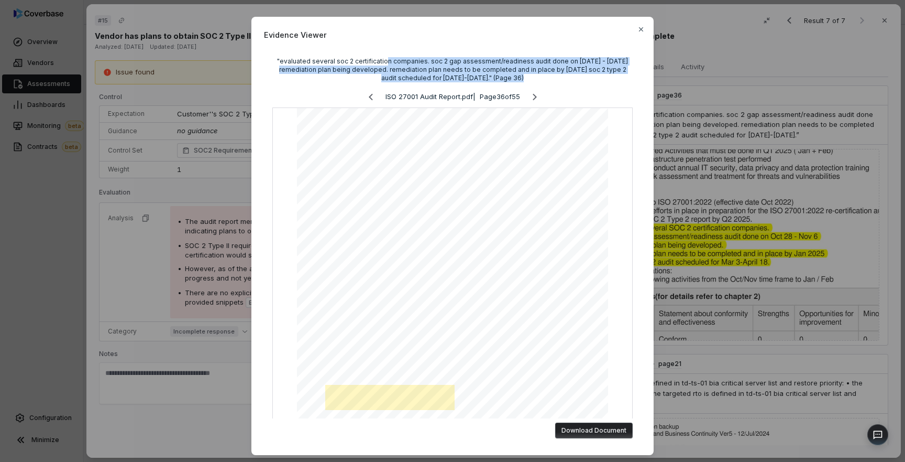
drag, startPoint x: 507, startPoint y: 80, endPoint x: 392, endPoint y: 62, distance: 116.1
click at [392, 62] on div ""evaluated several soc 2 certification companies. soc 2 gap assessment/readines…" at bounding box center [452, 69] width 360 height 25
click at [643, 31] on icon "button" at bounding box center [641, 29] width 4 height 4
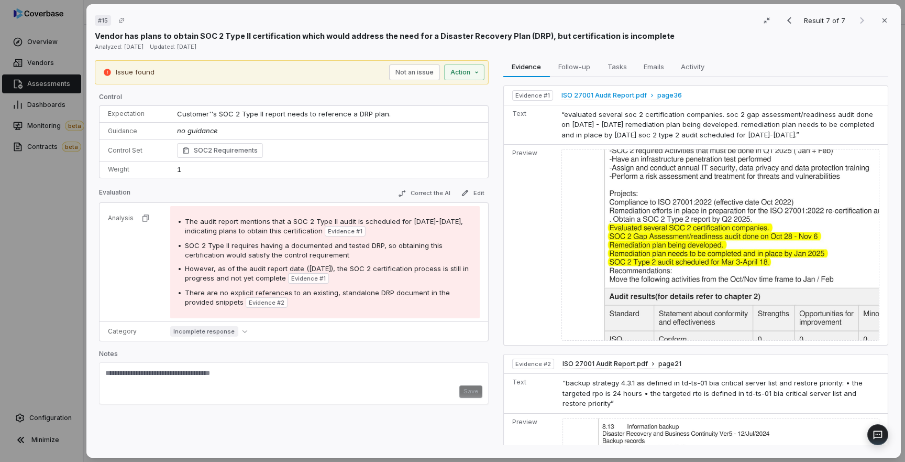
click at [622, 97] on span "ISO 27001 Audit Report.pdf" at bounding box center [604, 95] width 85 height 8
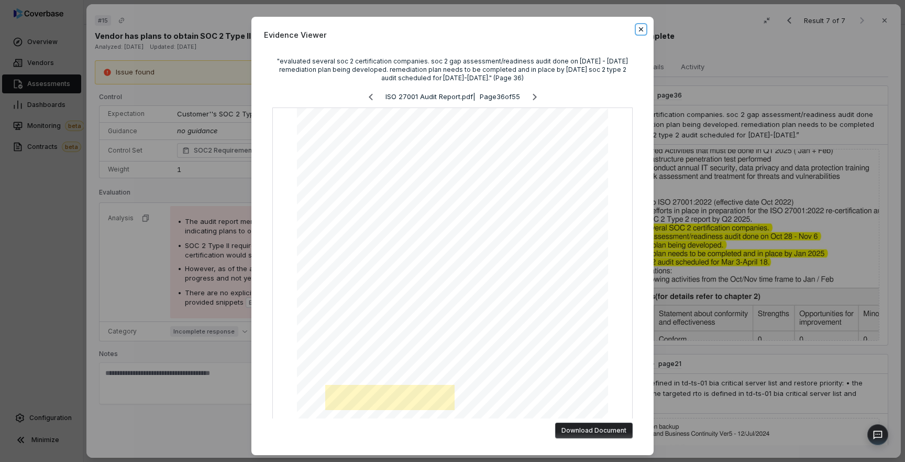
click at [643, 29] on icon "button" at bounding box center [641, 29] width 8 height 8
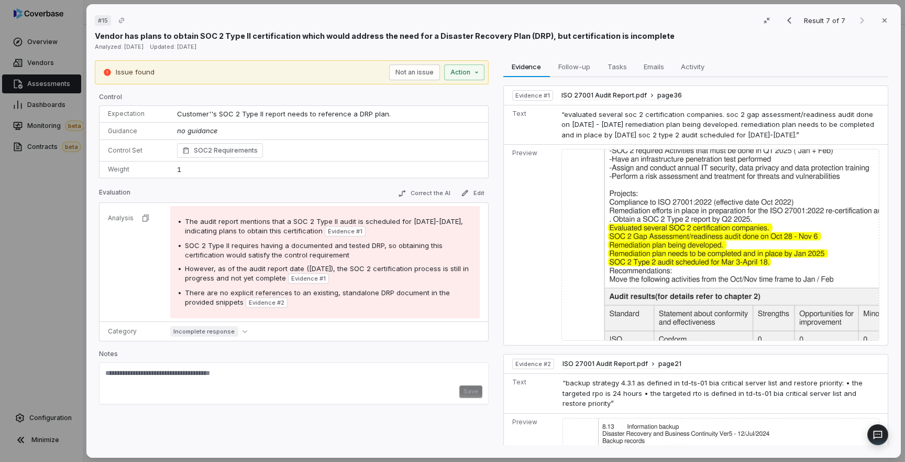
click at [64, 200] on div "# 15 Result 7 of 7 Close Vendor has plans to obtain SOC 2 Type II certification…" at bounding box center [452, 231] width 905 height 462
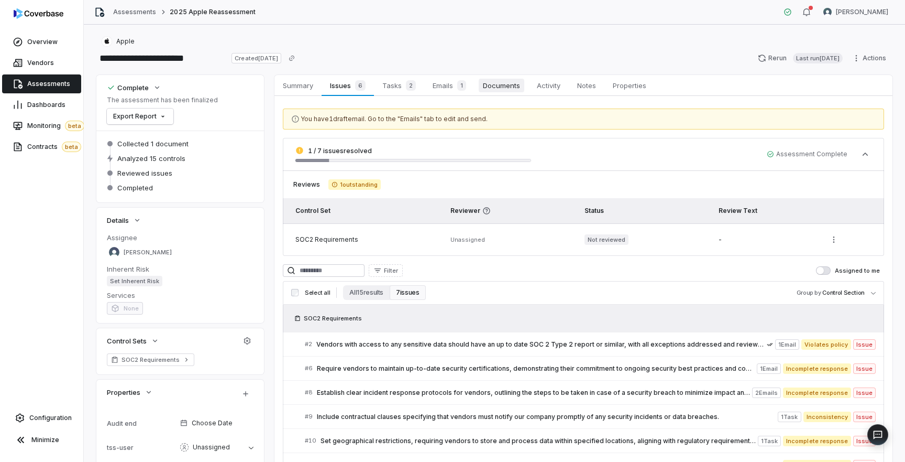
click at [507, 92] on span "Documents" at bounding box center [502, 86] width 46 height 14
